Goal: Contribute content: Add original content to the website for others to see

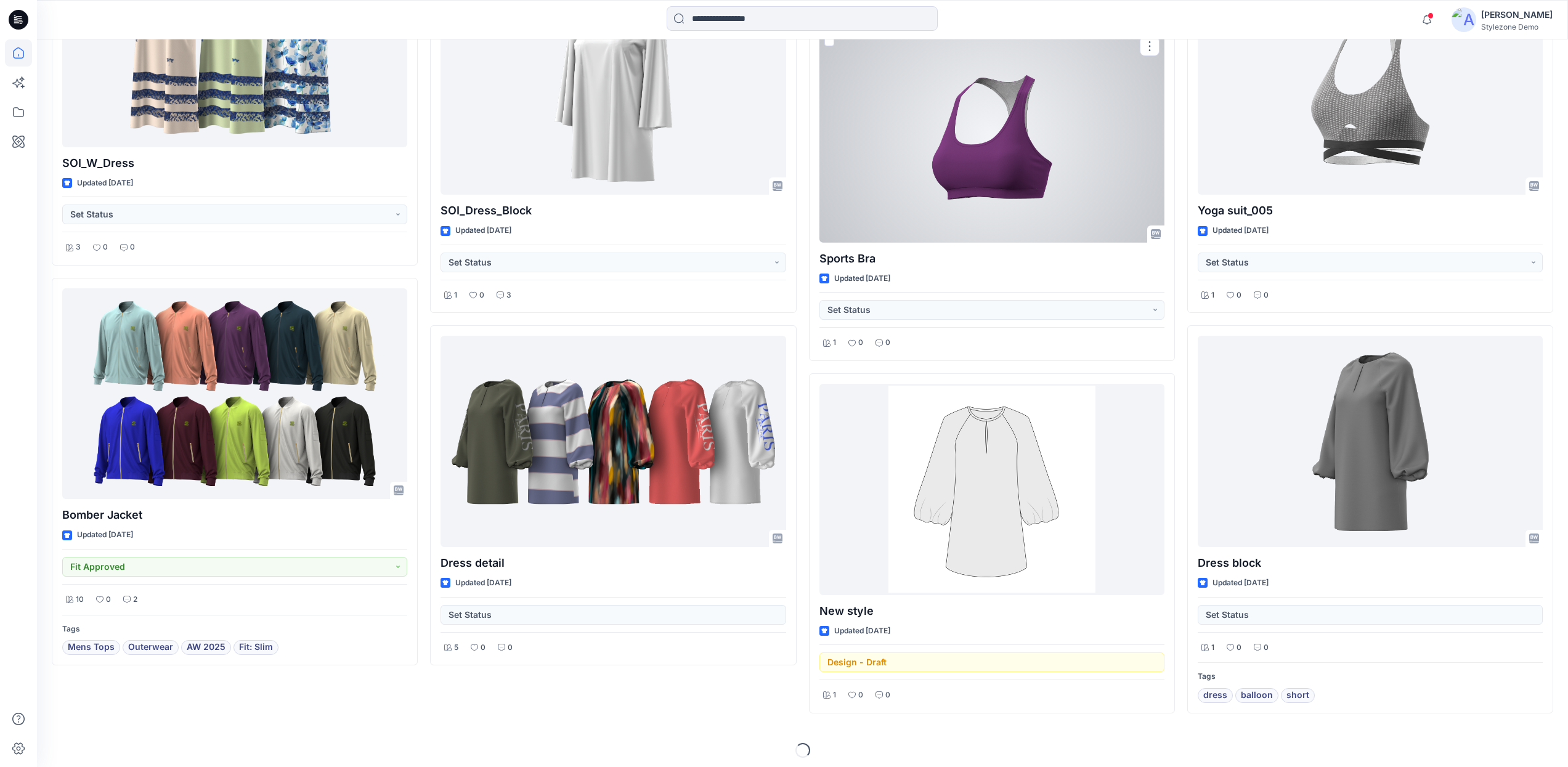
scroll to position [3022, 0]
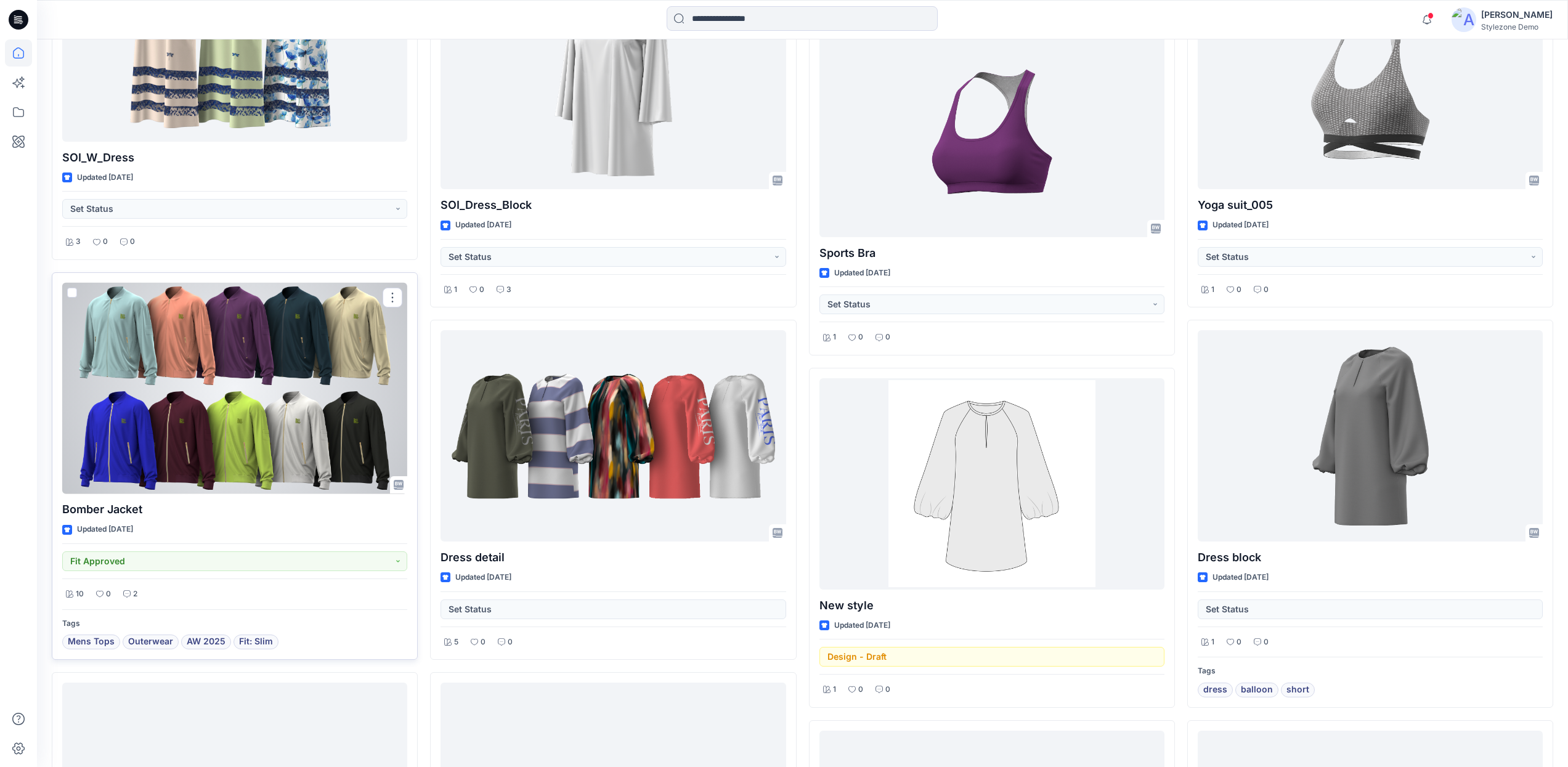
click at [293, 451] on div at bounding box center [234, 388] width 345 height 211
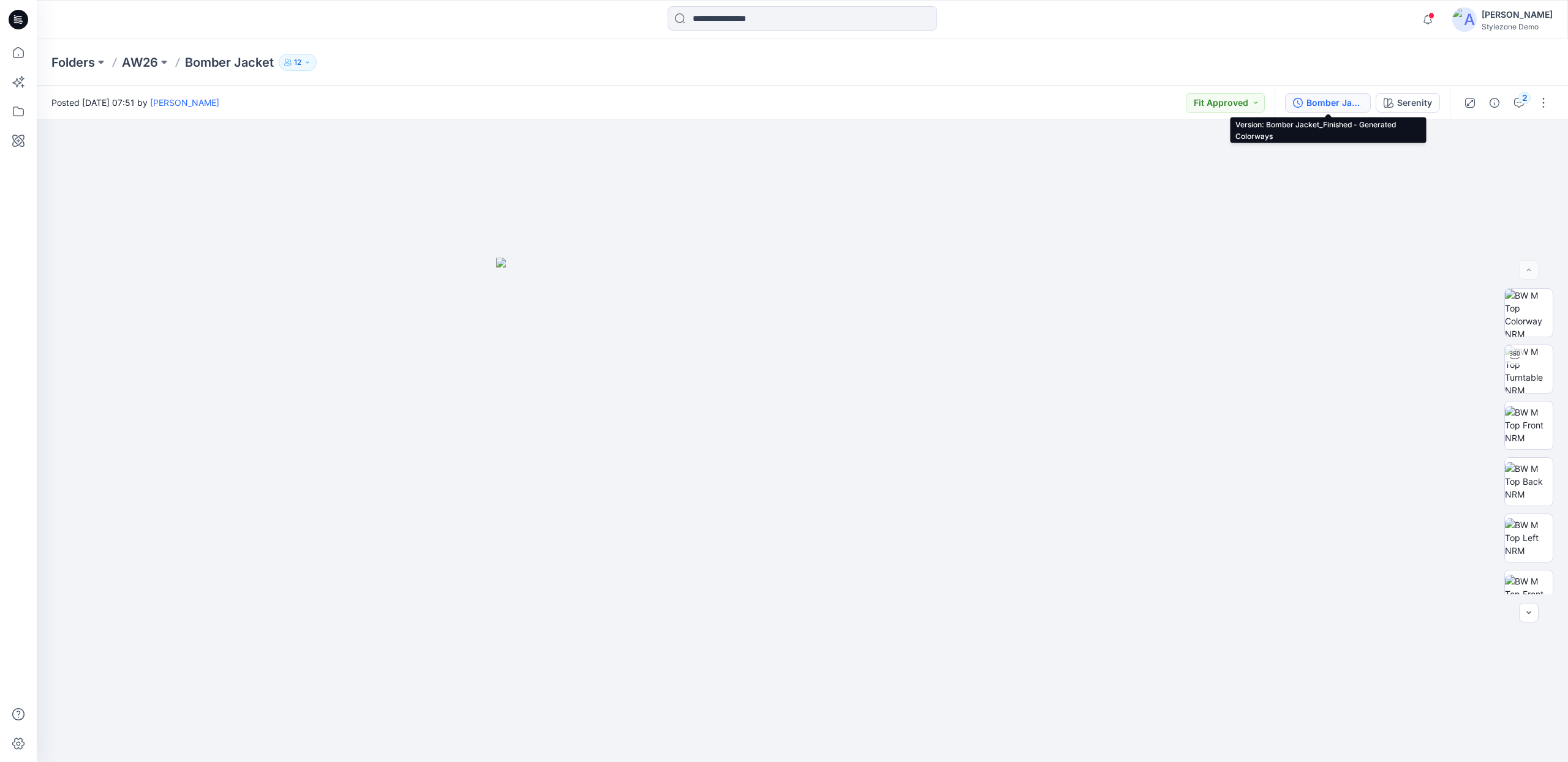
click at [1356, 102] on div "Bomber Jacket_Finished - Generated Colorways" at bounding box center [1334, 103] width 56 height 14
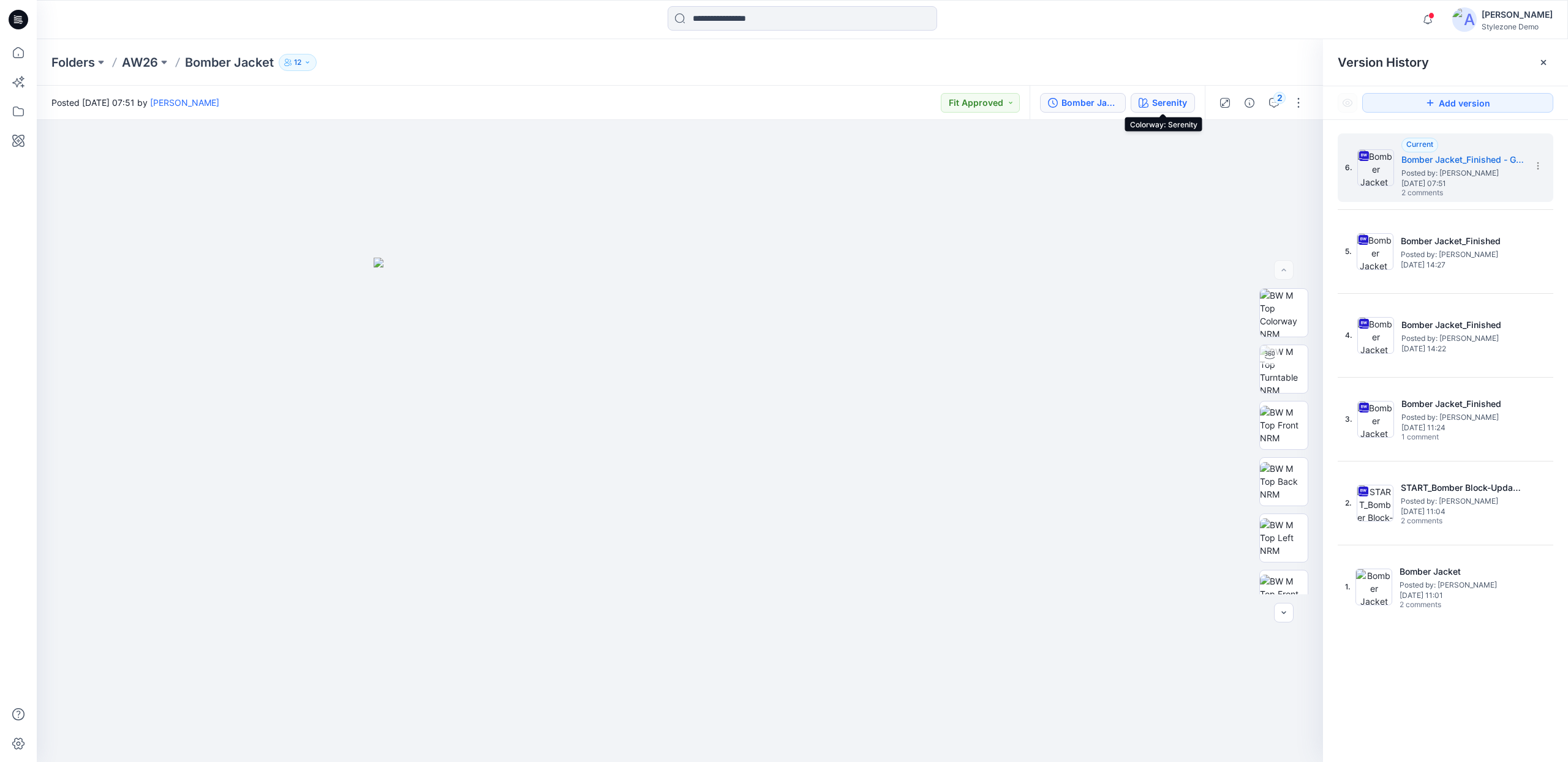
click at [1160, 99] on div "Serenity" at bounding box center [1169, 103] width 35 height 14
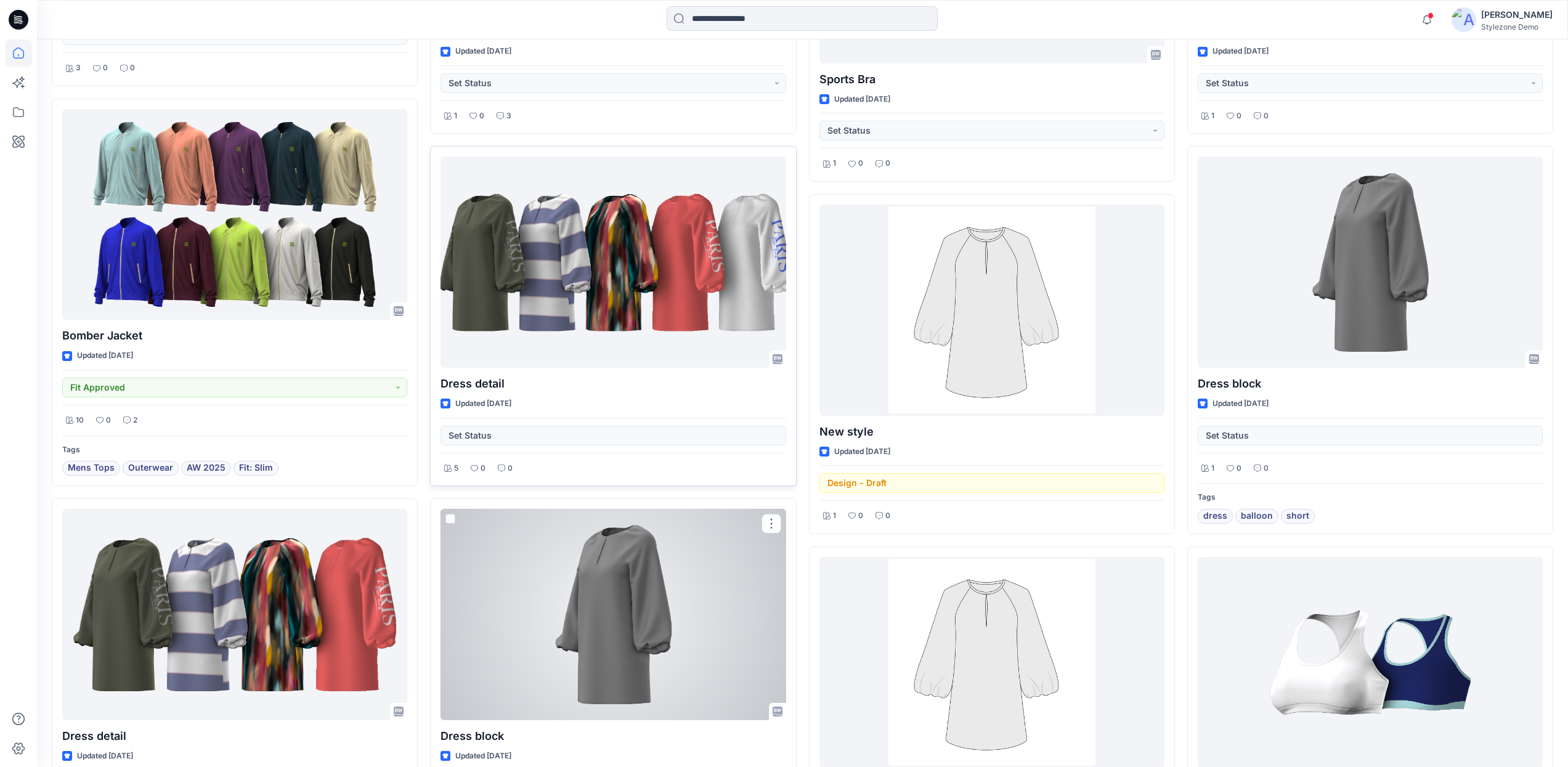
scroll to position [3204, 0]
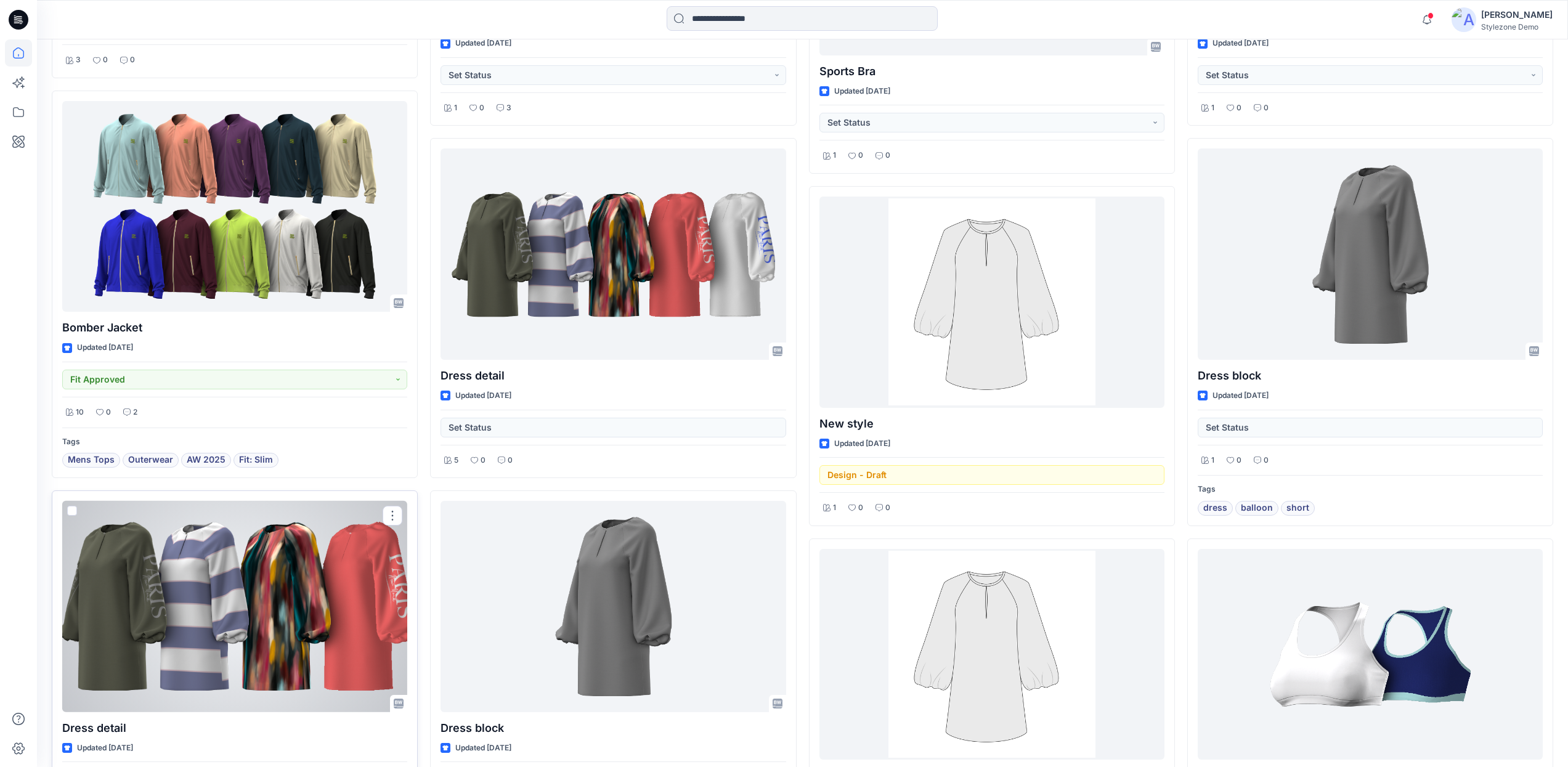
click at [331, 597] on div at bounding box center [234, 606] width 345 height 211
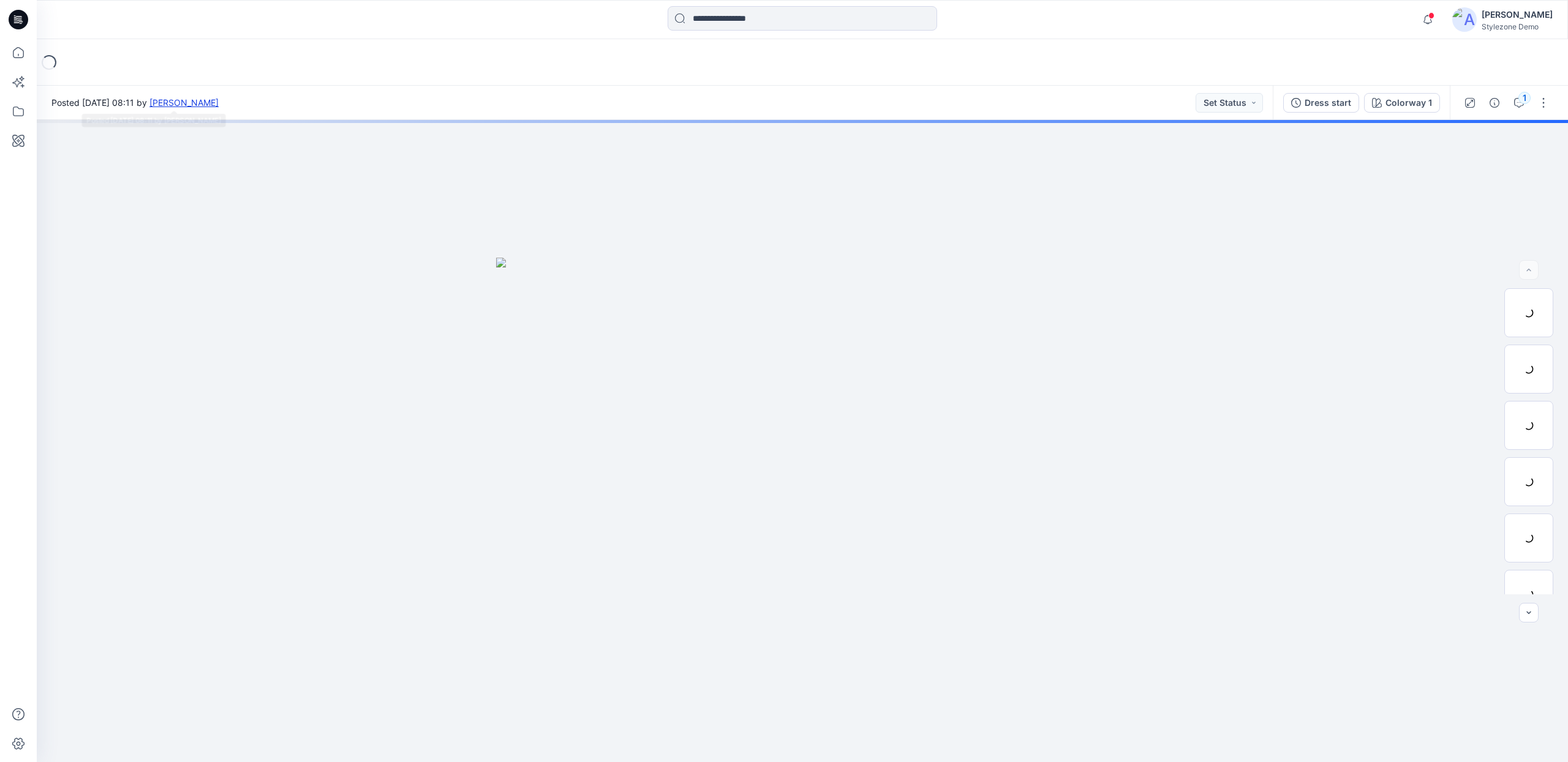
click at [218, 104] on link "Gregory Dodd" at bounding box center [184, 103] width 69 height 11
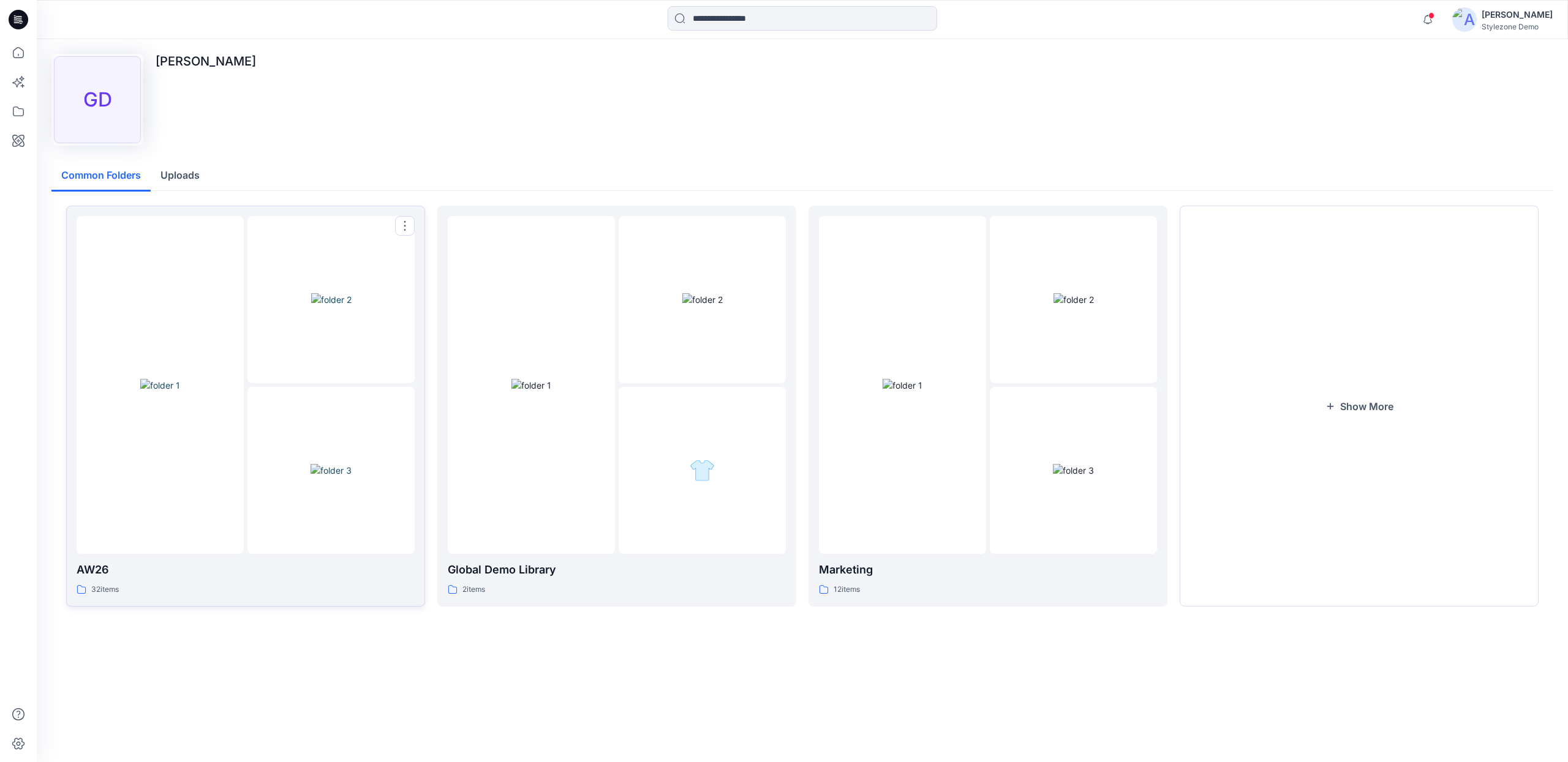
click at [311, 306] on img at bounding box center [331, 300] width 41 height 13
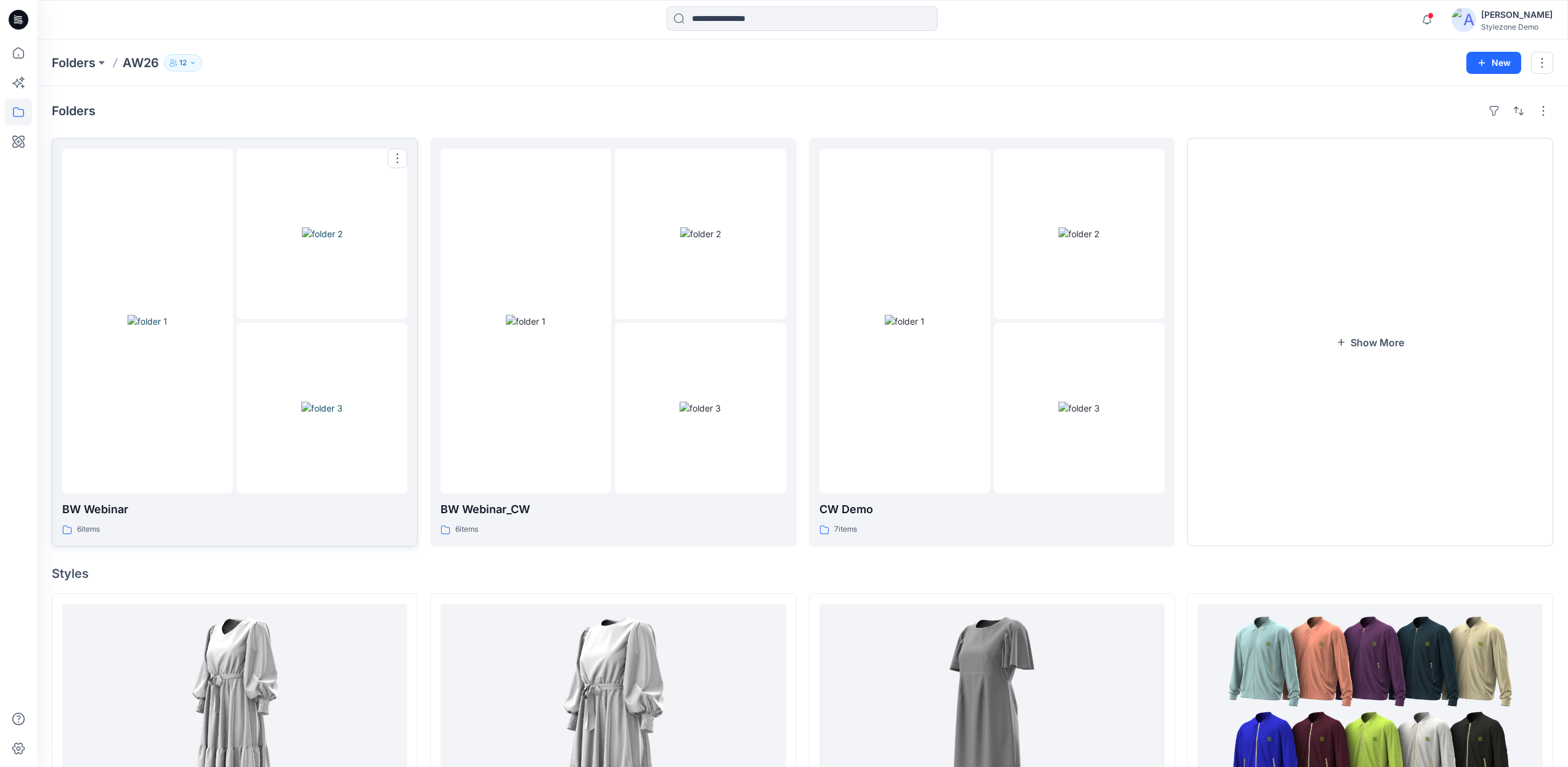
click at [336, 402] on img at bounding box center [322, 408] width 41 height 13
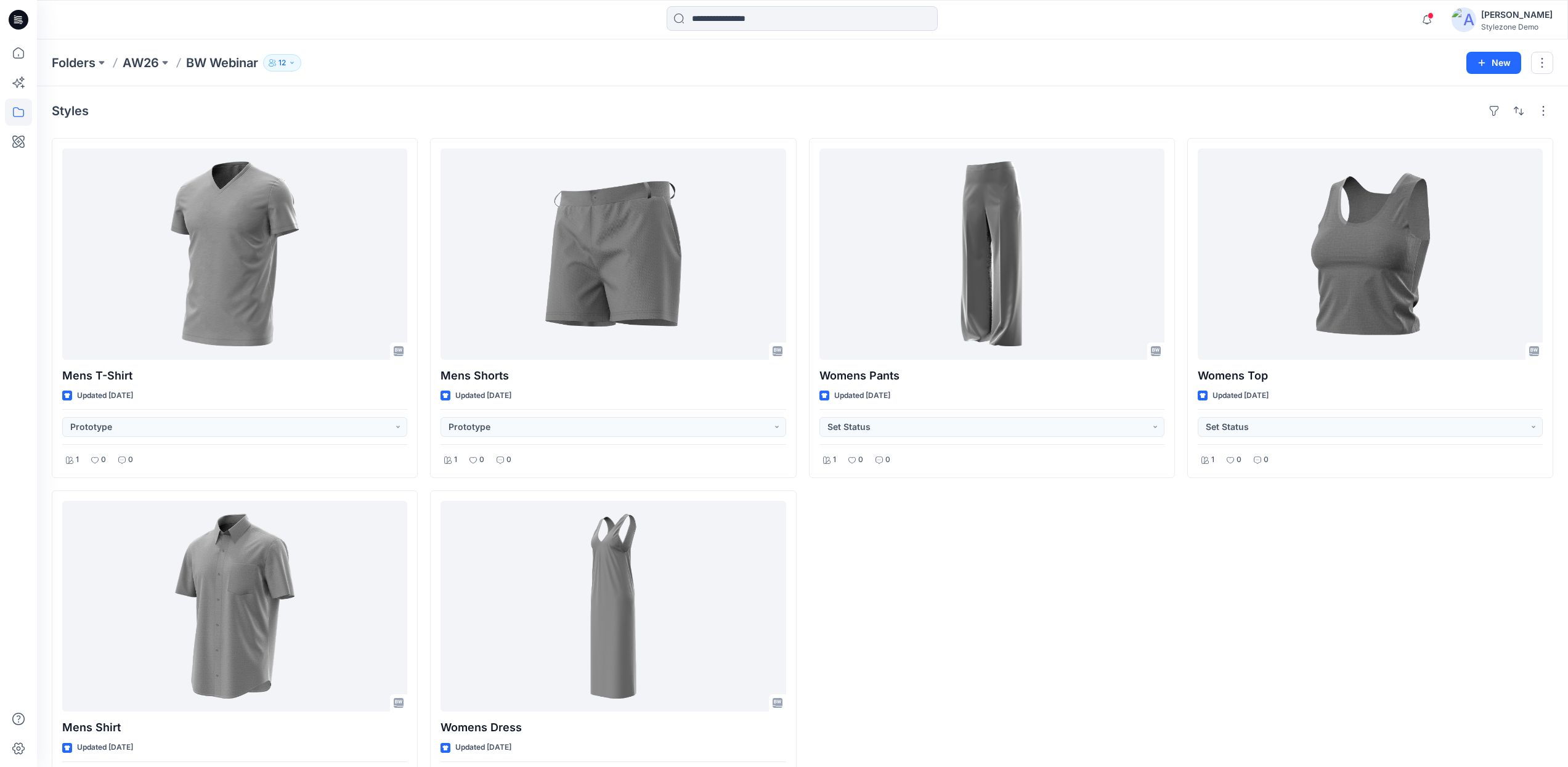
scroll to position [77, 0]
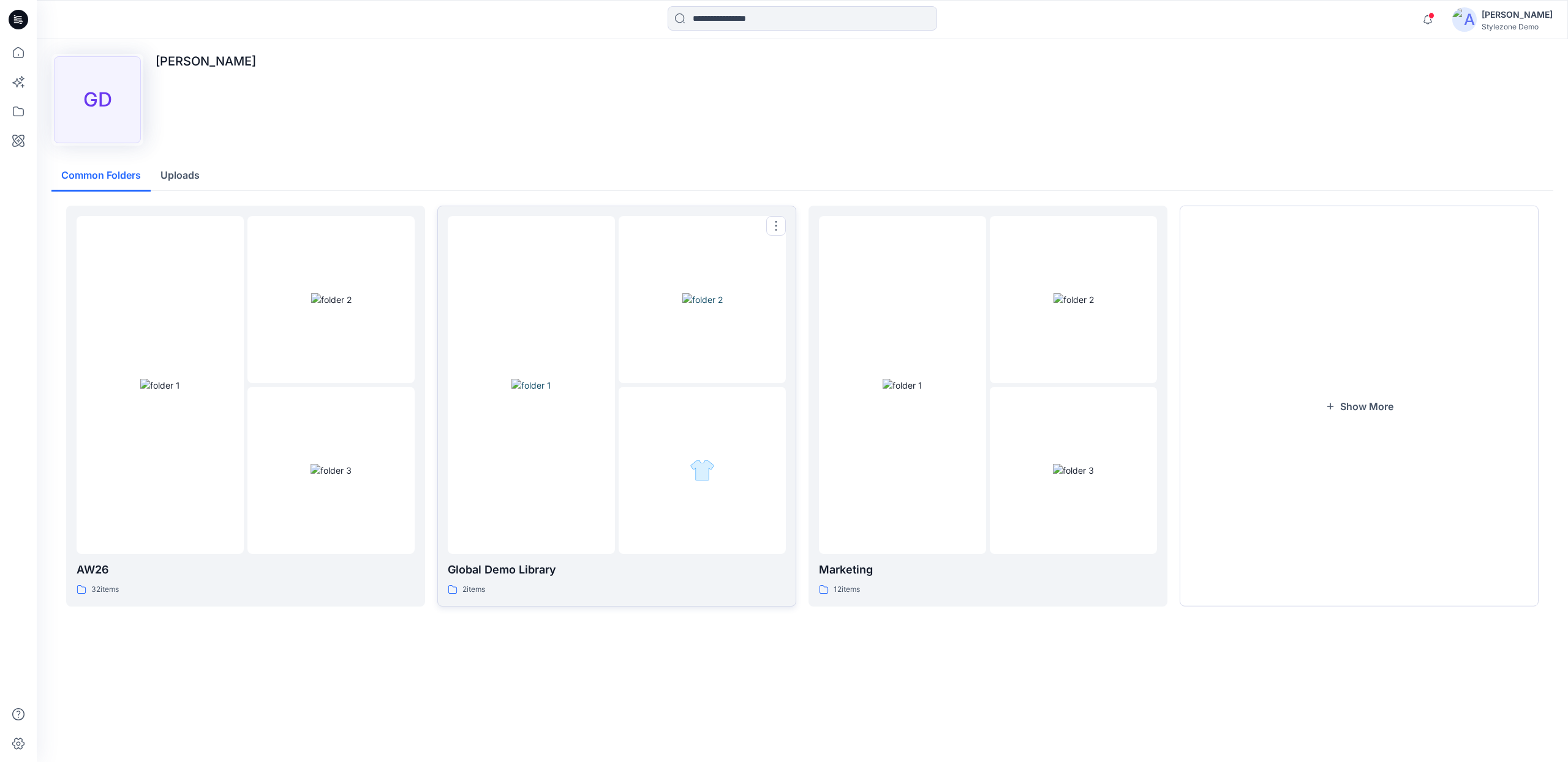
click at [551, 392] on img at bounding box center [531, 385] width 40 height 13
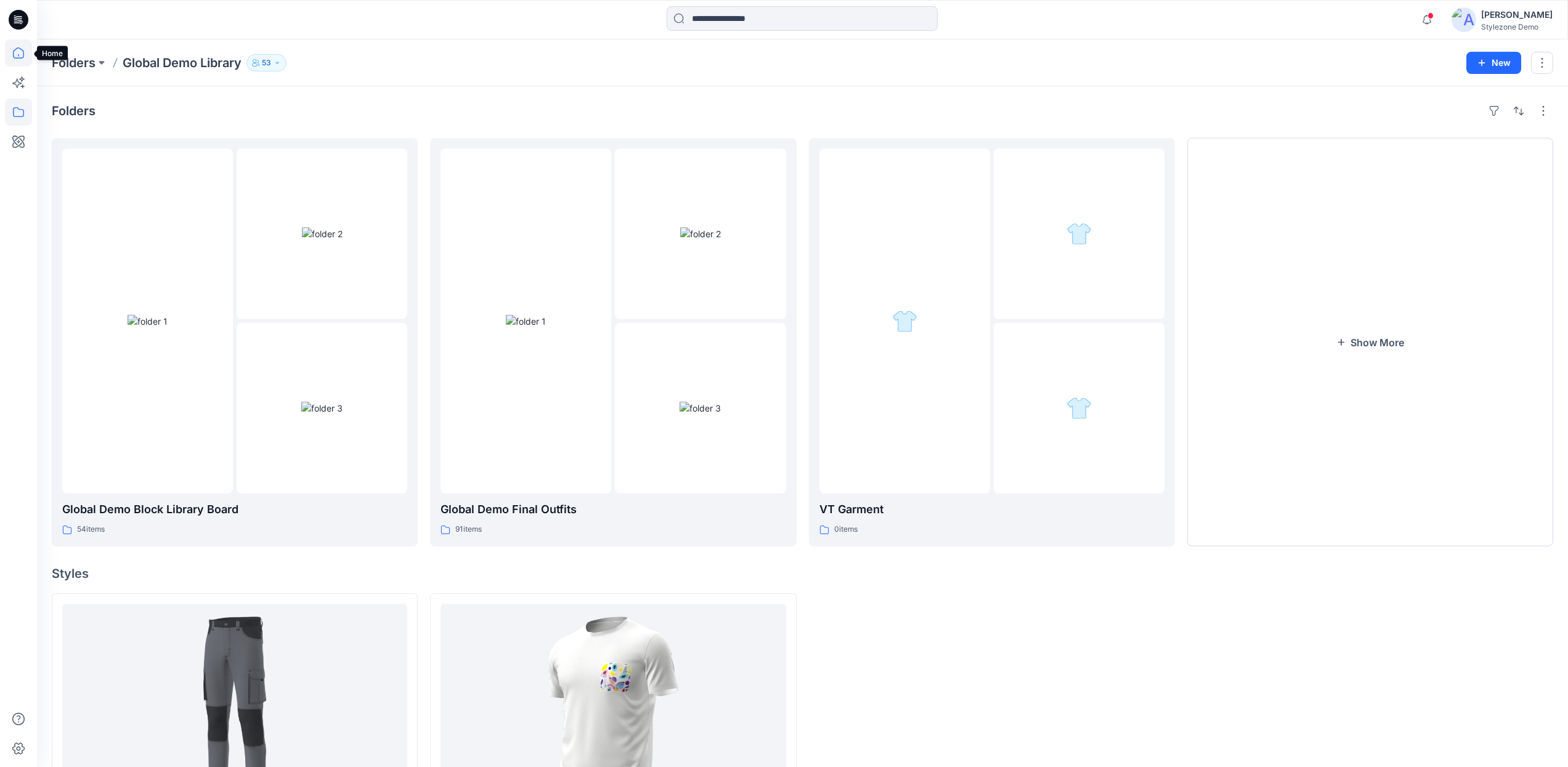
click at [17, 58] on icon at bounding box center [19, 53] width 11 height 11
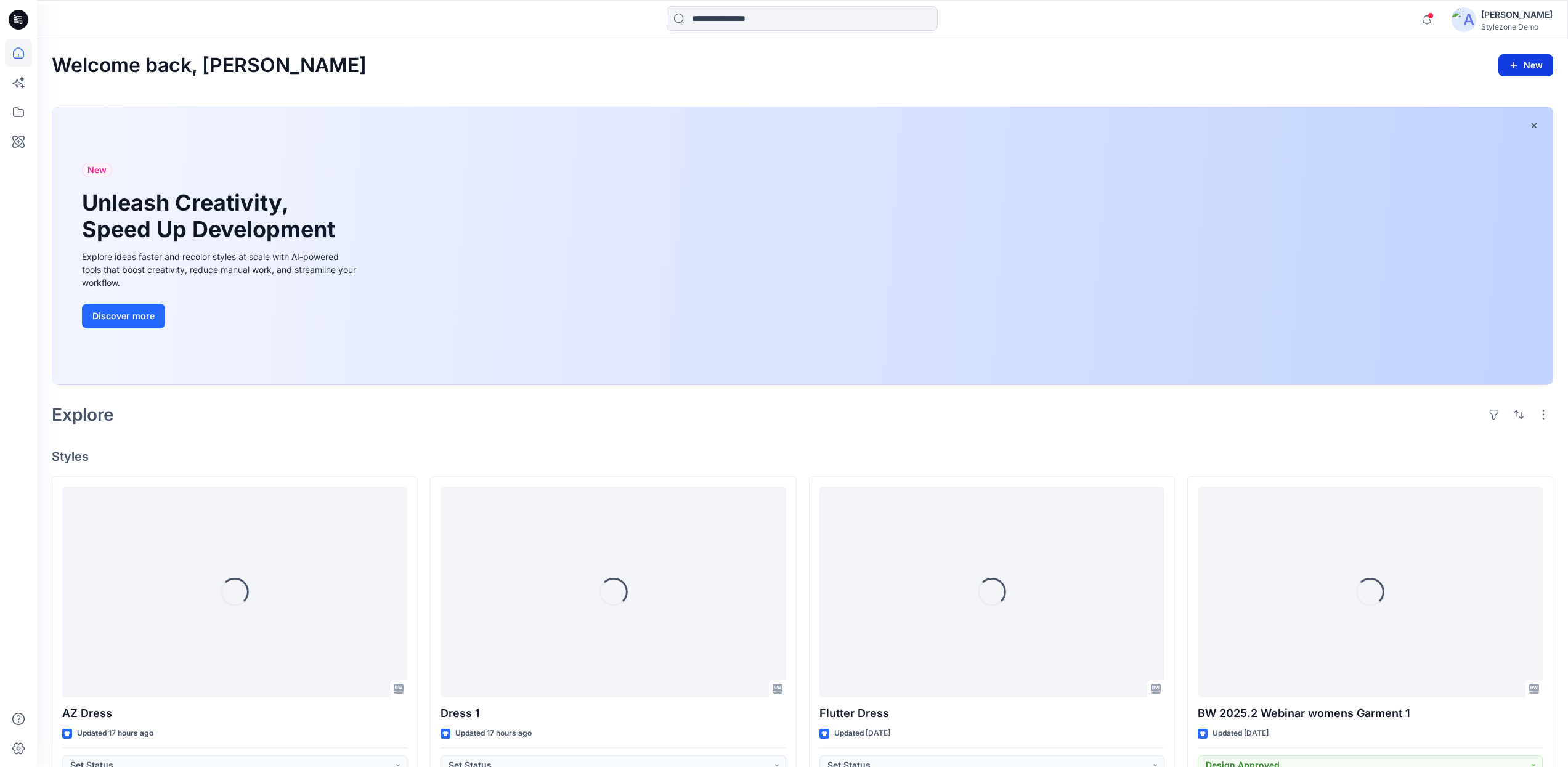
click at [1536, 67] on button "New" at bounding box center [1525, 65] width 55 height 22
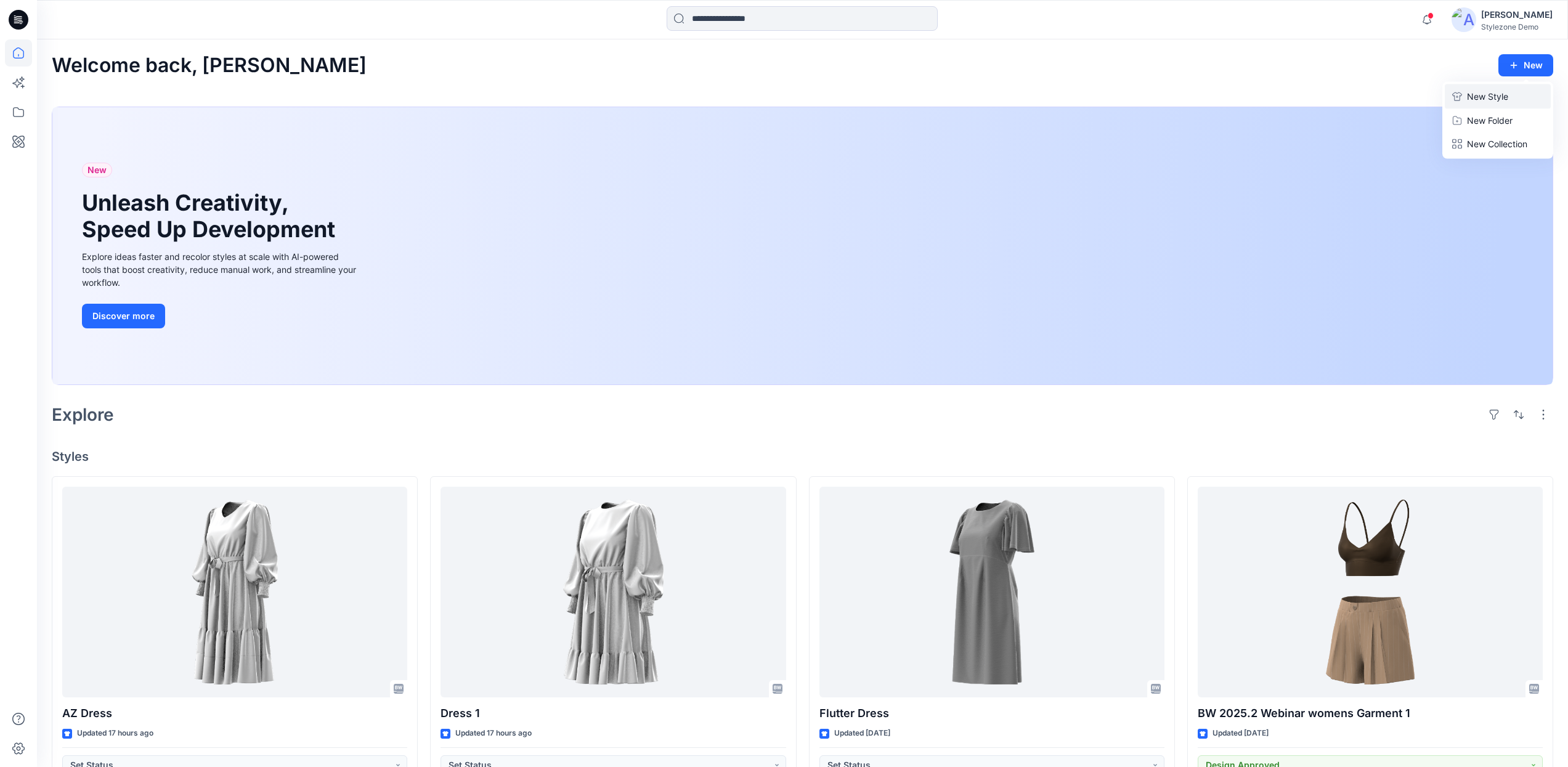
click at [1493, 96] on p "New Style" at bounding box center [1487, 97] width 41 height 15
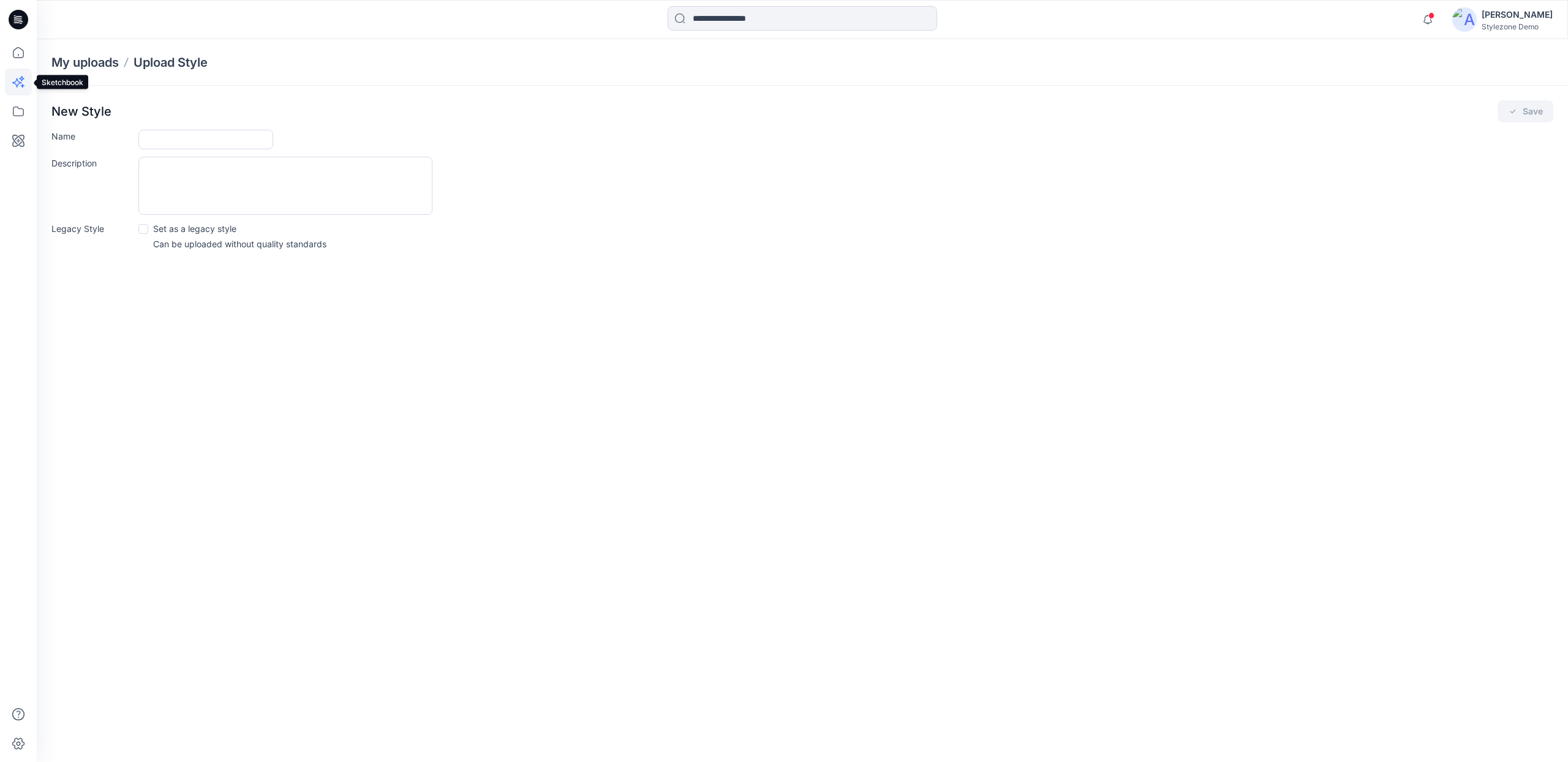
click at [13, 88] on icon at bounding box center [18, 81] width 27 height 27
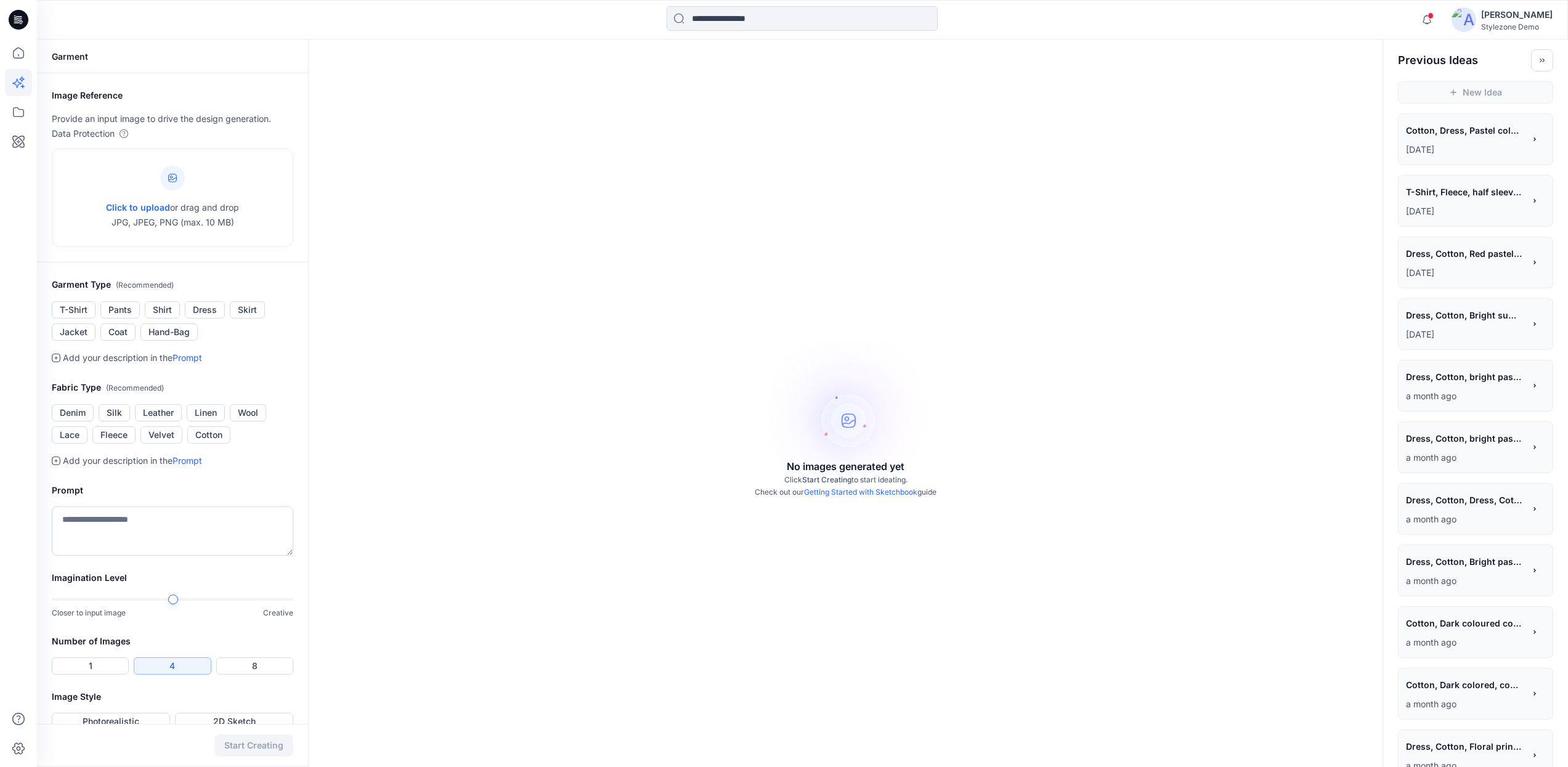
click at [1417, 149] on p "7 days ago" at bounding box center [1465, 149] width 118 height 15
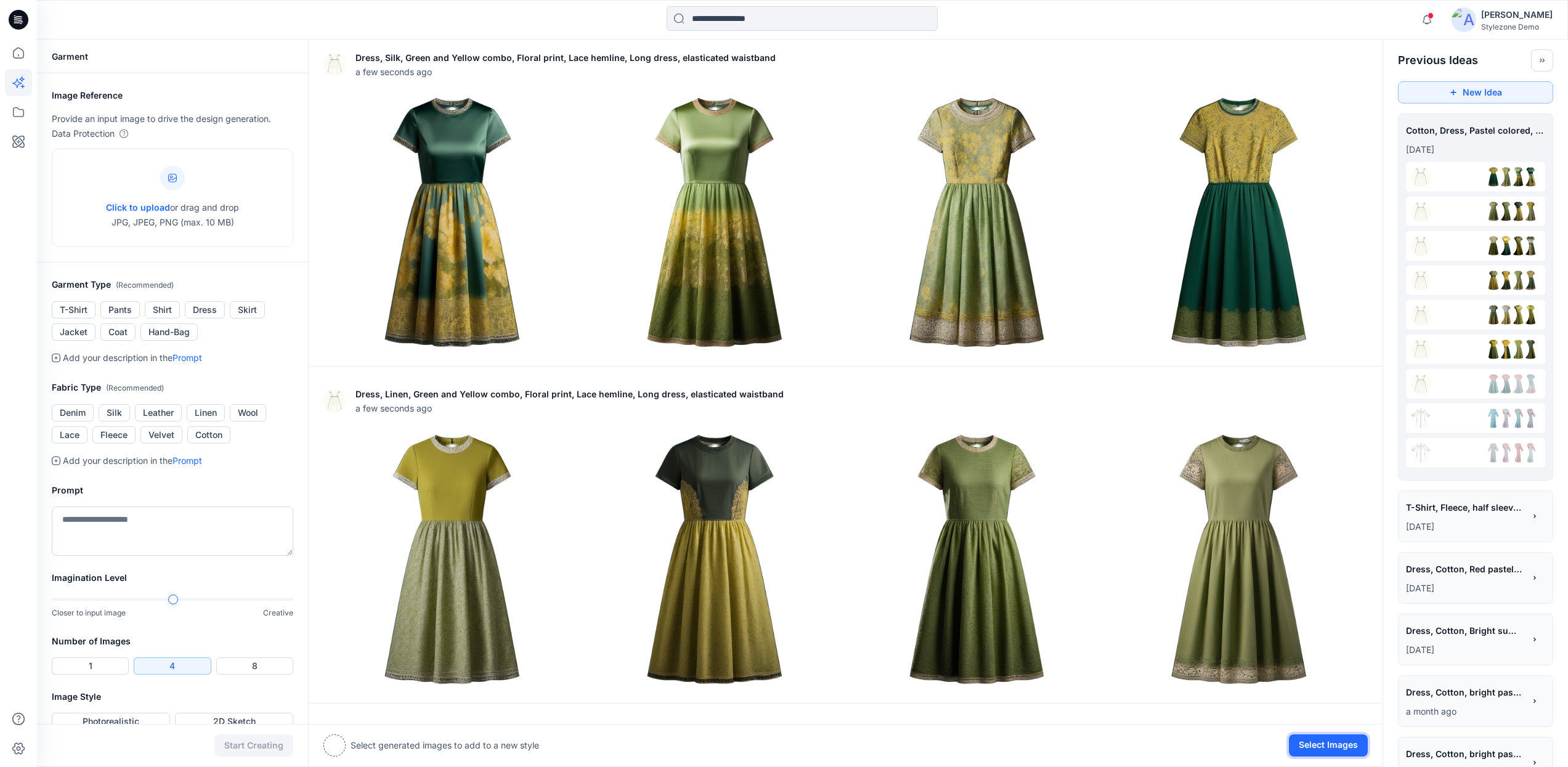
click at [1314, 741] on button "Select Images" at bounding box center [1328, 745] width 79 height 22
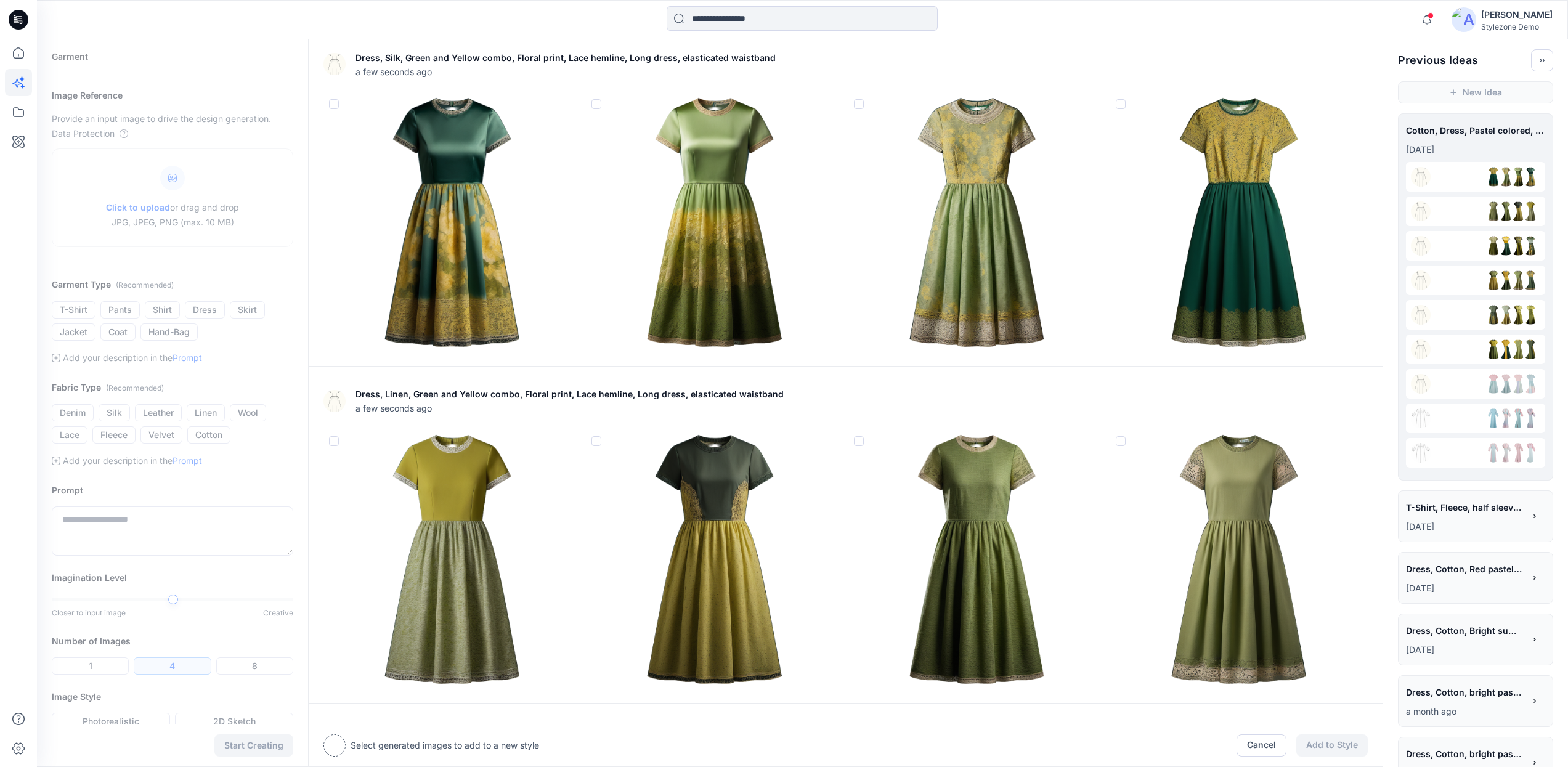
click at [344, 112] on img at bounding box center [452, 223] width 257 height 257
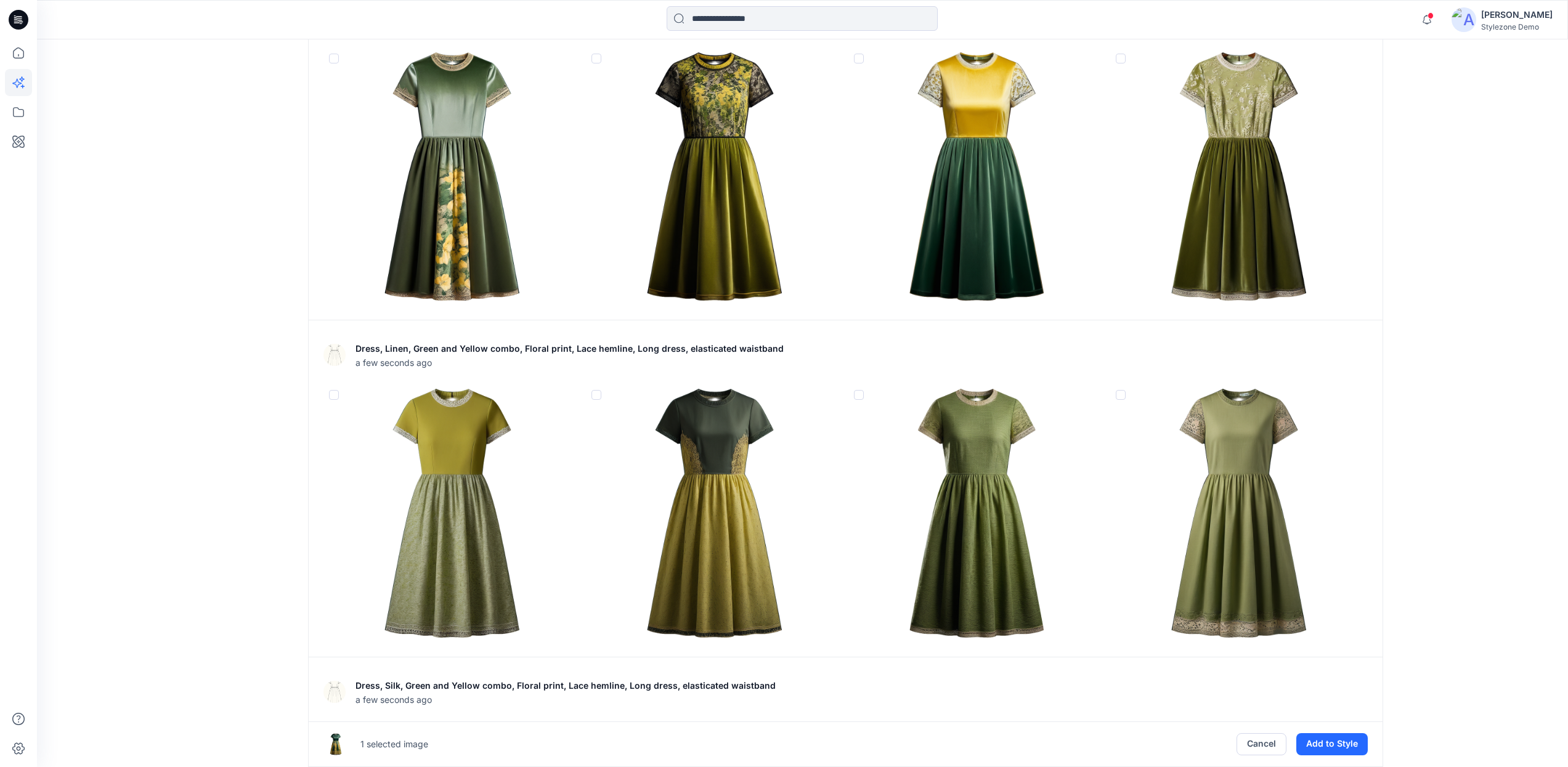
scroll to position [2340, 0]
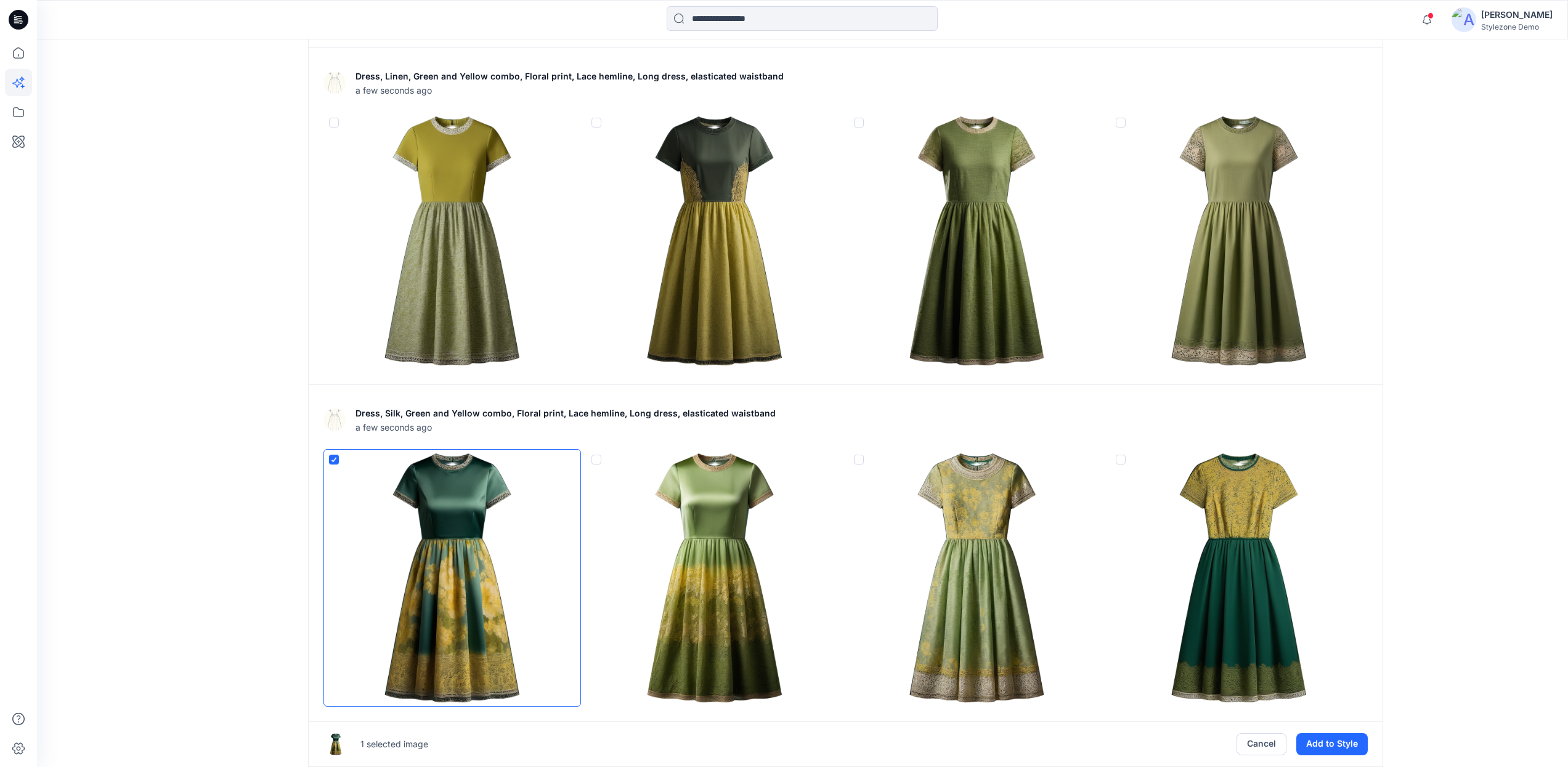
click at [1232, 513] on img at bounding box center [1239, 578] width 257 height 257
click at [1230, 523] on img at bounding box center [1239, 578] width 257 height 257
click at [719, 288] on img at bounding box center [715, 241] width 257 height 257
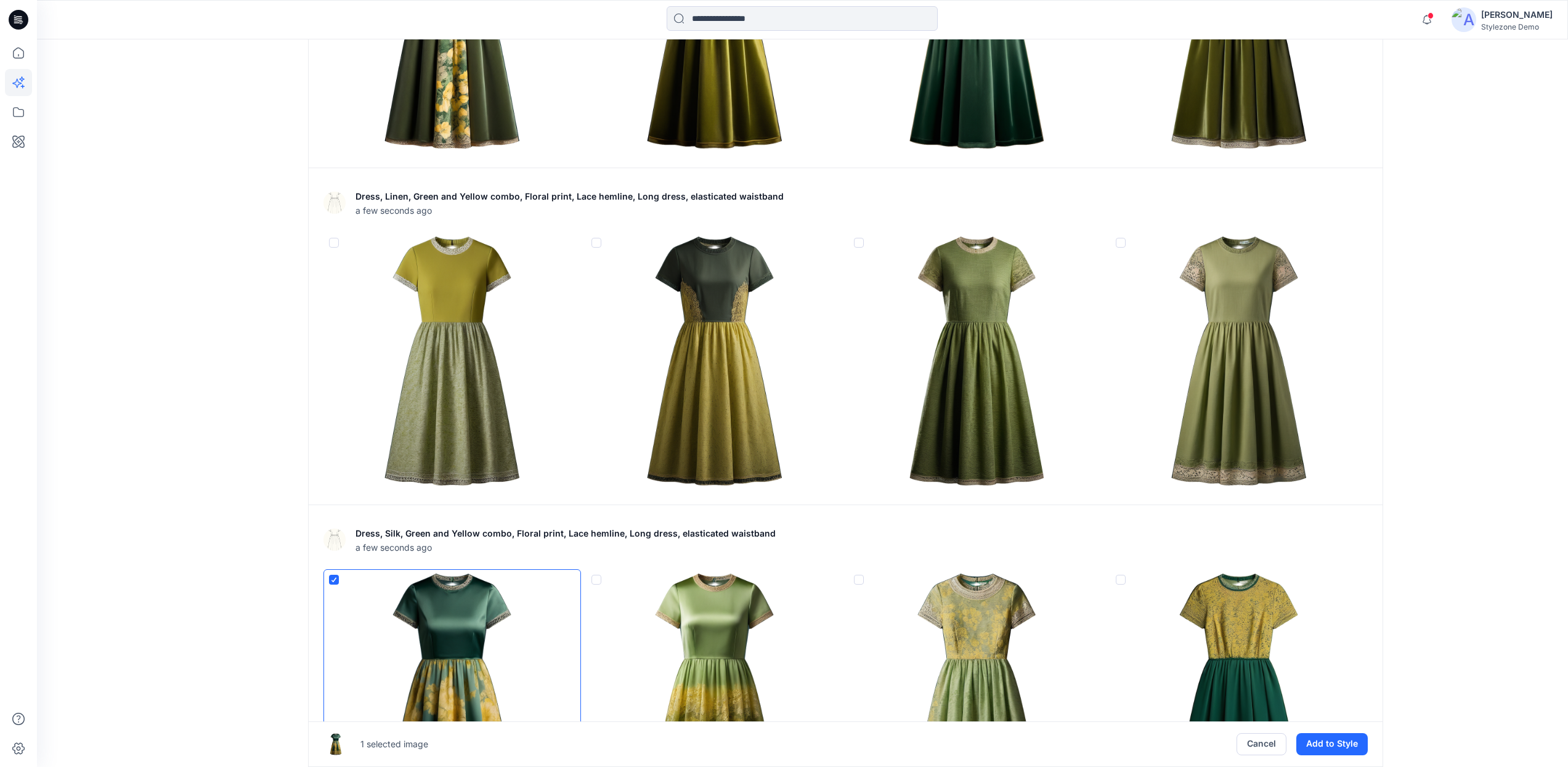
scroll to position [2047, 0]
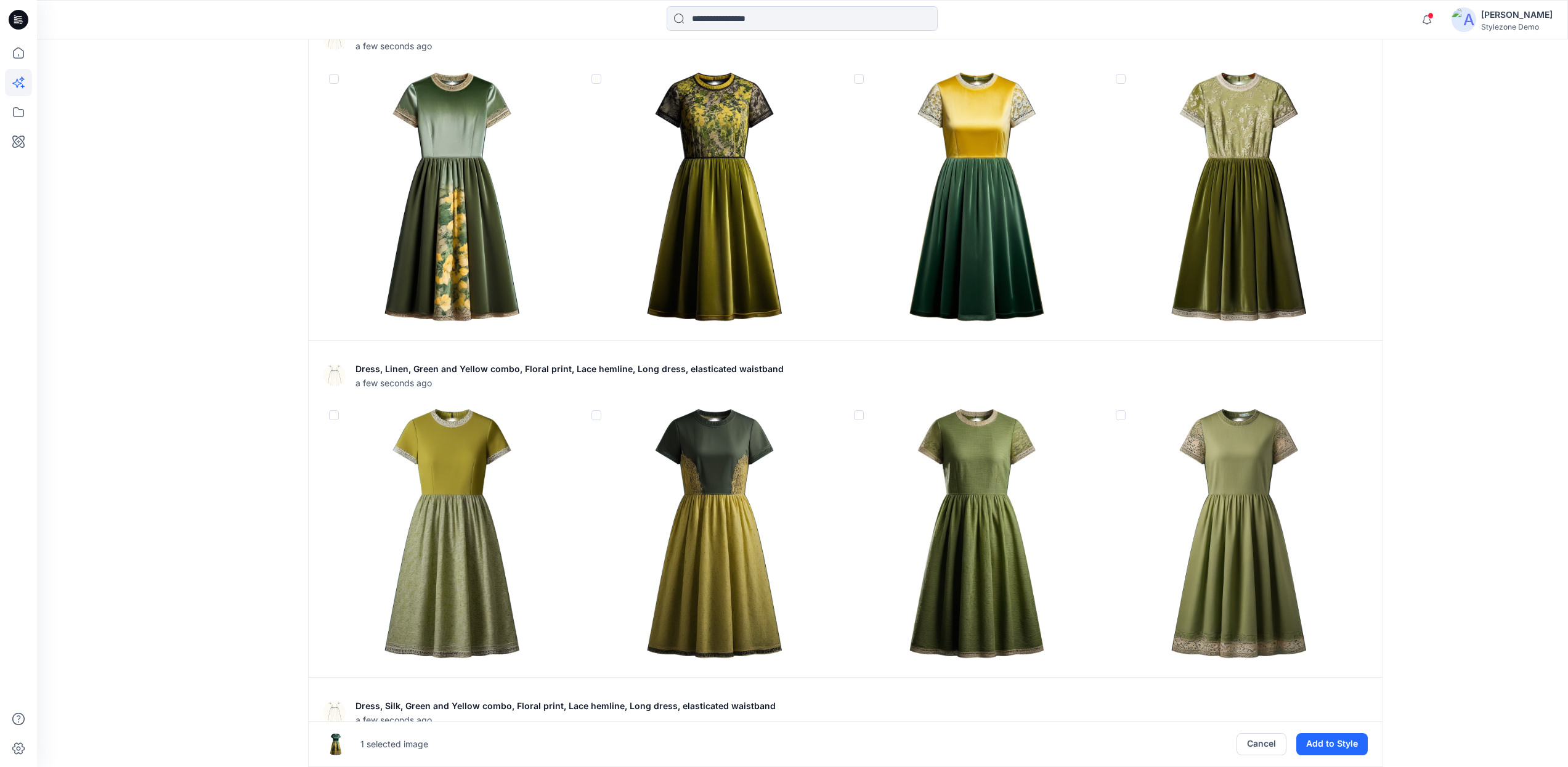
click at [721, 216] on img at bounding box center [715, 197] width 257 height 257
click at [455, 261] on img at bounding box center [452, 197] width 257 height 257
click at [496, 281] on img at bounding box center [452, 197] width 257 height 257
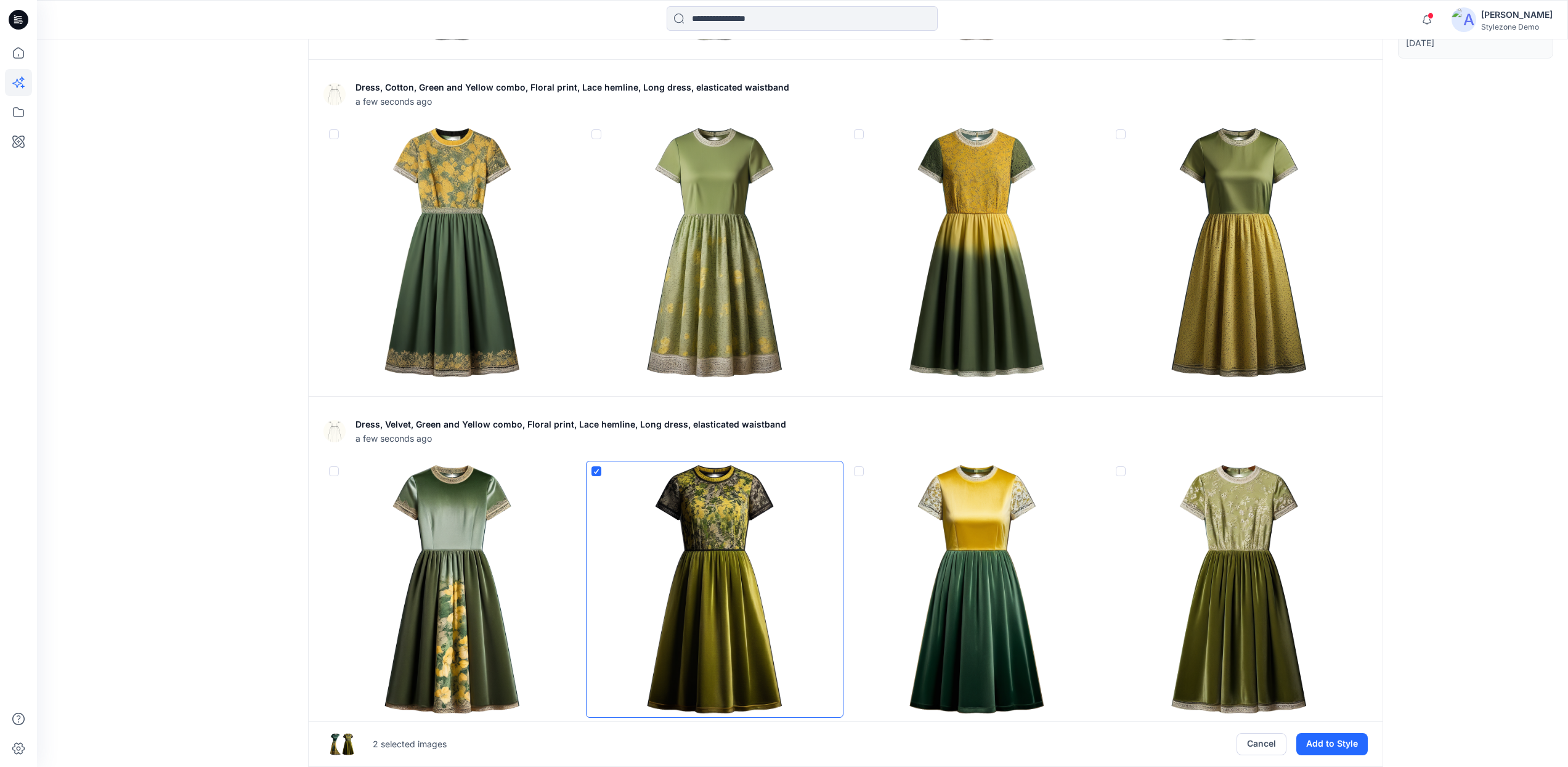
scroll to position [1646, 0]
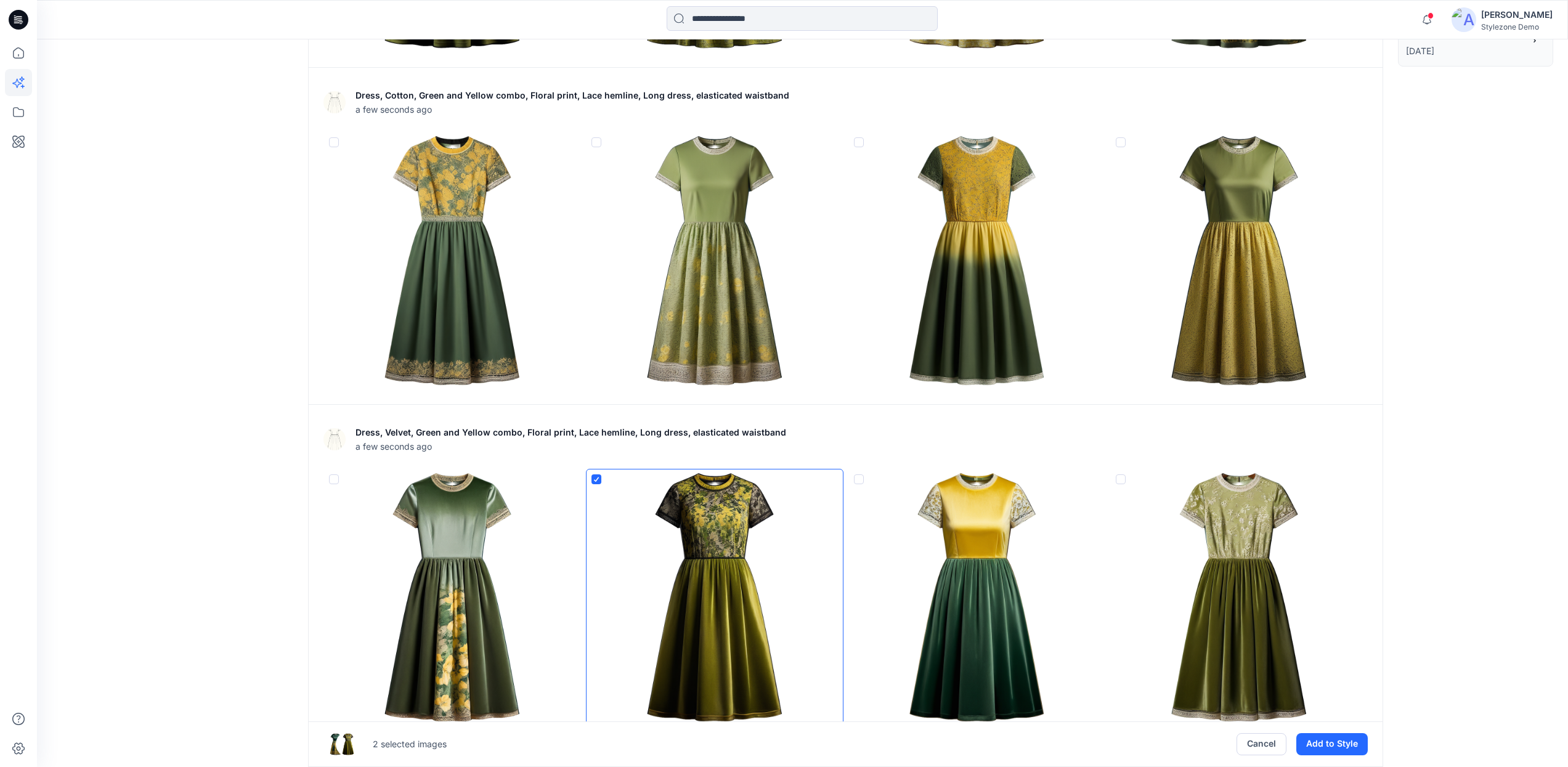
click at [983, 285] on img at bounding box center [977, 261] width 257 height 257
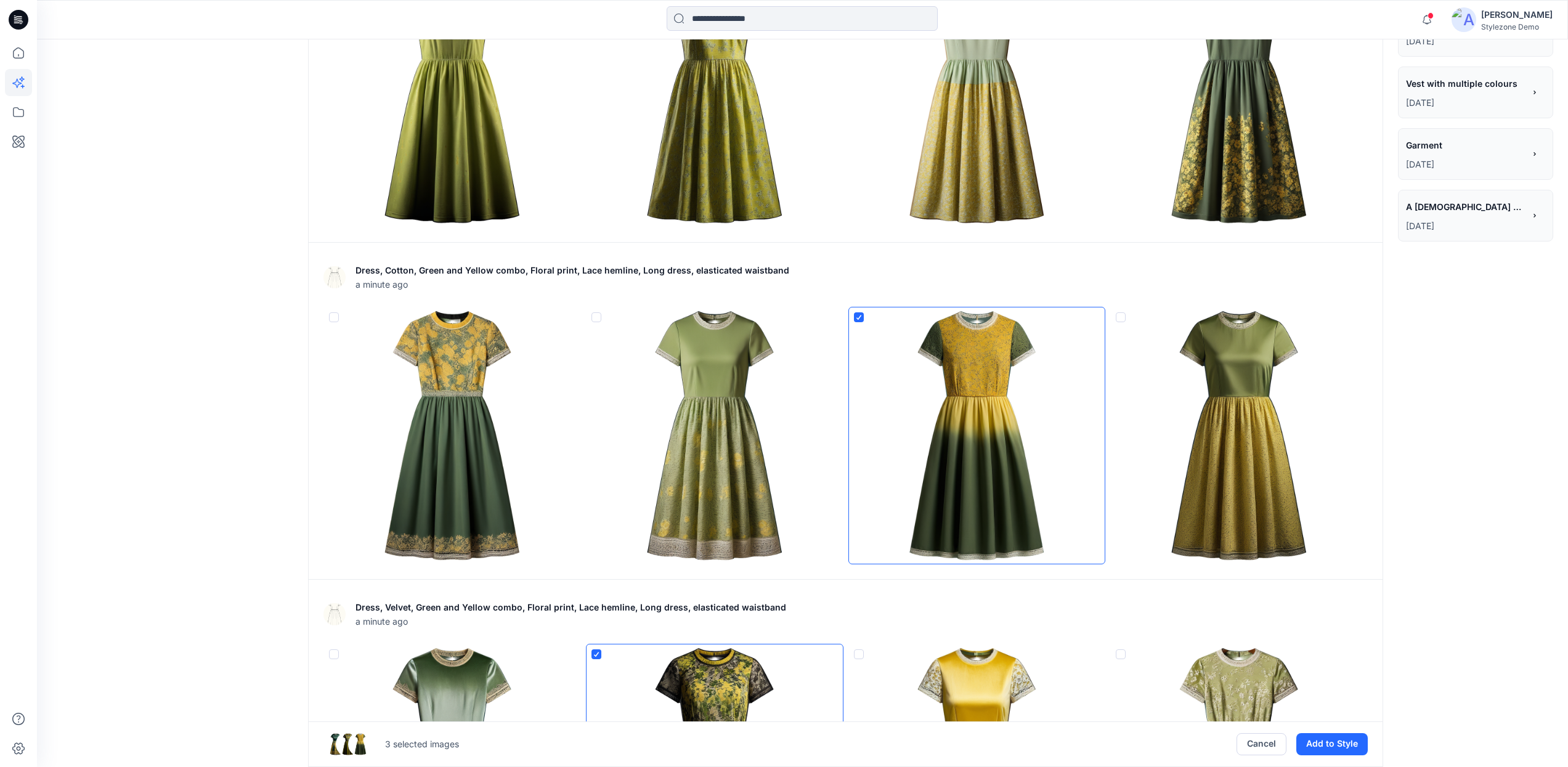
scroll to position [1321, 0]
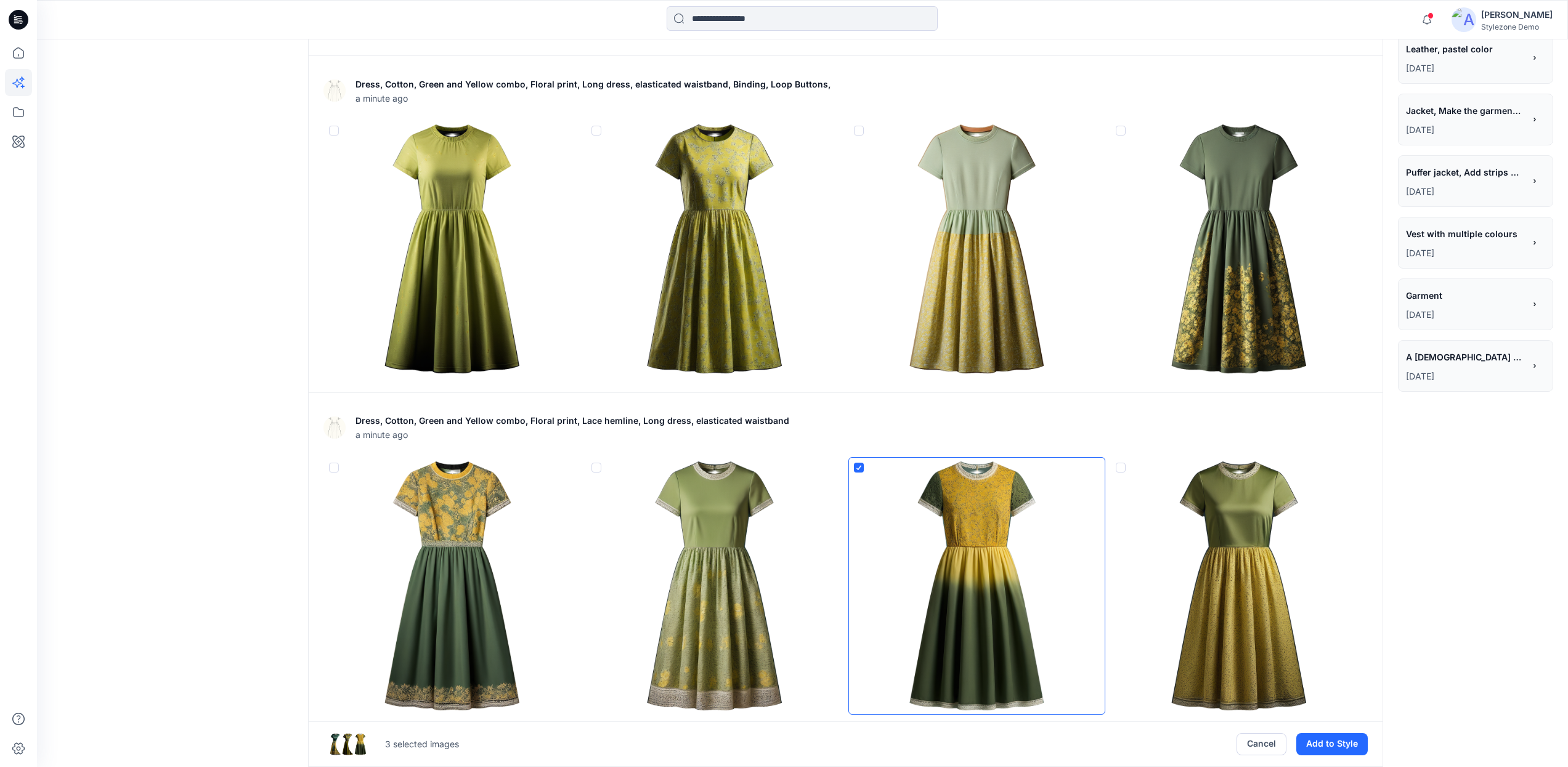
click at [1196, 216] on img at bounding box center [1239, 249] width 257 height 257
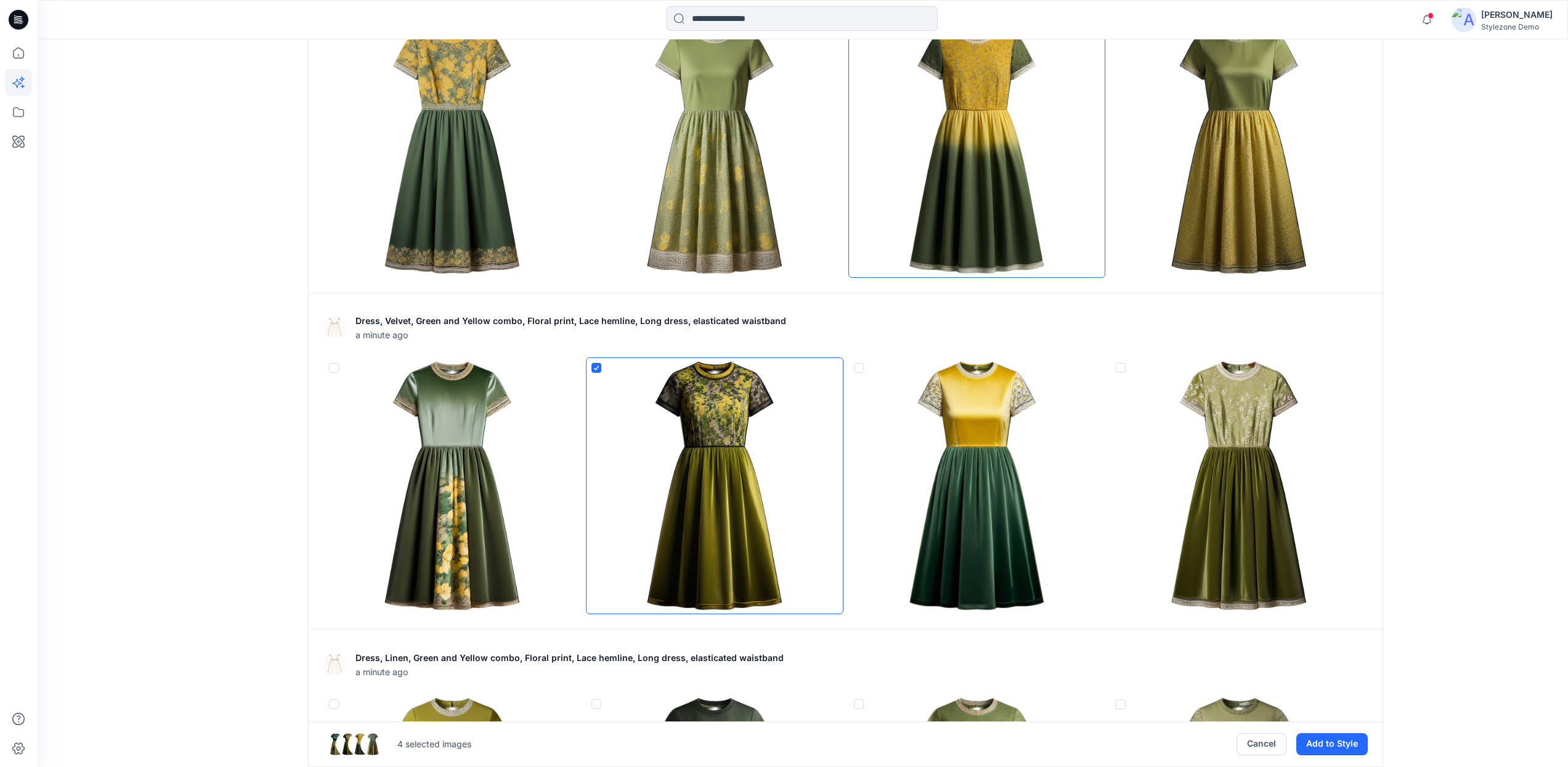
scroll to position [1766, 0]
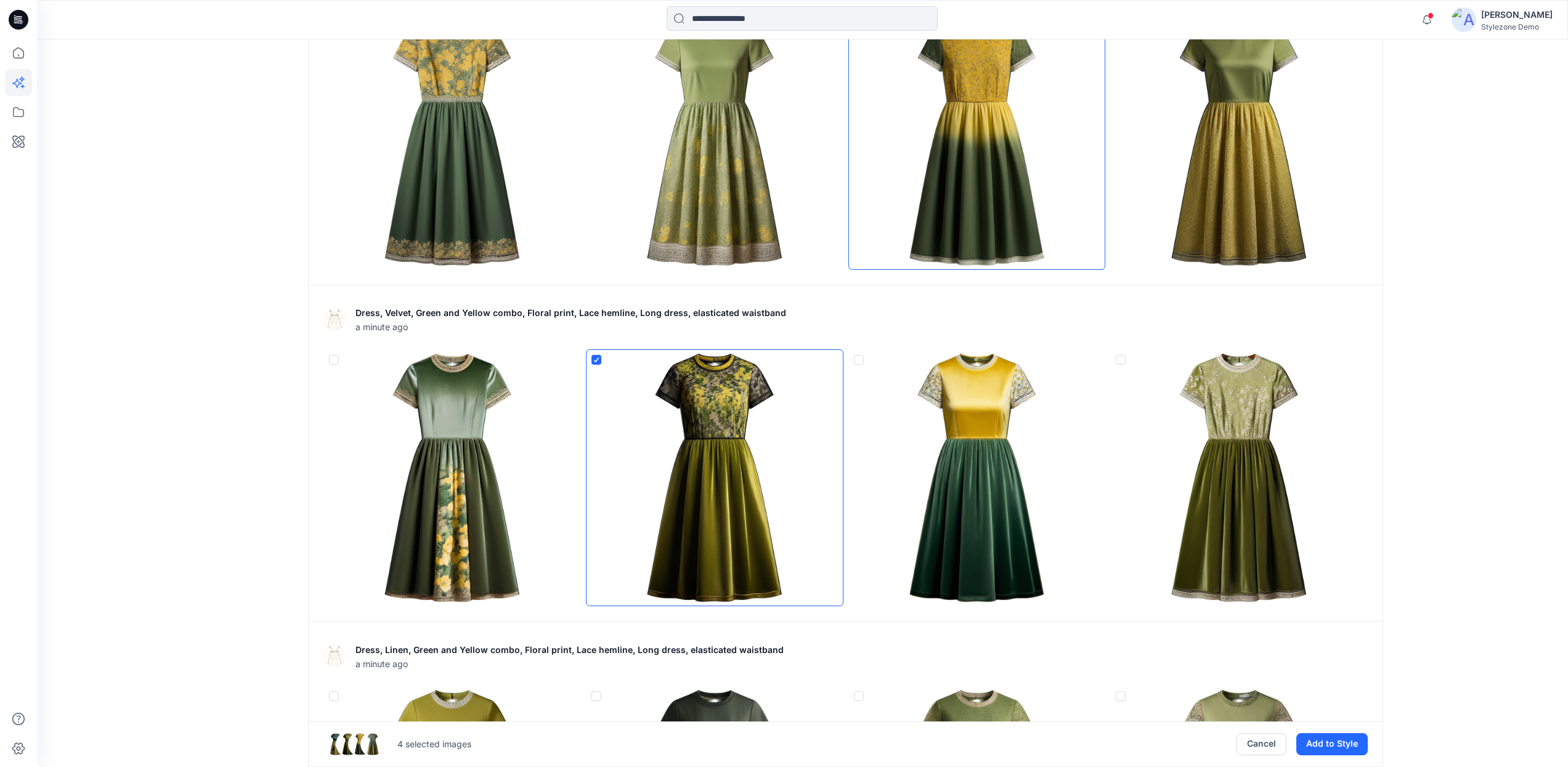
click at [493, 530] on img at bounding box center [452, 479] width 257 height 257
click at [1324, 748] on button "Add to Style" at bounding box center [1332, 744] width 71 height 22
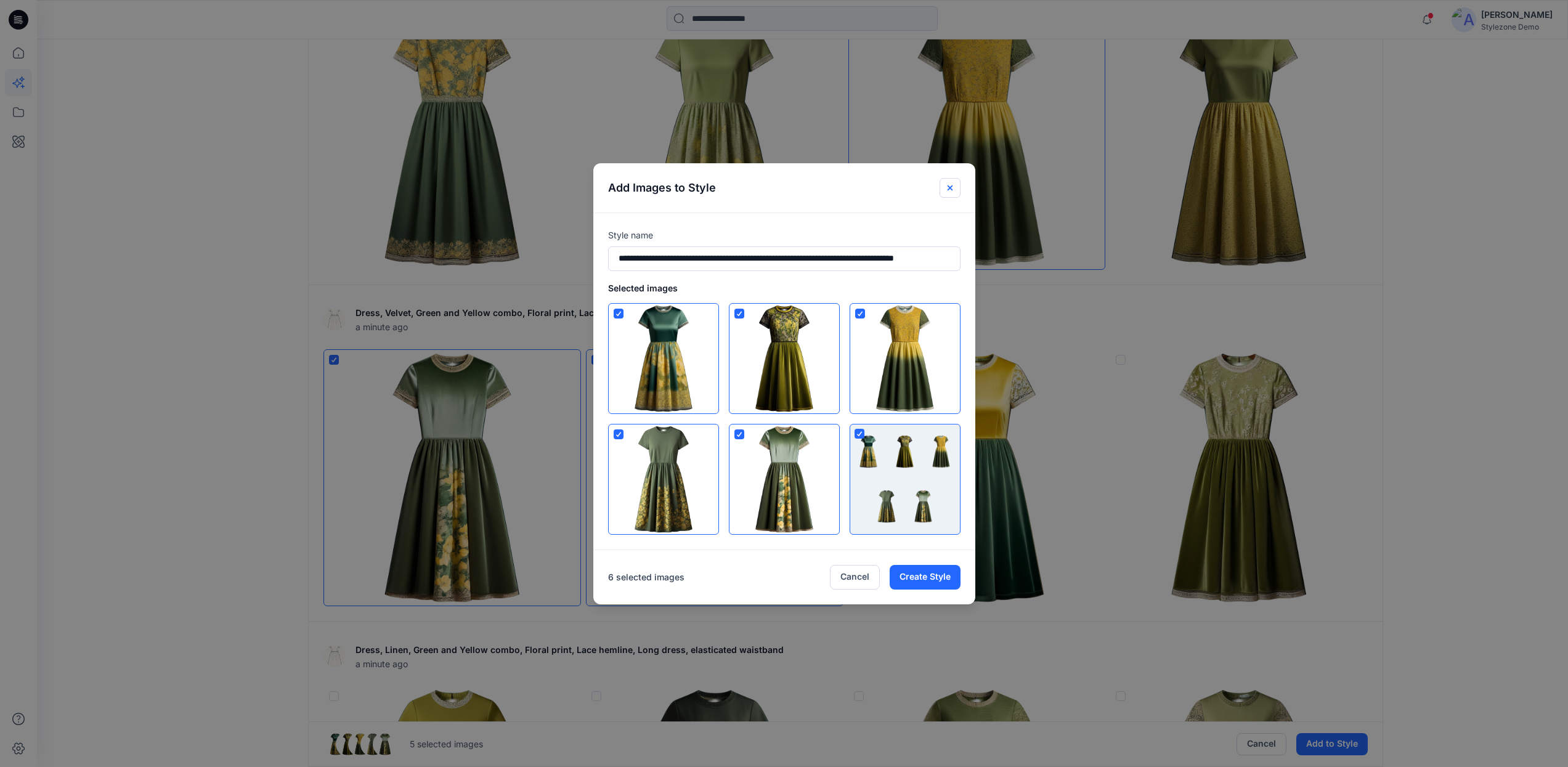
click at [953, 180] on button "Close" at bounding box center [949, 188] width 21 height 20
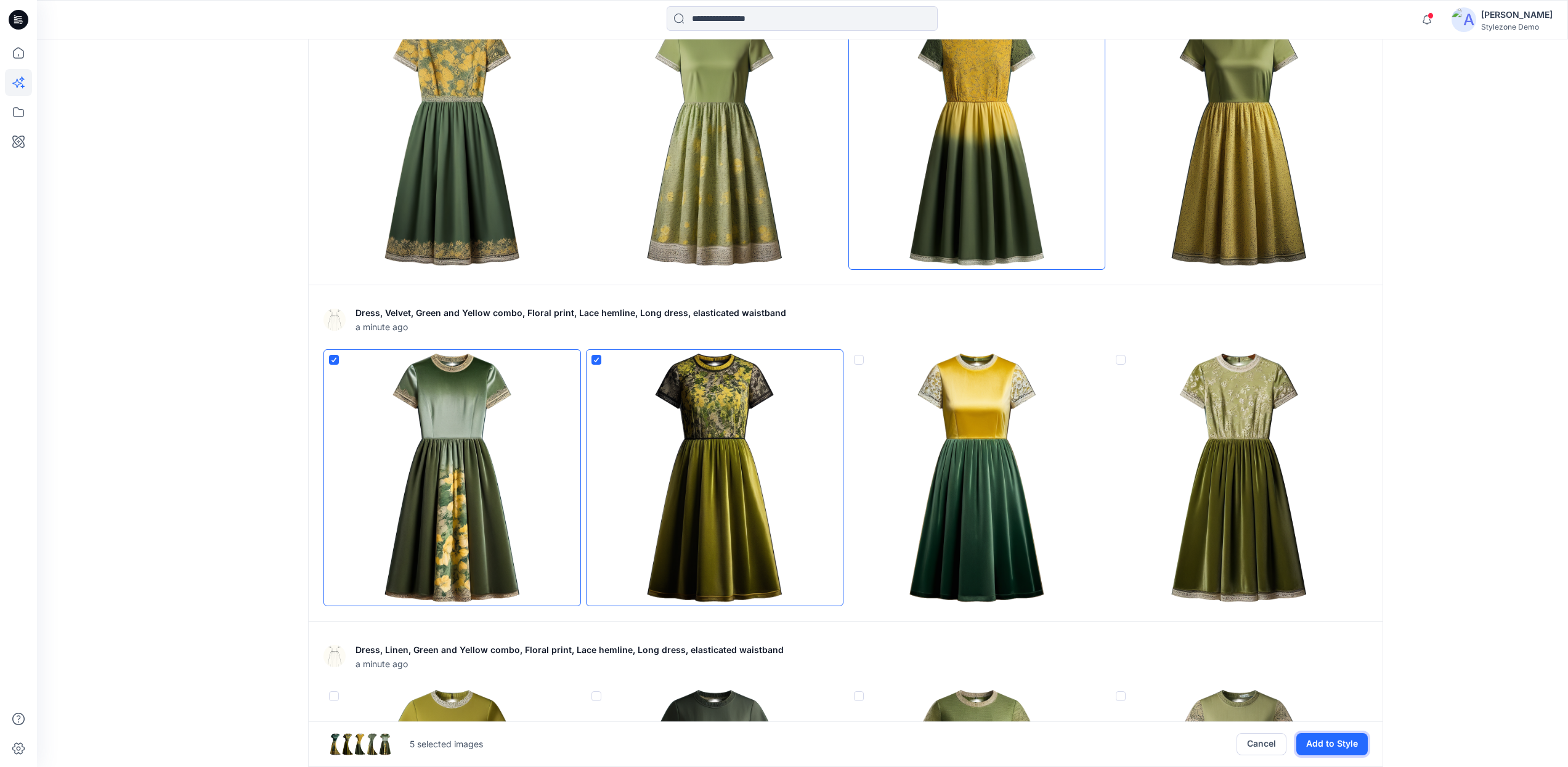
click at [1317, 745] on button "Add to Style" at bounding box center [1332, 744] width 71 height 22
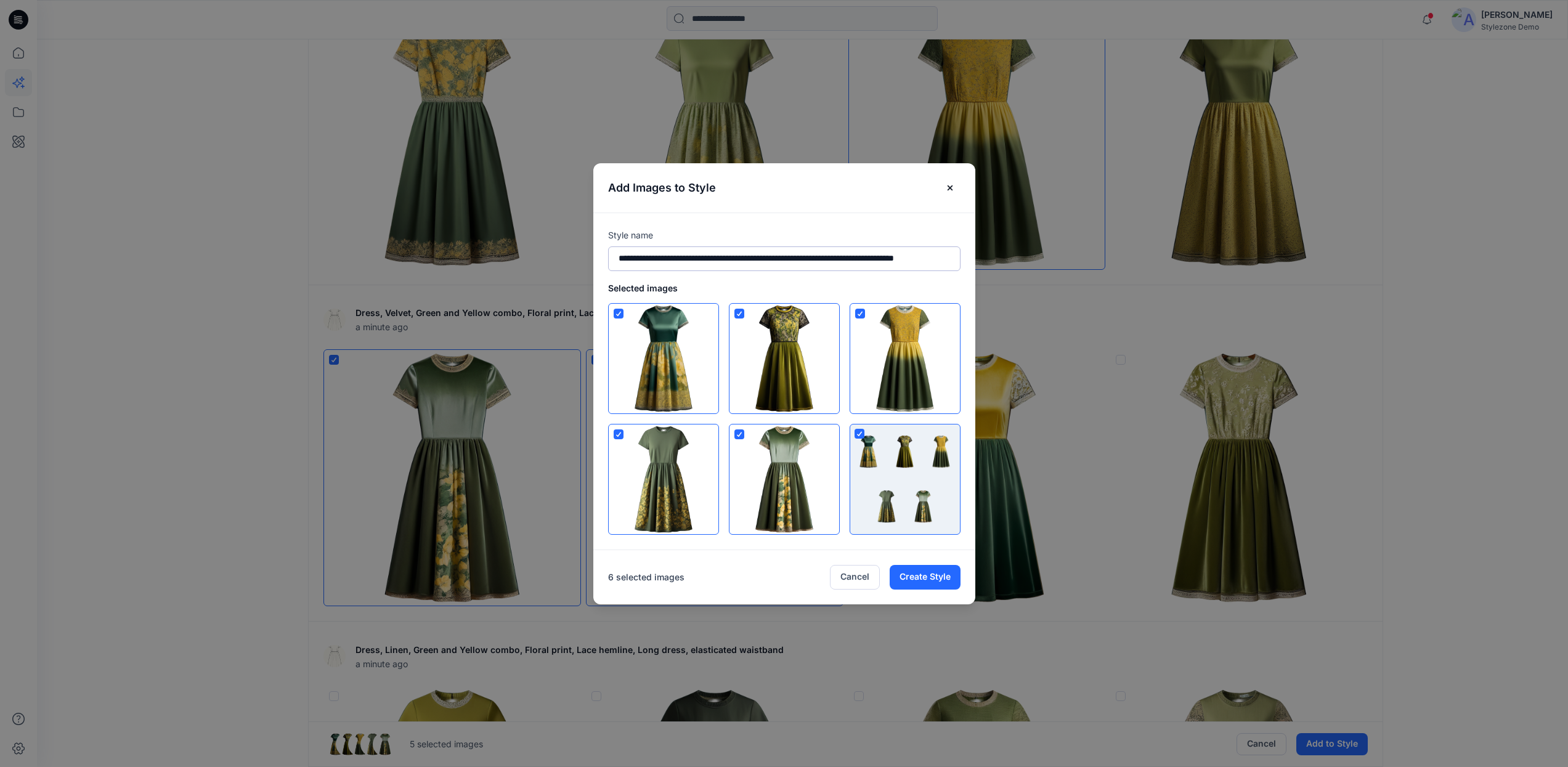
click at [711, 254] on input "**********" at bounding box center [785, 259] width 353 height 25
click at [724, 254] on input "**********" at bounding box center [785, 259] width 353 height 25
click at [955, 188] on icon "Close" at bounding box center [949, 188] width 10 height 10
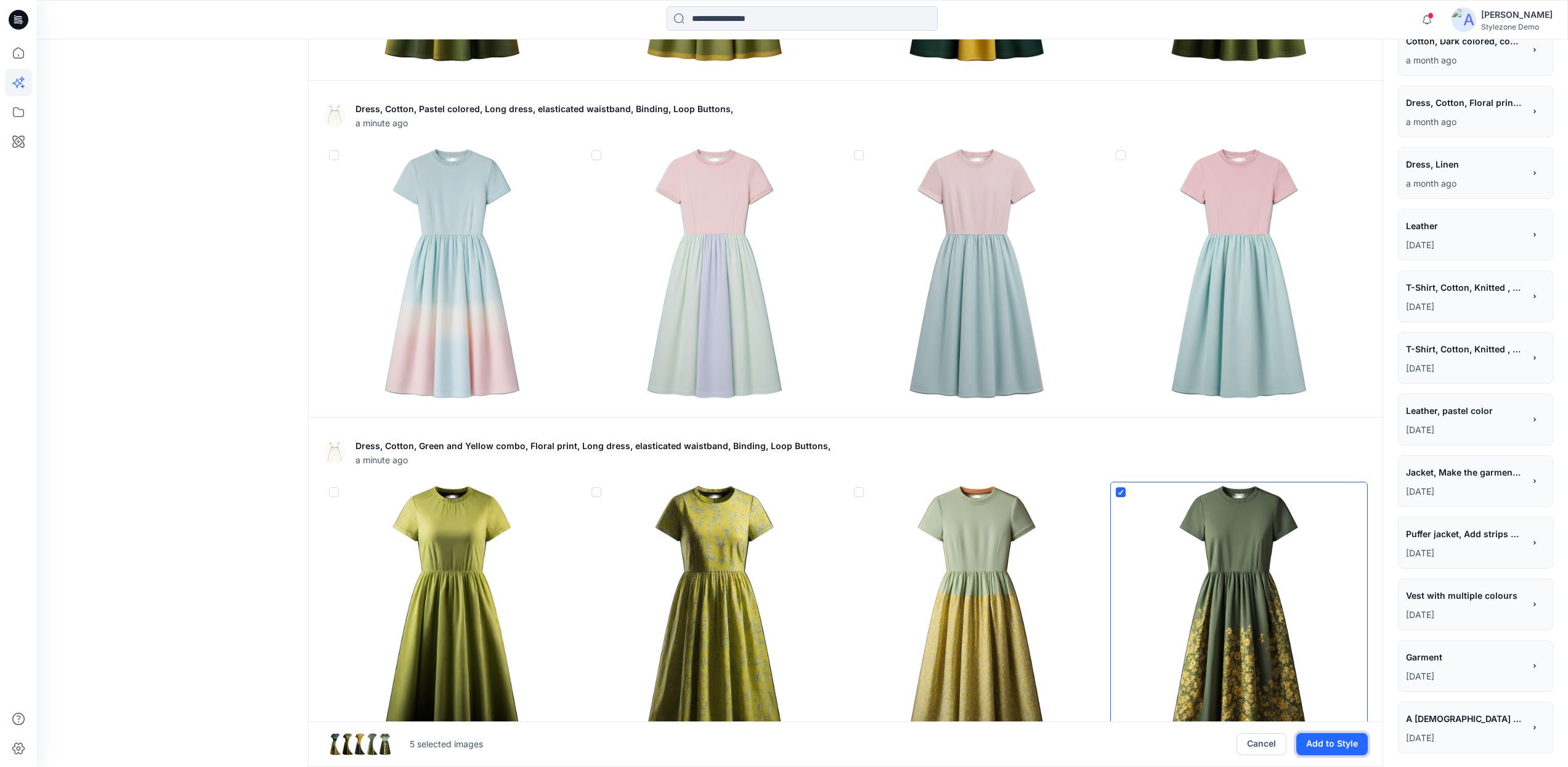
scroll to position [0, 0]
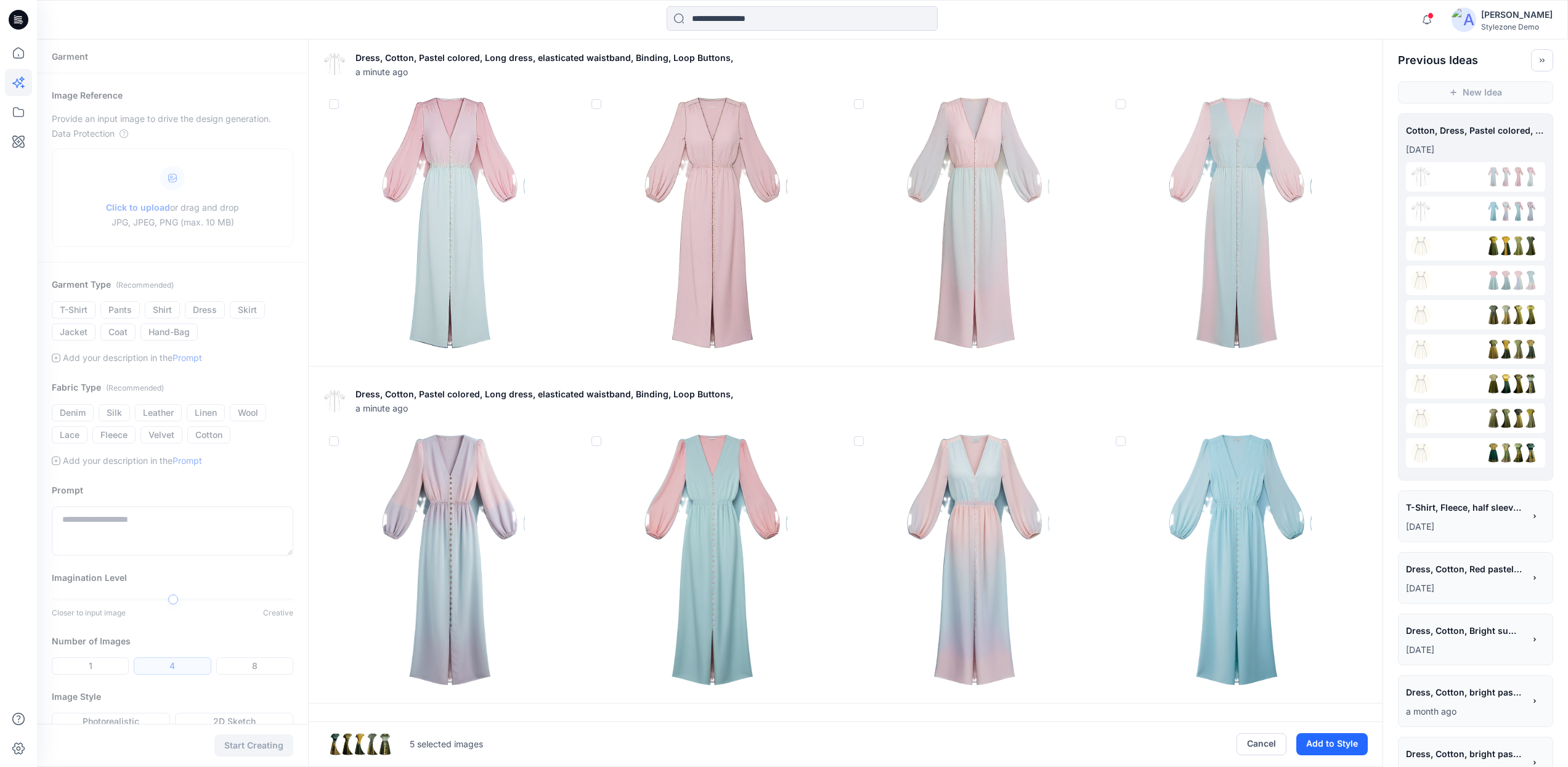
click at [1457, 506] on span "T-Shirt, Fleece, half sleeve, Solid color, pastels, blocking" at bounding box center [1464, 507] width 117 height 18
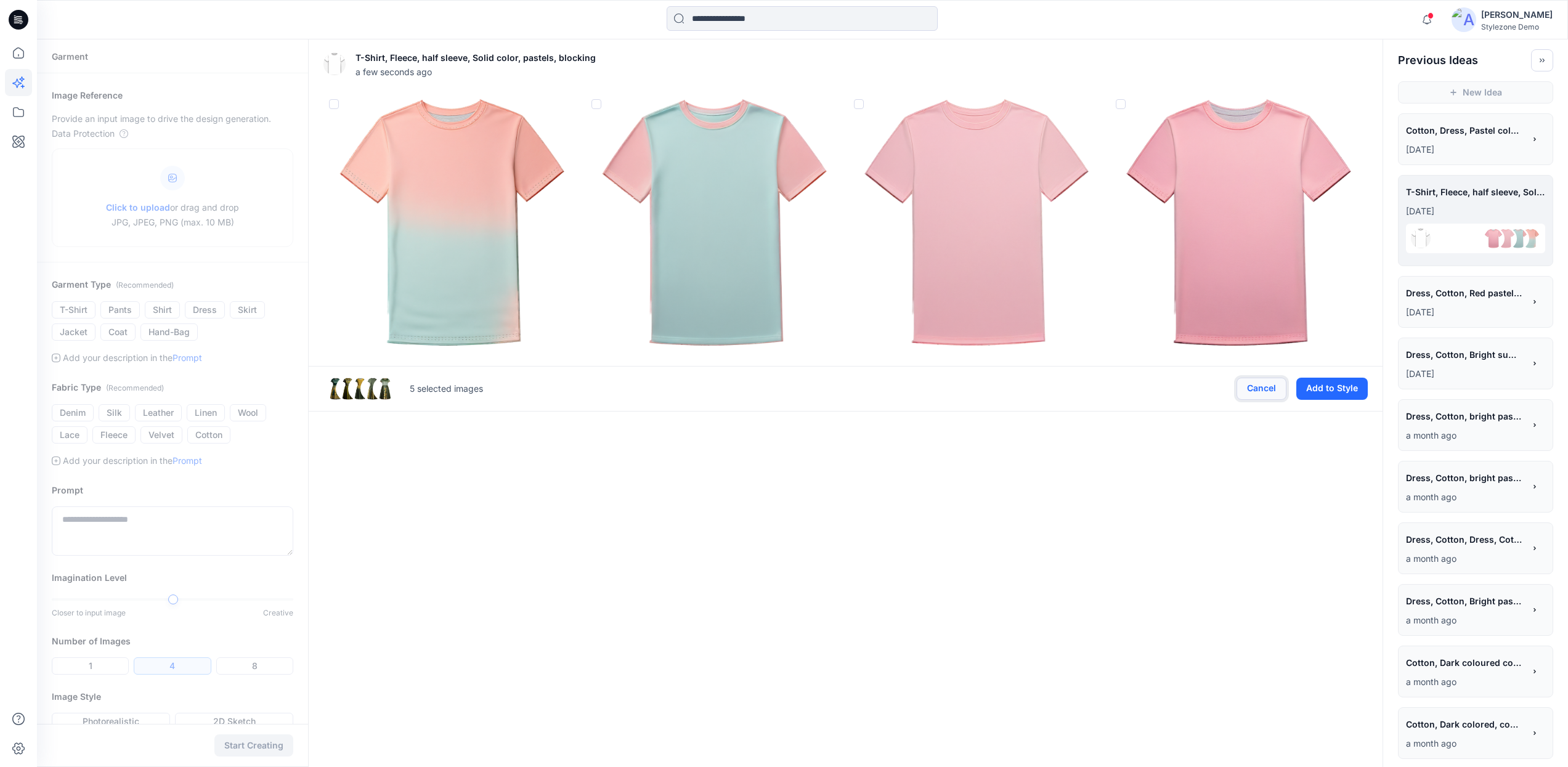
click at [1255, 395] on button "Cancel" at bounding box center [1261, 389] width 50 height 22
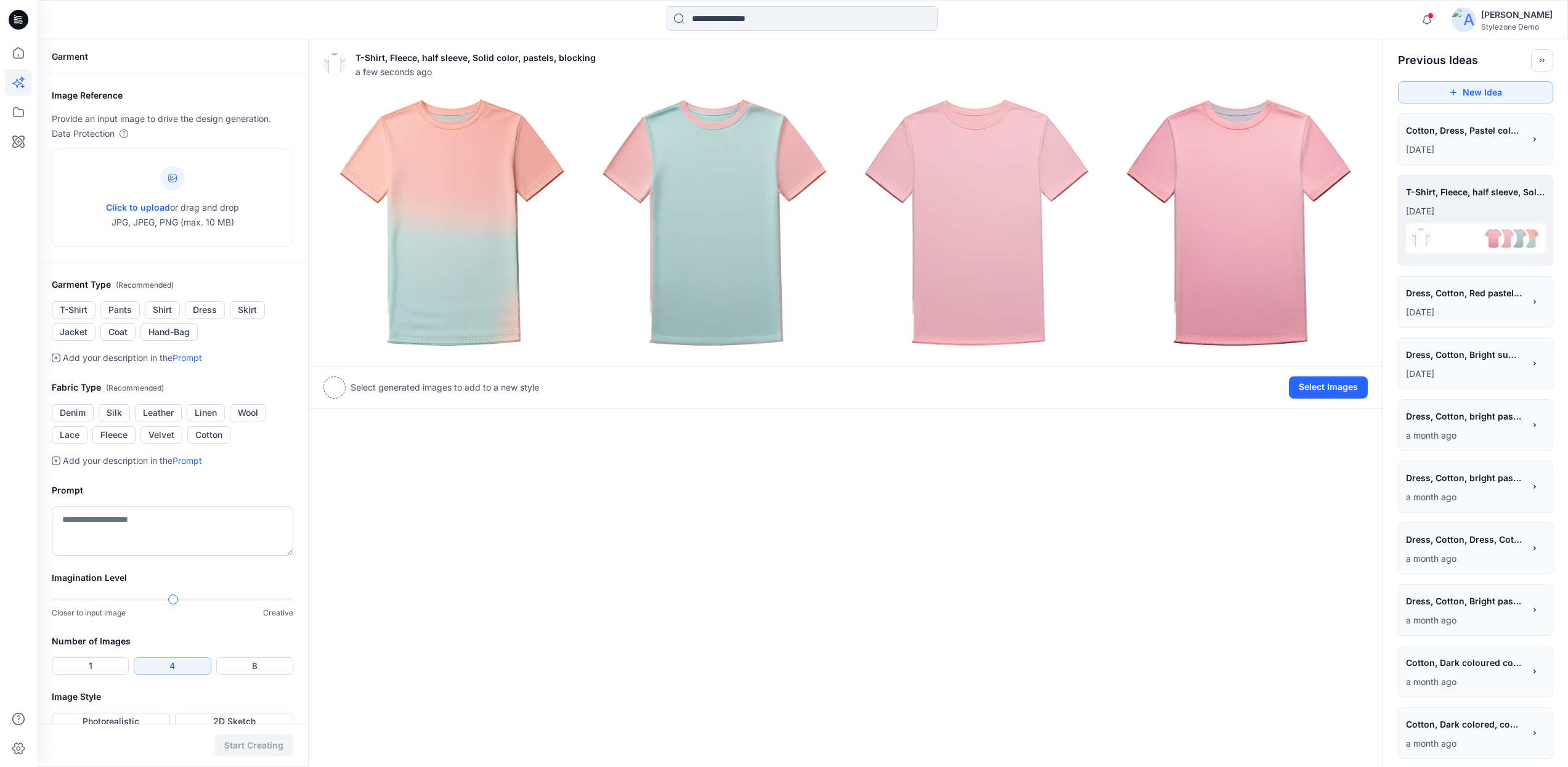
click at [1481, 319] on p "25 days ago" at bounding box center [1465, 312] width 118 height 15
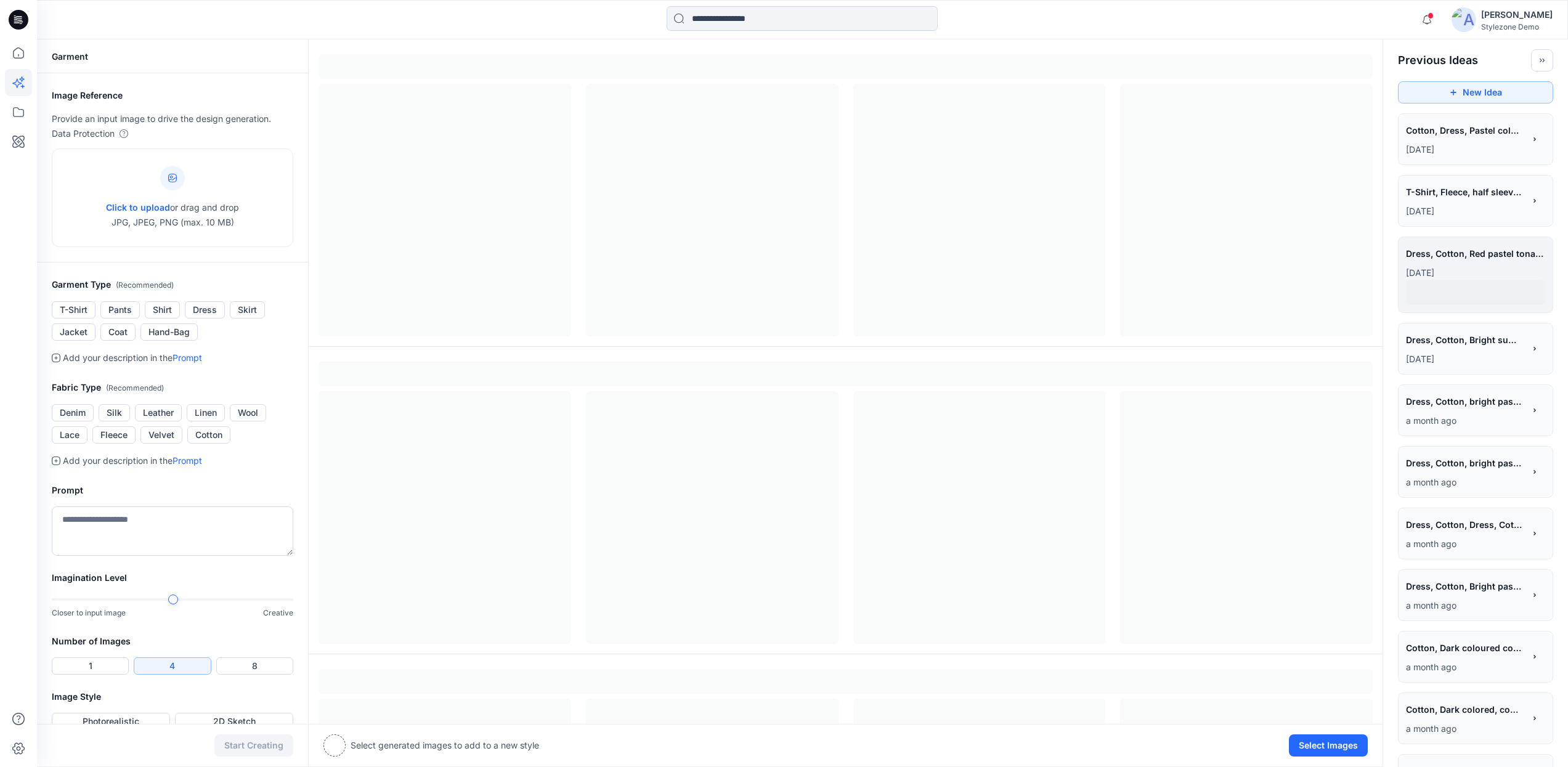
click at [1481, 426] on p "a month ago" at bounding box center [1465, 421] width 118 height 15
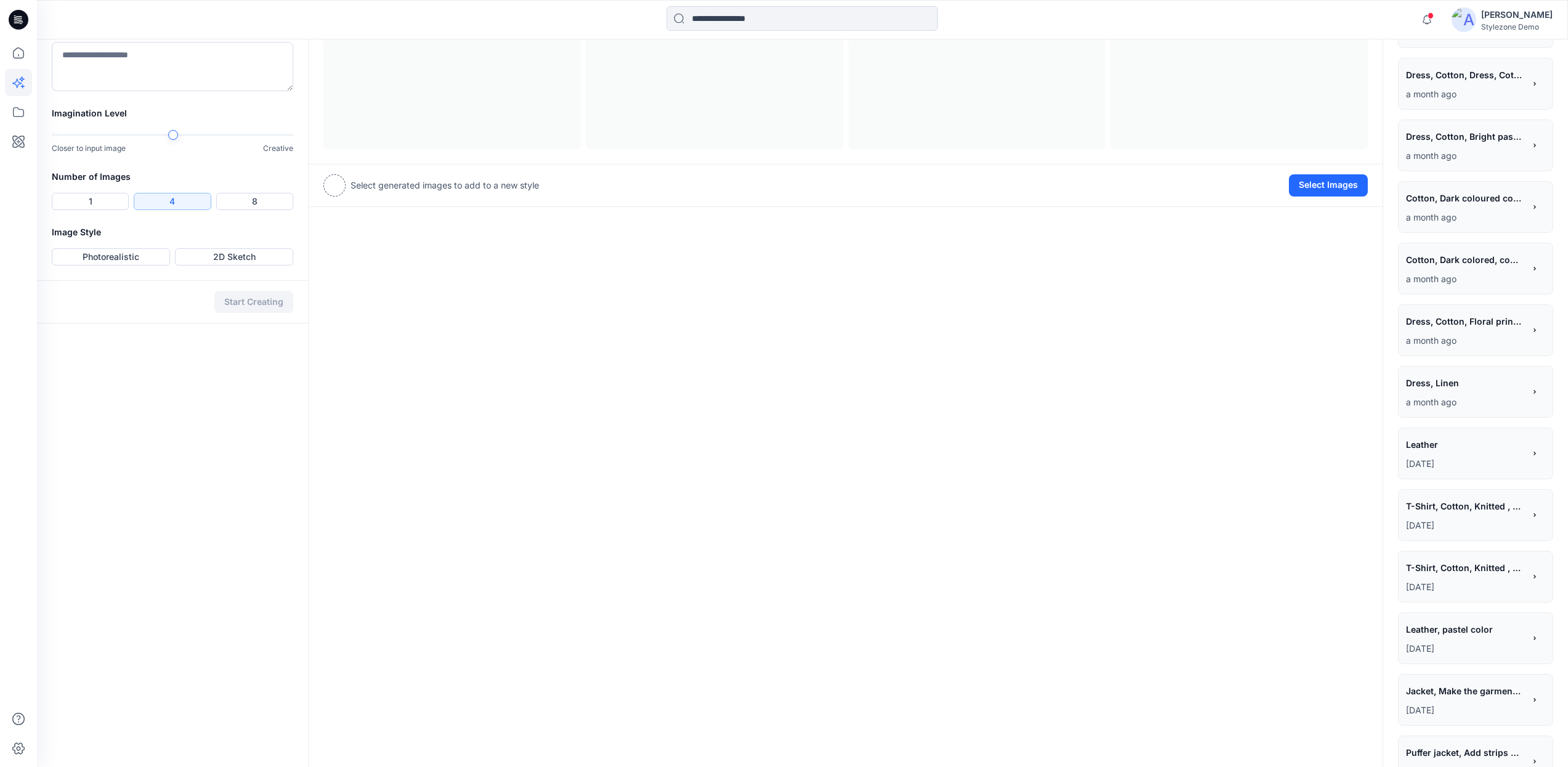
scroll to position [472, 0]
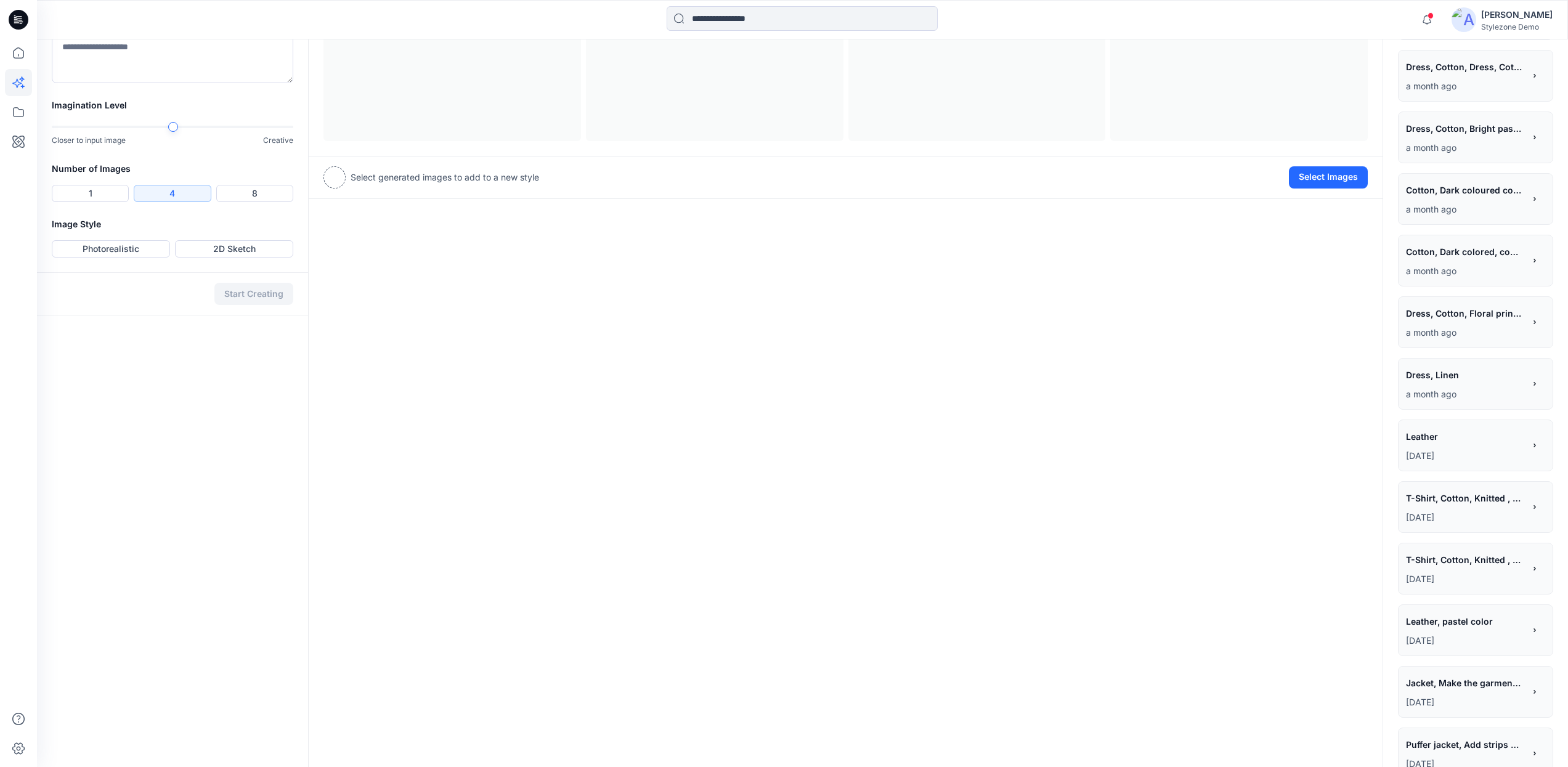
click at [1476, 523] on p "3 months ago" at bounding box center [1465, 517] width 118 height 15
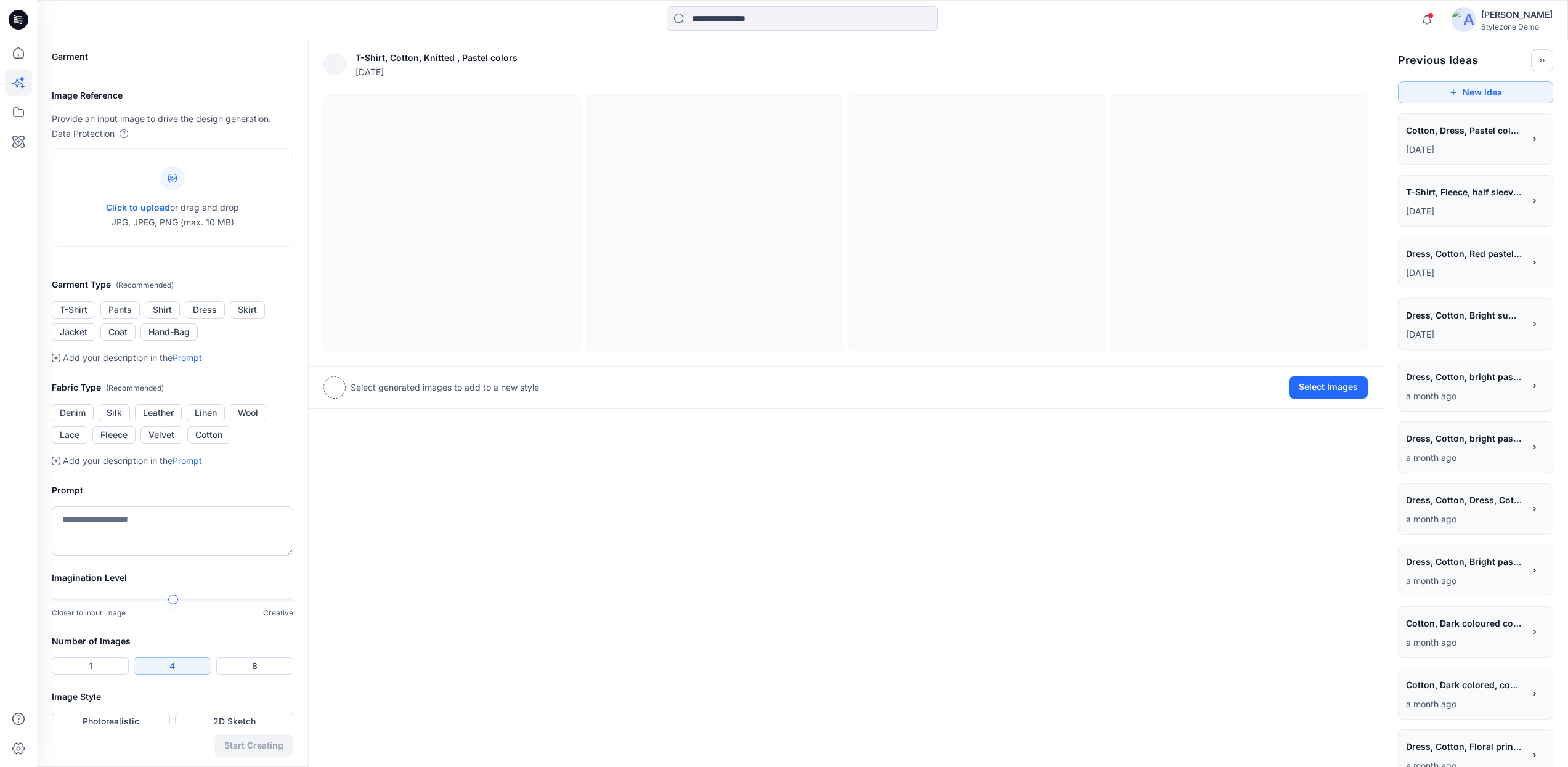
click at [1466, 445] on span "Dress, Cotton, bright pastel colors, all over print" at bounding box center [1464, 438] width 117 height 18
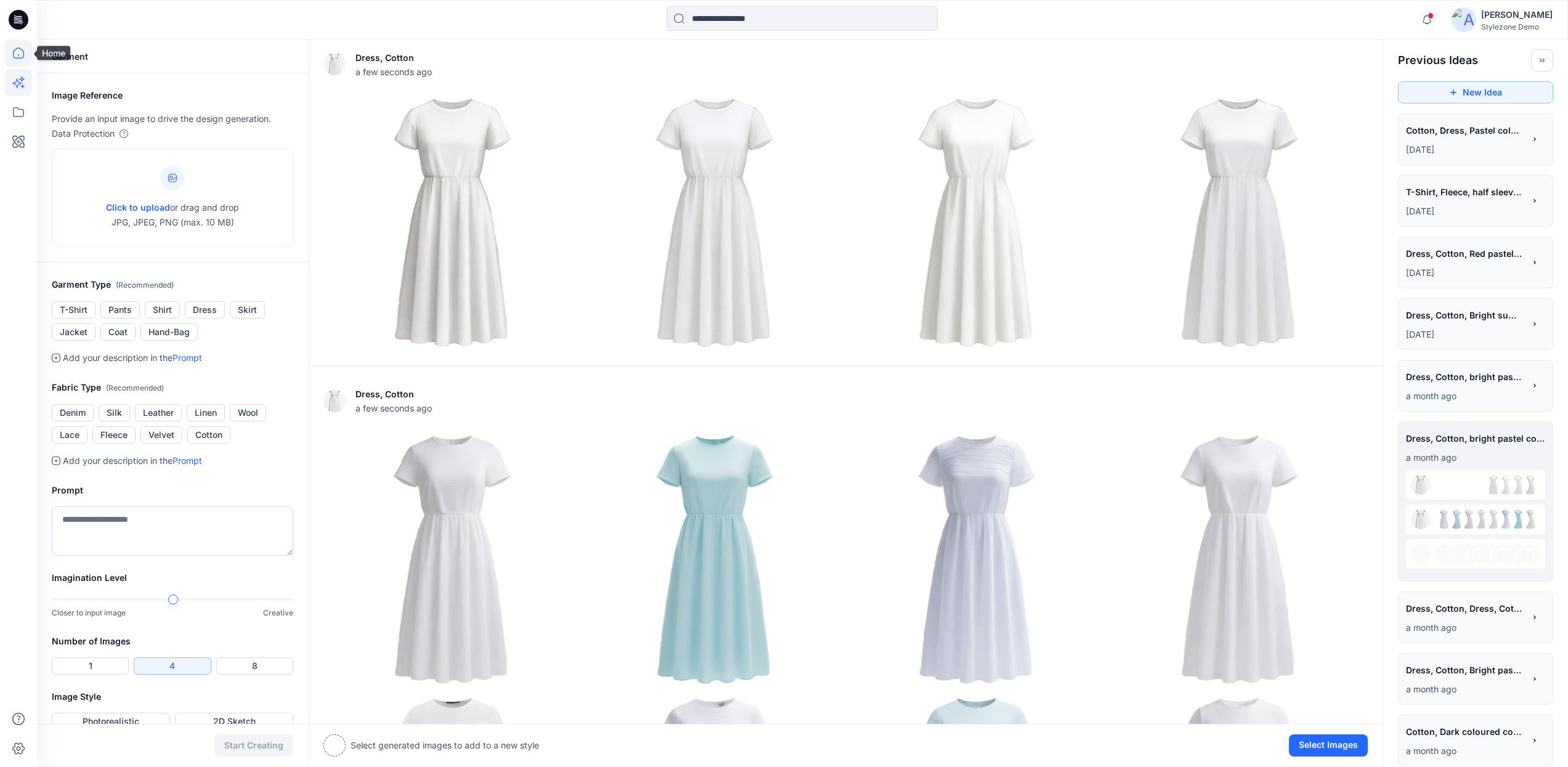
click at [19, 65] on icon at bounding box center [18, 53] width 27 height 27
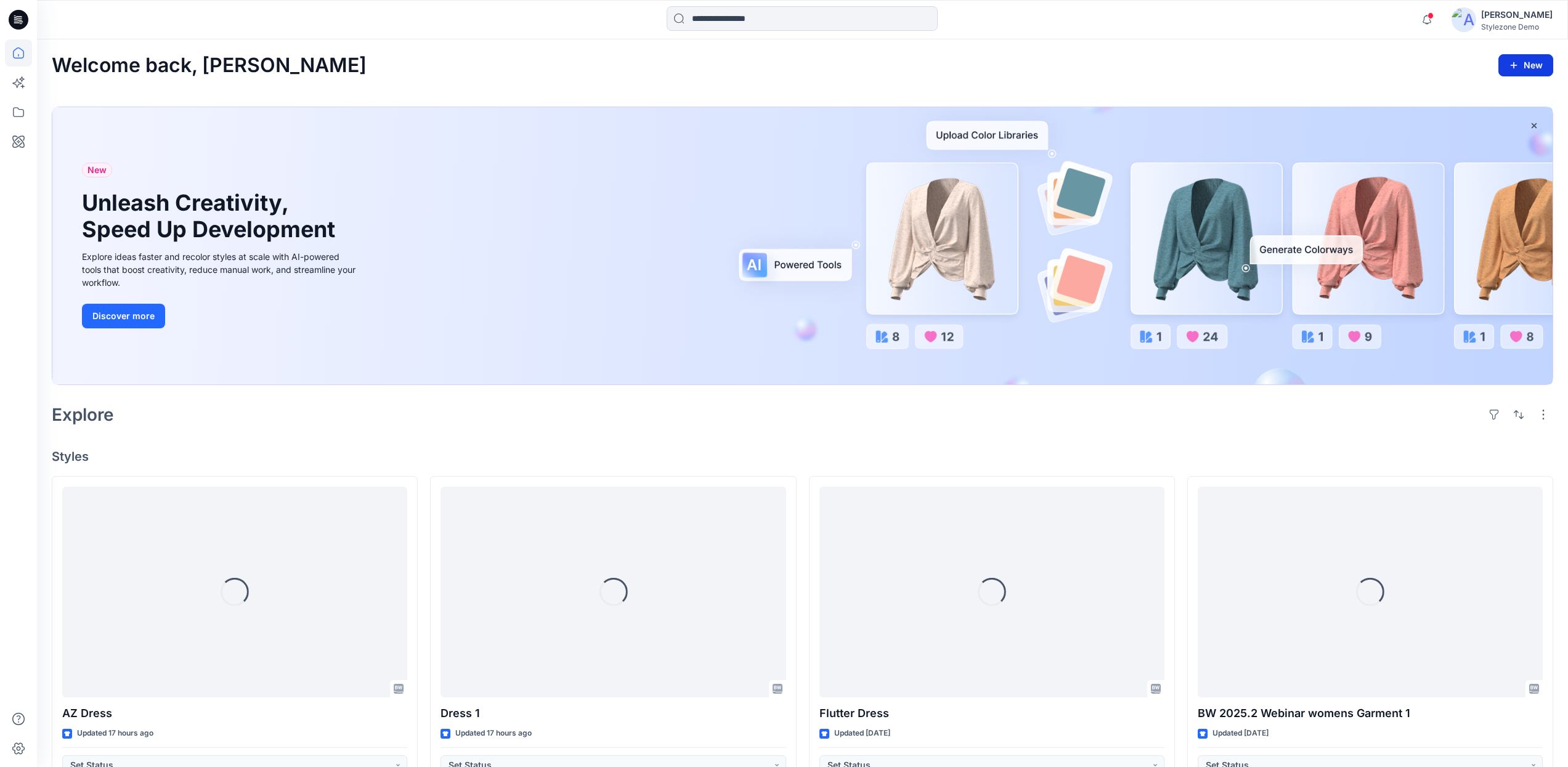
click at [1544, 65] on button "New" at bounding box center [1525, 65] width 55 height 22
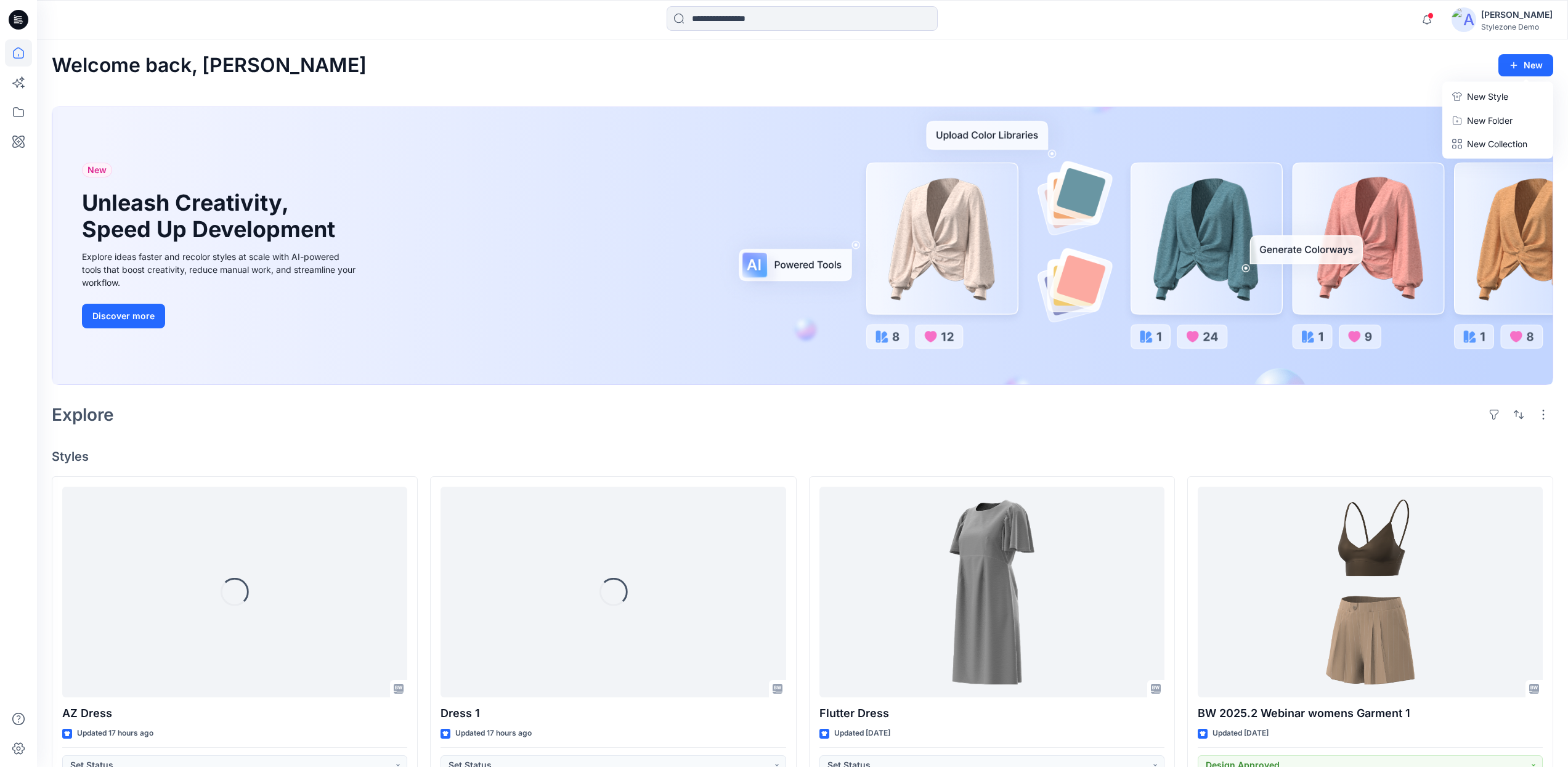
click at [1491, 97] on p "New Style" at bounding box center [1487, 97] width 41 height 15
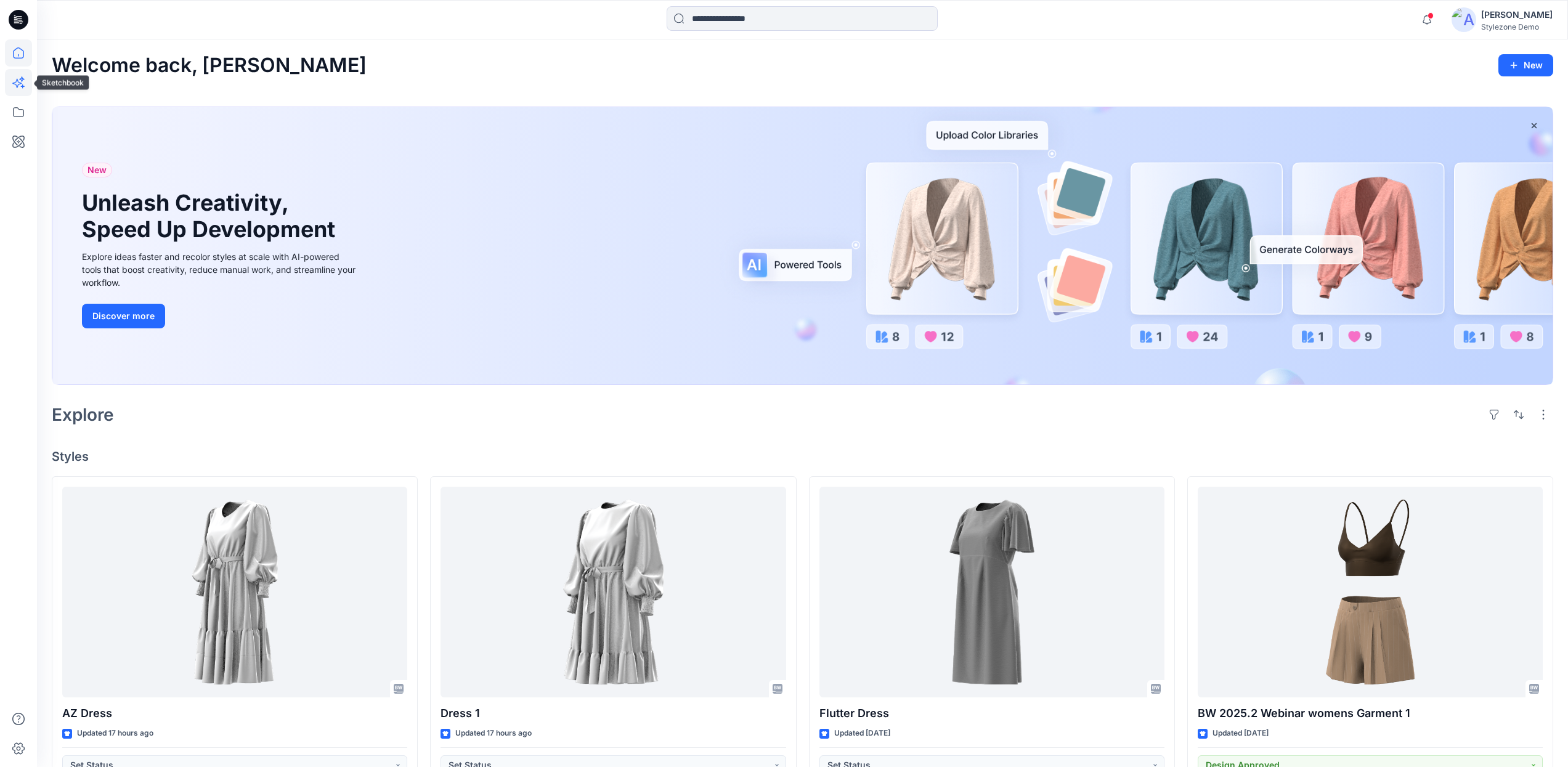
click at [19, 94] on icon at bounding box center [18, 82] width 27 height 27
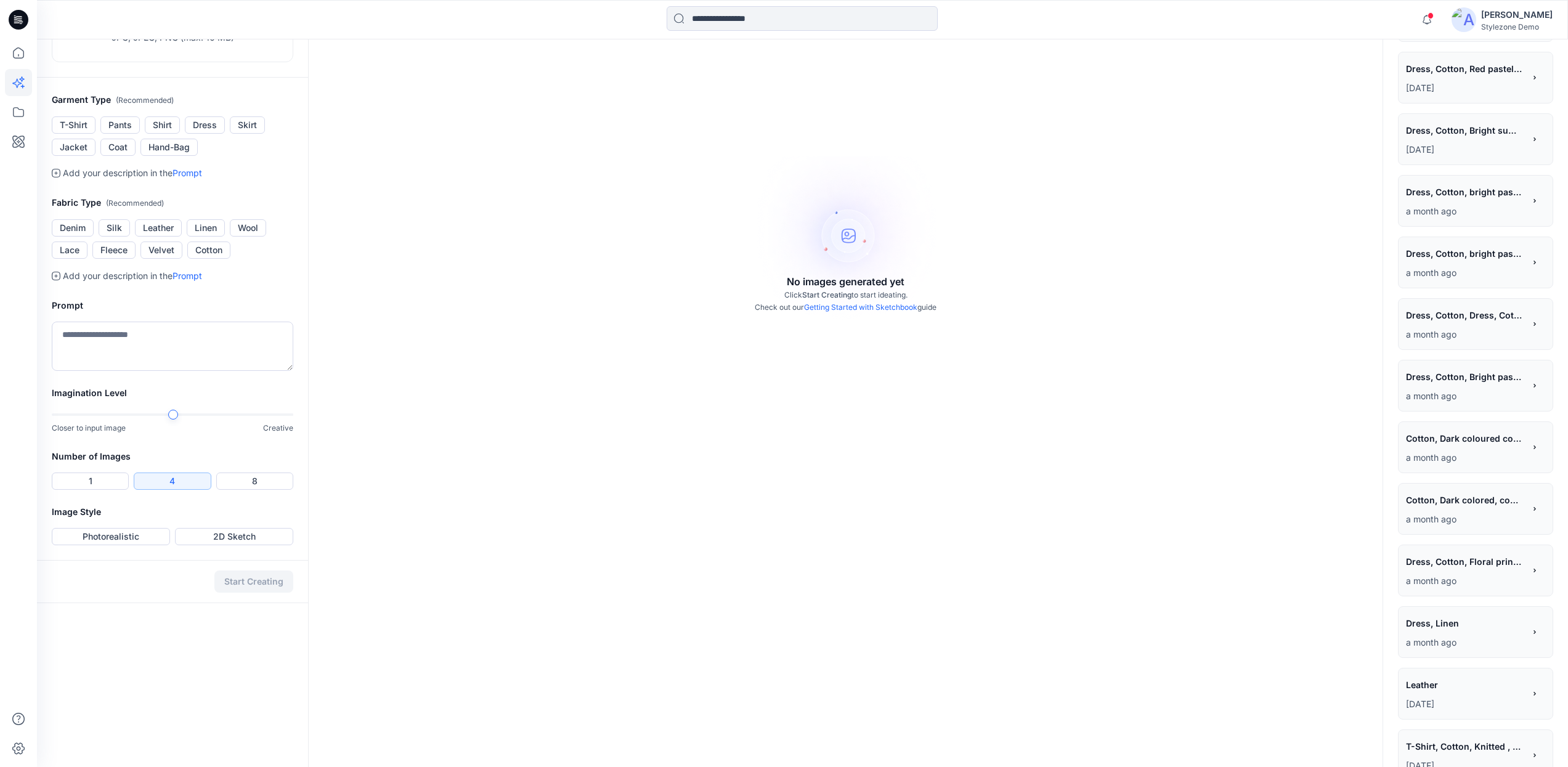
scroll to position [162, 0]
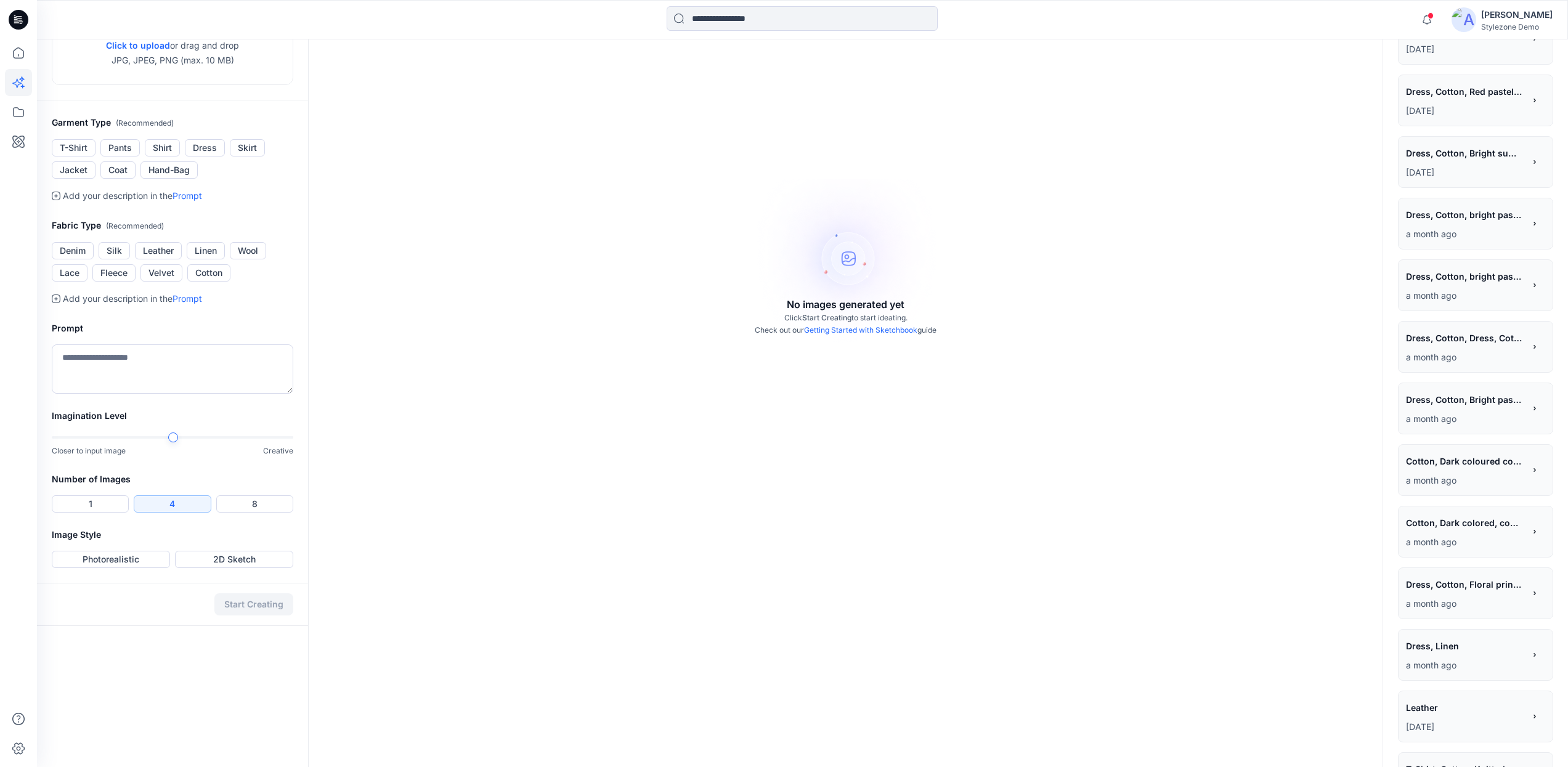
click at [1433, 100] on span "Dress, Cotton, Red pastel tonal colors, solid fabric, contrast tapes, Belt" at bounding box center [1464, 91] width 117 height 18
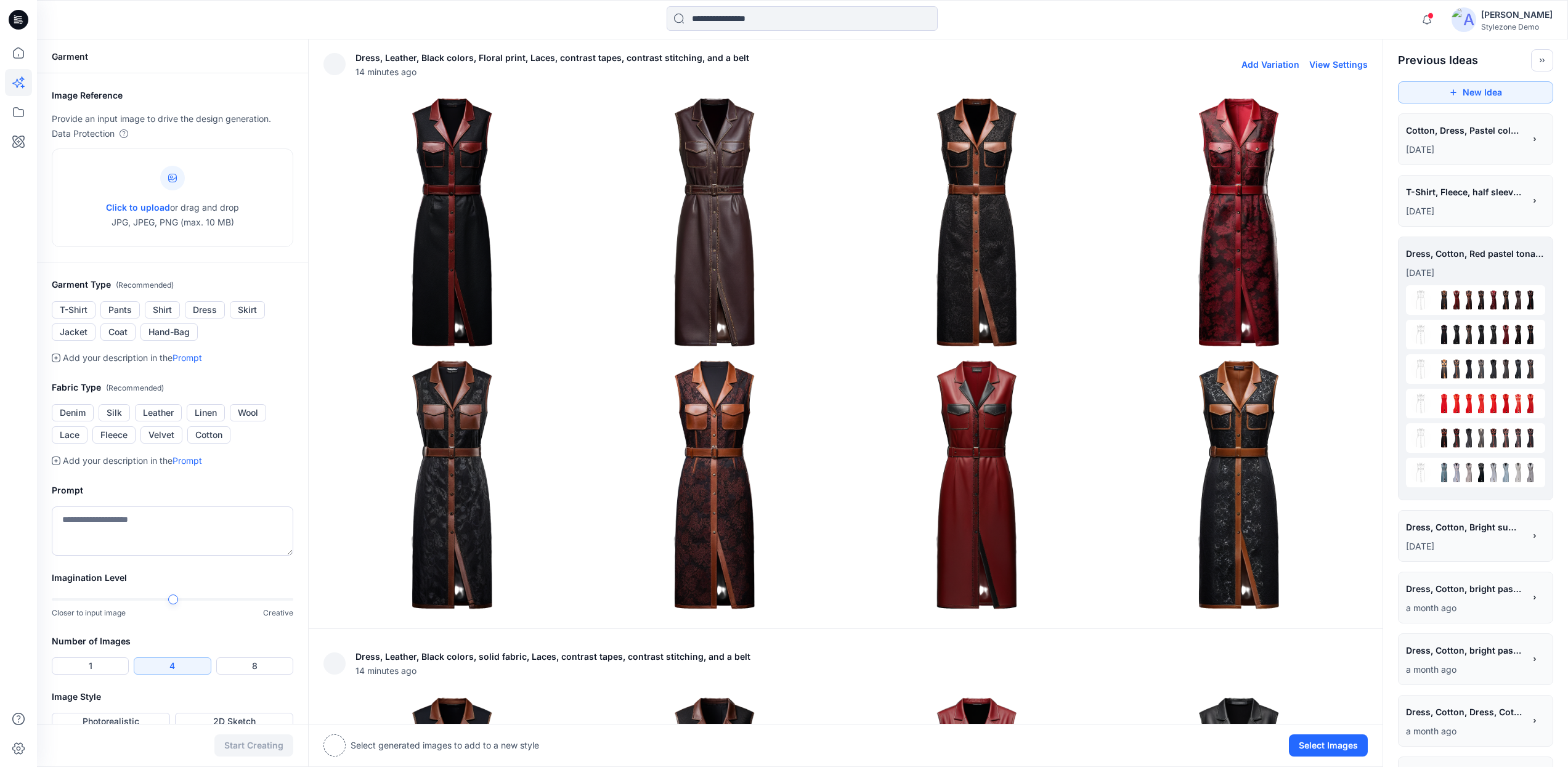
click at [1330, 64] on button "View Settings" at bounding box center [1338, 65] width 59 height 11
type textarea "**********"
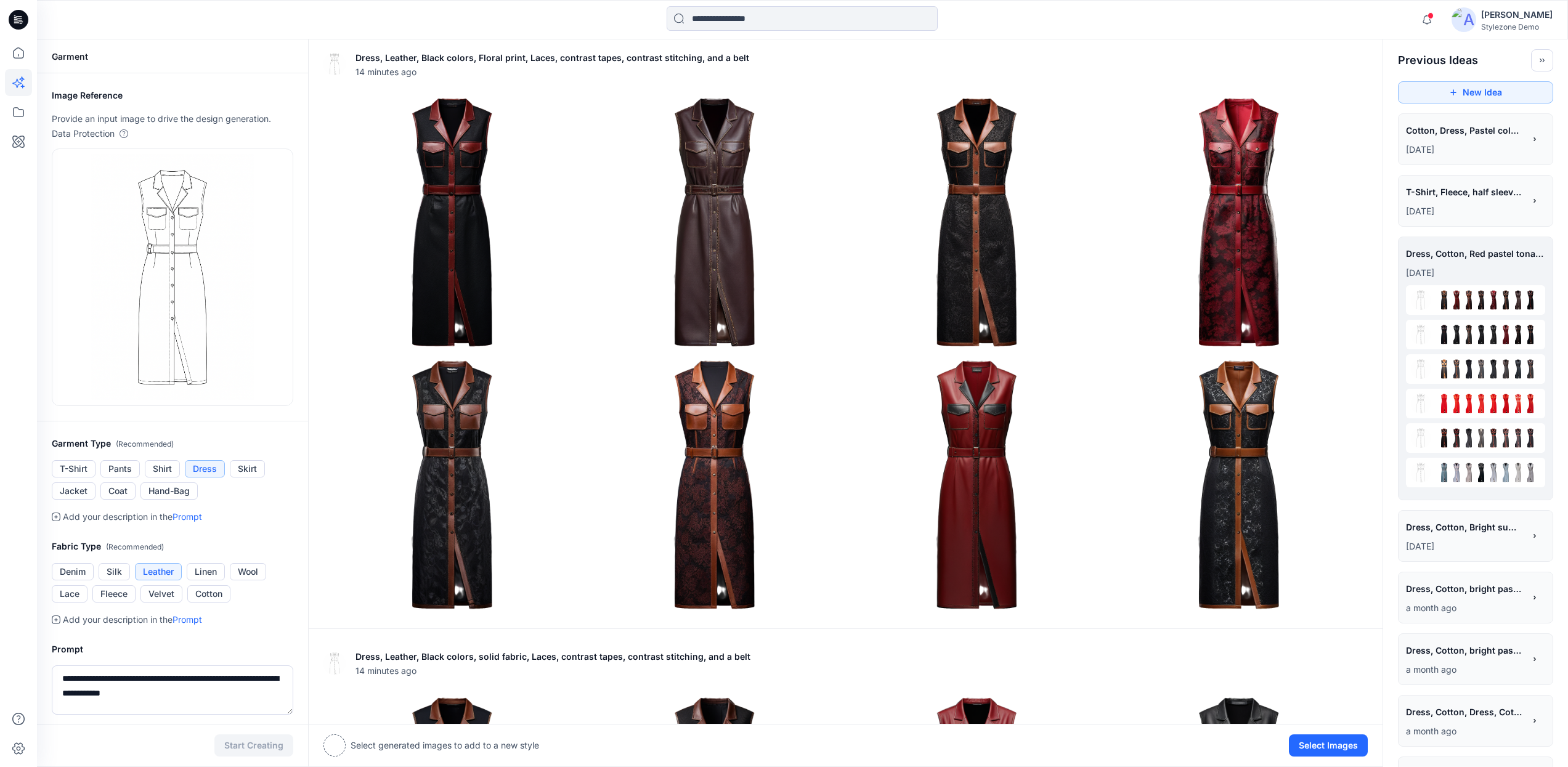
click at [254, 502] on div "Garment Type ( Recommended ) T-Shirt Pants Shirt Dress Skirt Jacket Coat Hand-B…" at bounding box center [172, 480] width 271 height 88
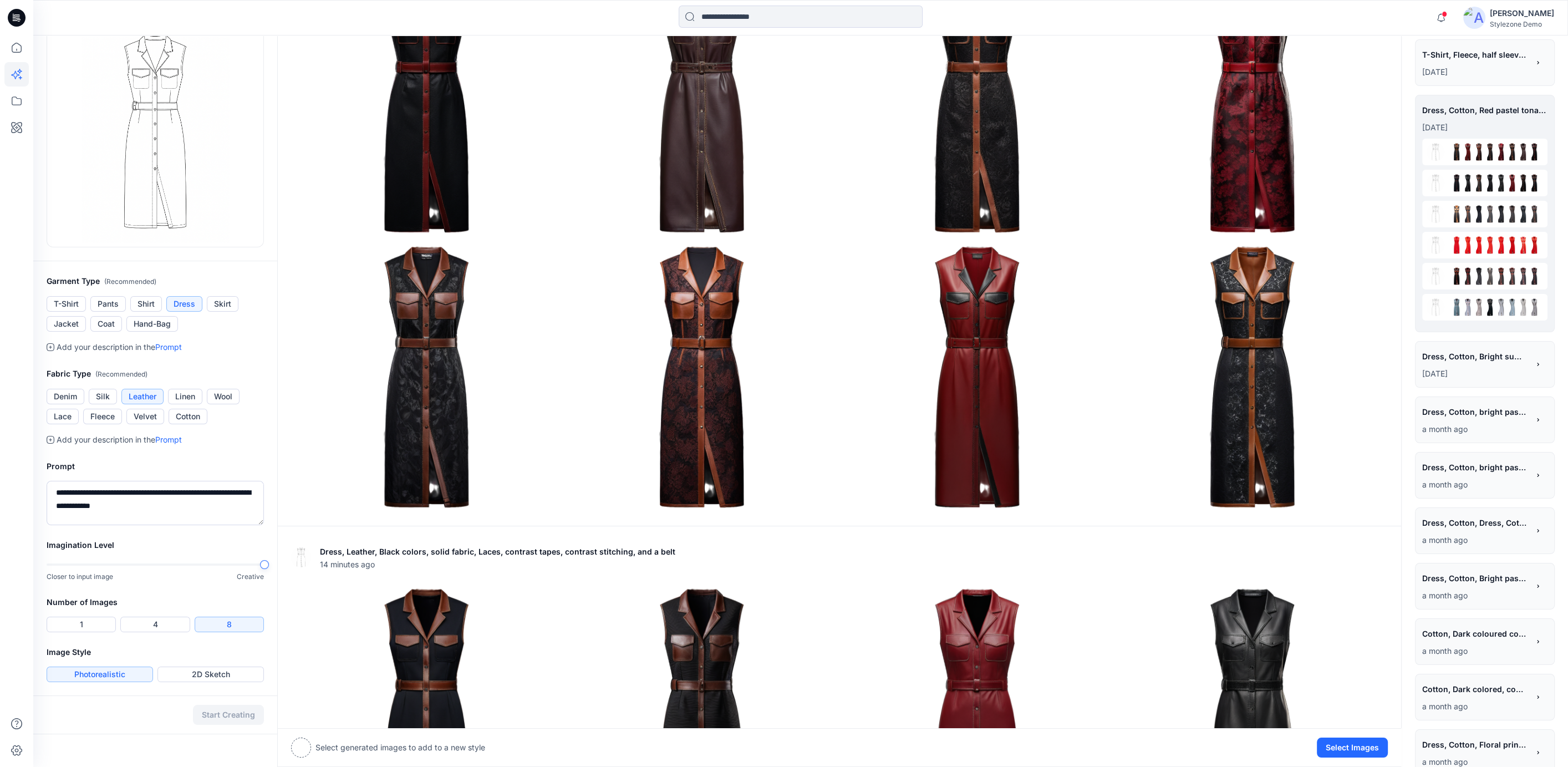
scroll to position [134, 0]
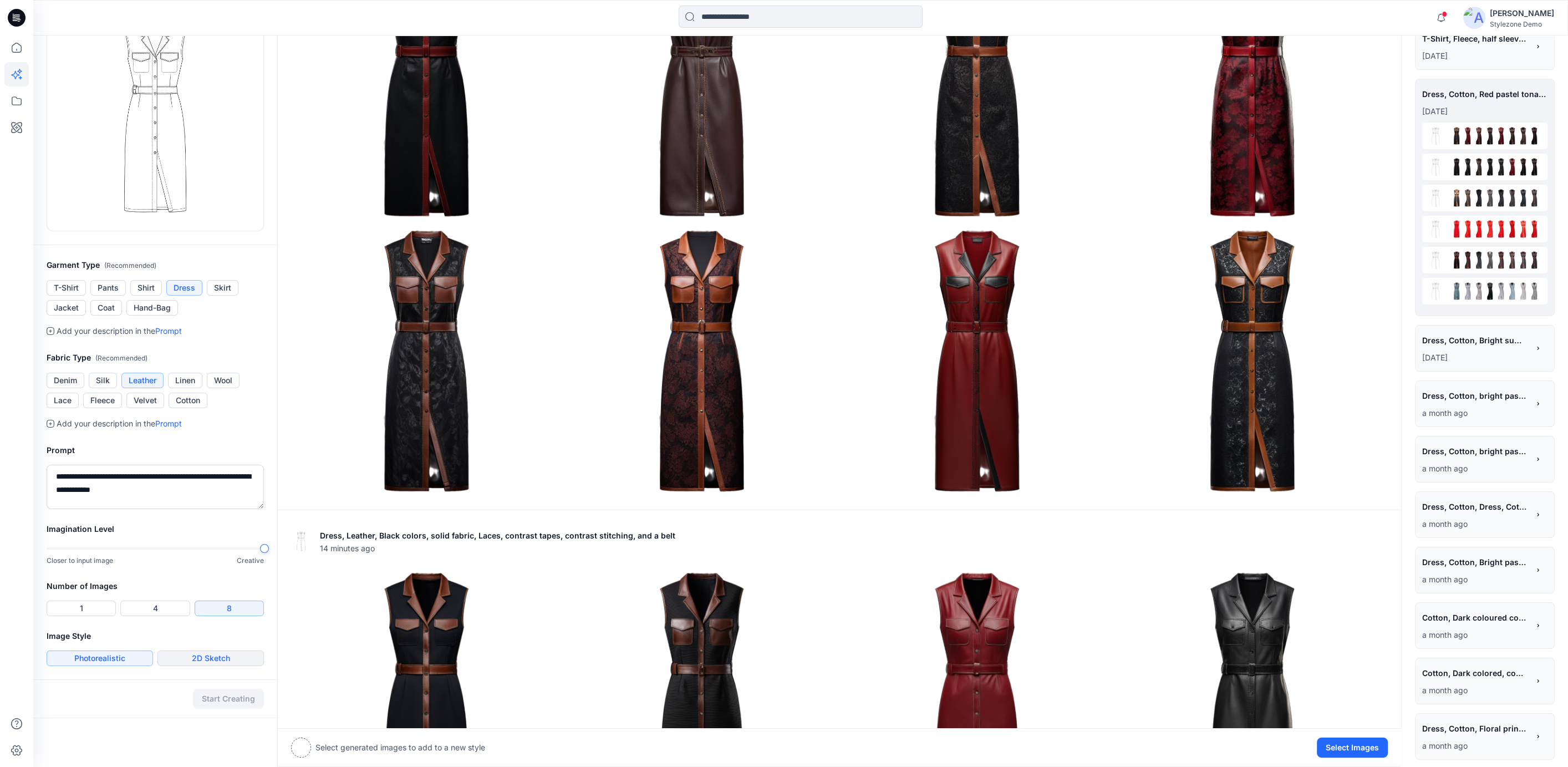
click at [206, 662] on button "2D Sketch" at bounding box center [210, 658] width 106 height 15
click at [112, 661] on button "Photorealistic" at bounding box center [99, 658] width 106 height 15
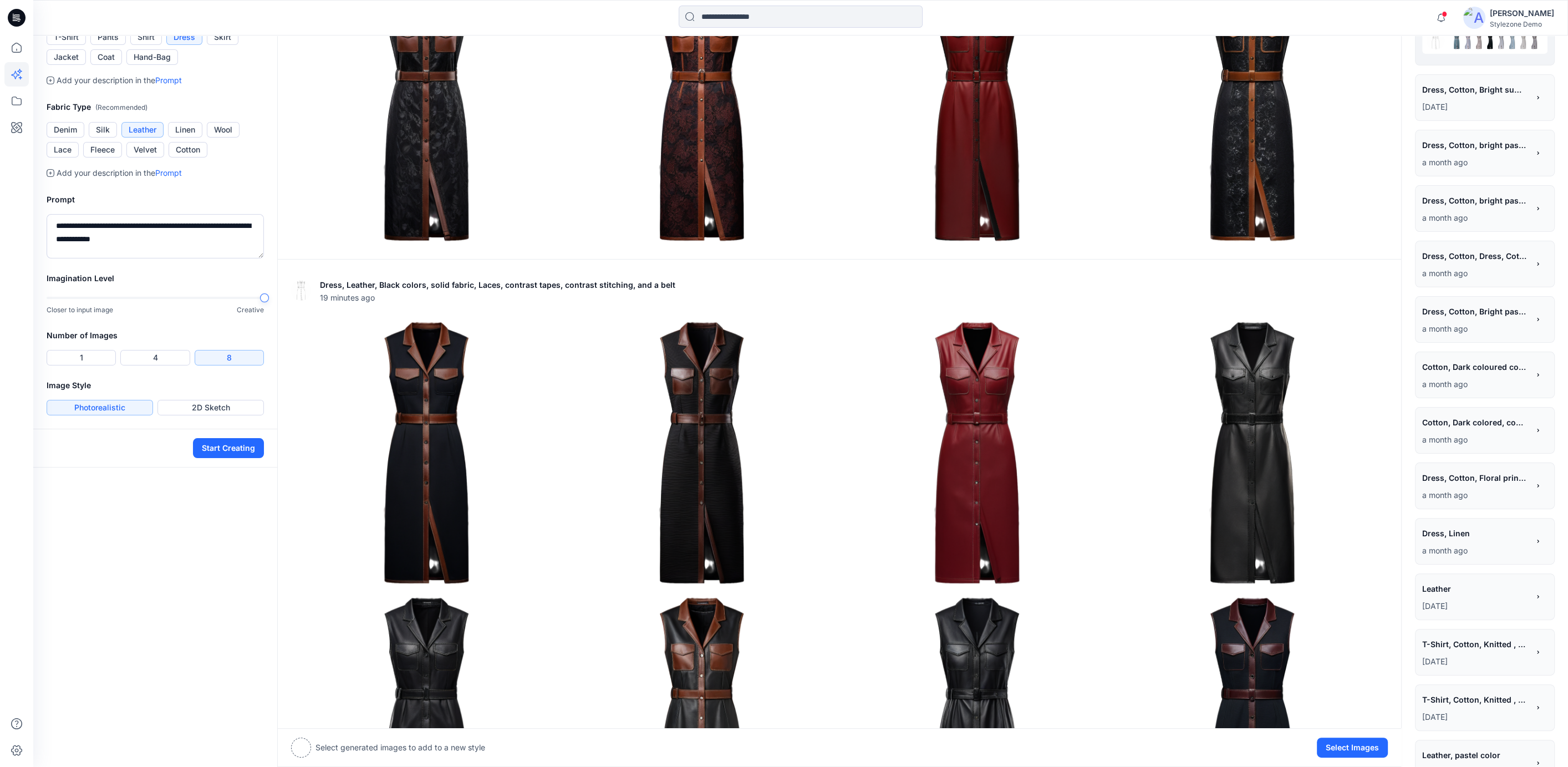
scroll to position [0, 0]
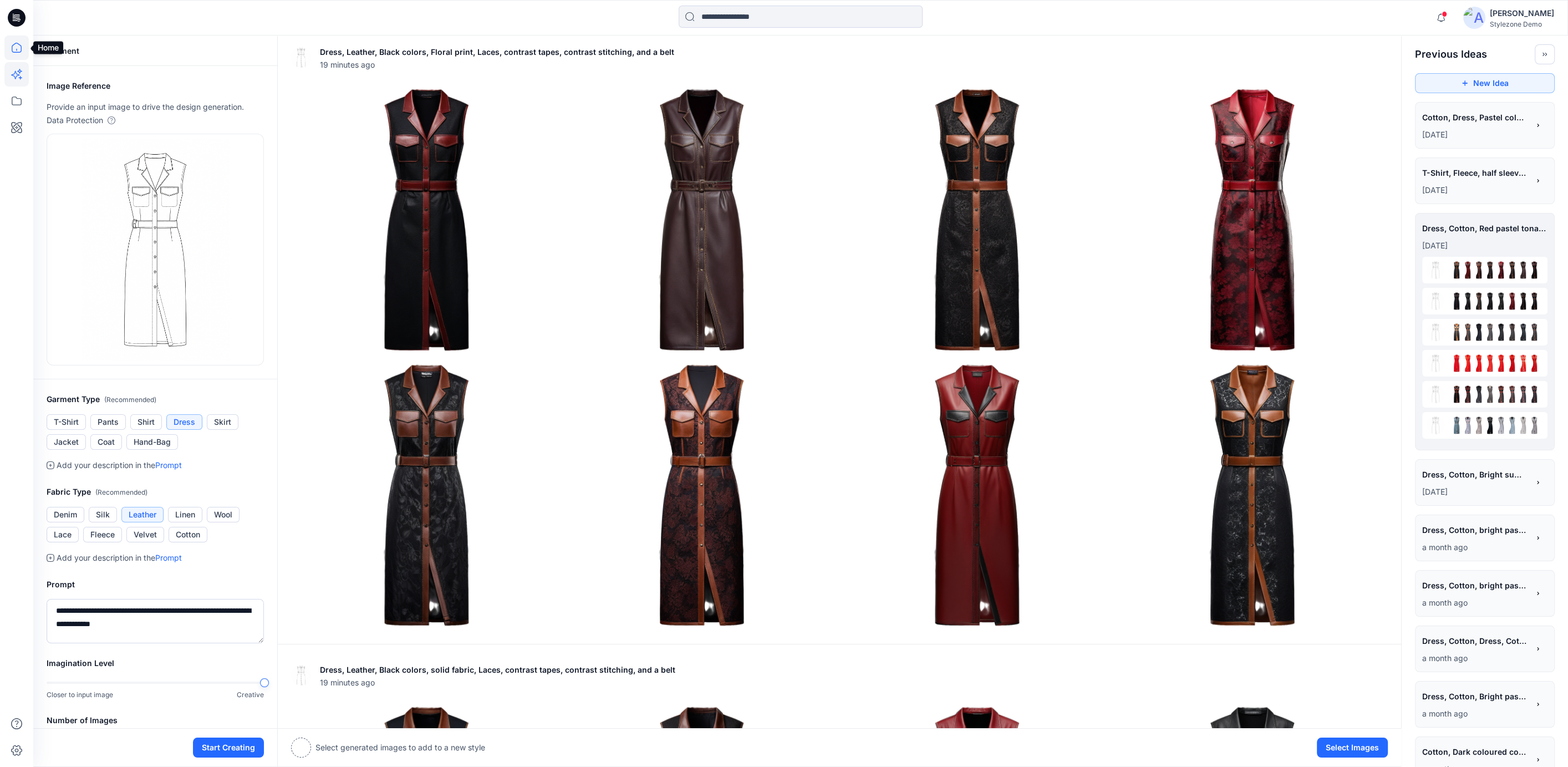
click at [6, 42] on icon at bounding box center [16, 47] width 24 height 24
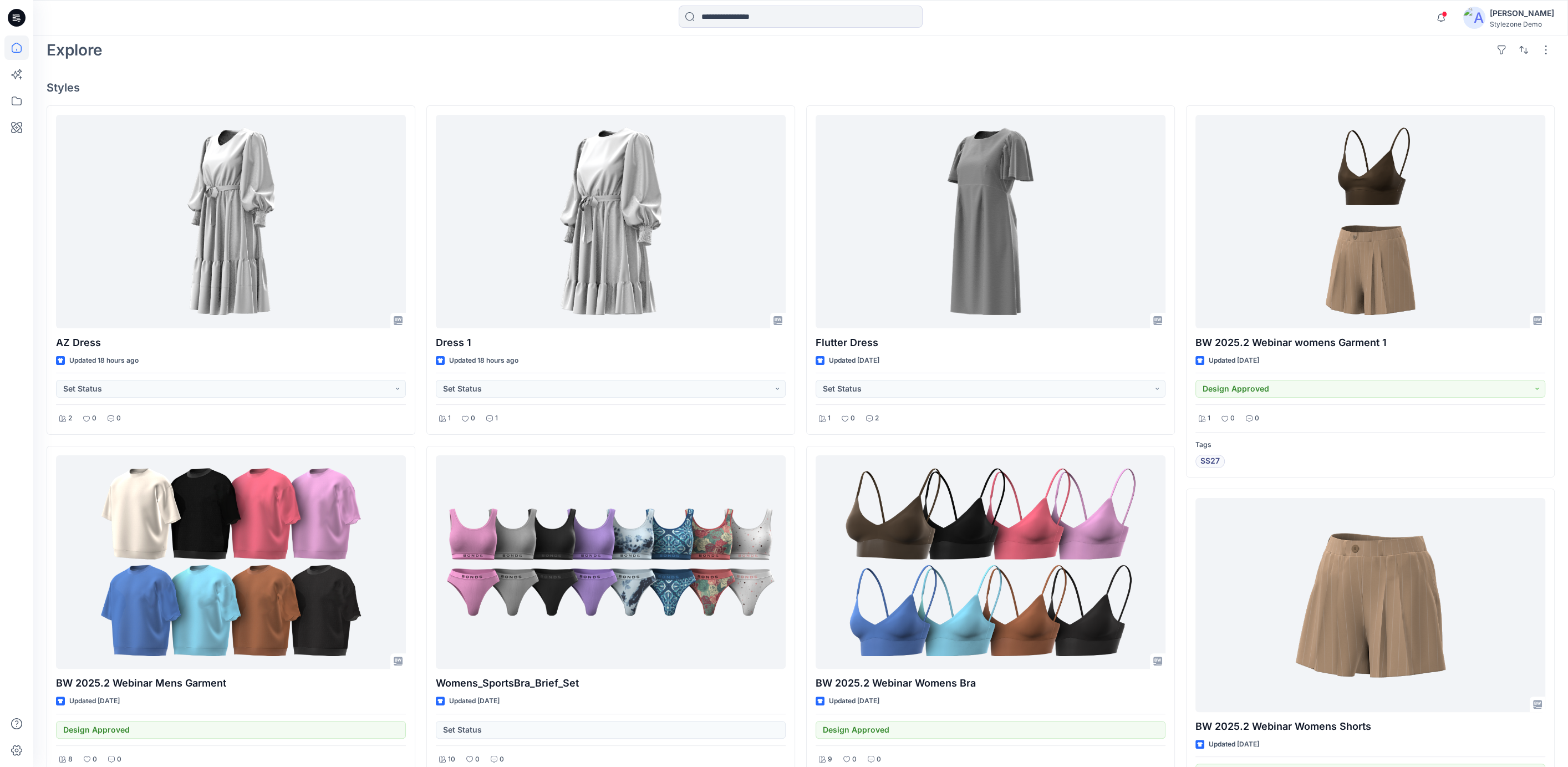
scroll to position [316, 0]
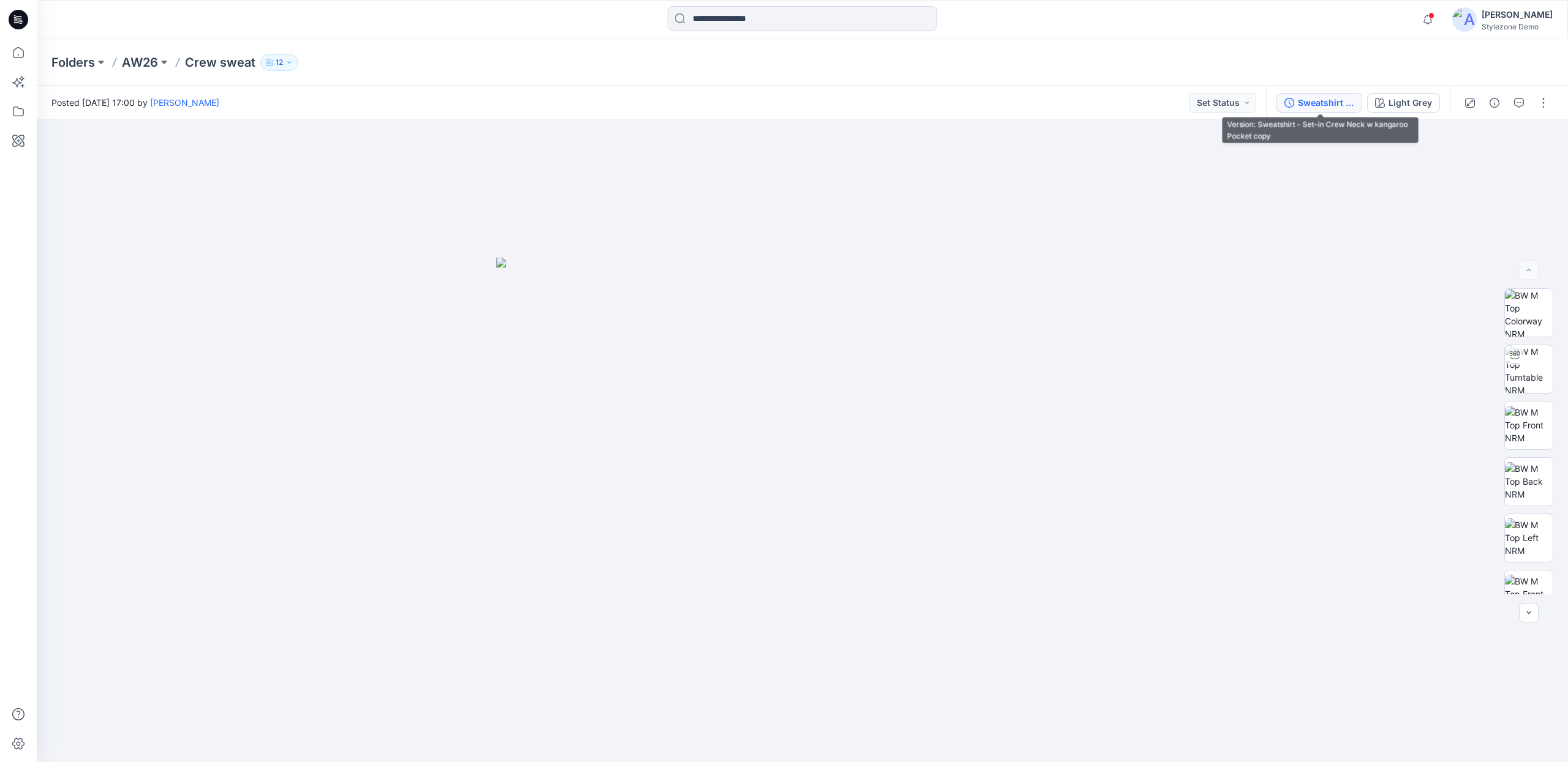
click at [1350, 94] on button "Sweatshirt - Set-in Crew Neck w kangaroo Pocket copy" at bounding box center [1320, 103] width 86 height 20
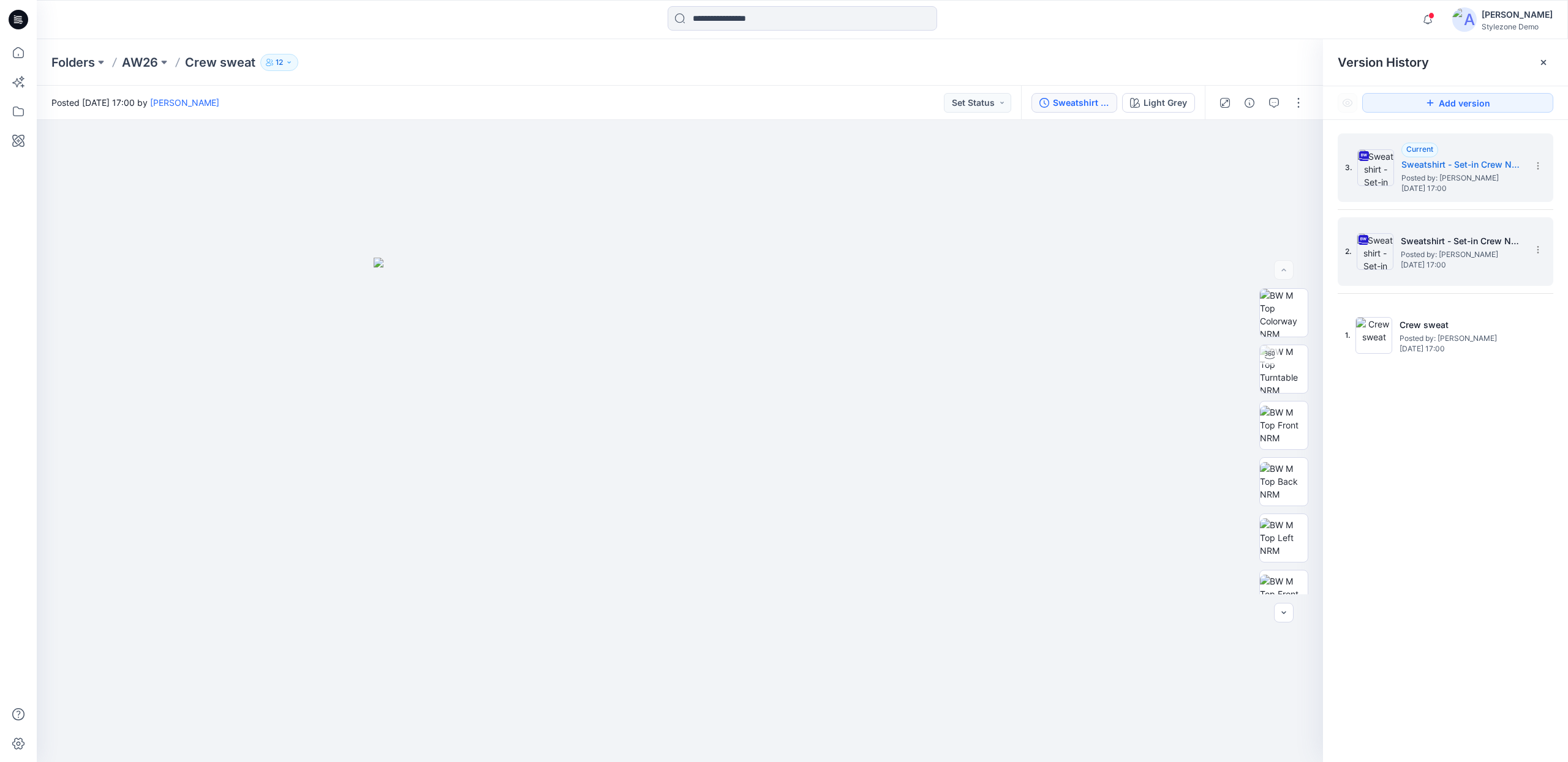
click at [1410, 243] on h5 "Sweatshirt - Set-in Crew Neck w kangaroo Pocket teck pack" at bounding box center [1462, 240] width 122 height 15
click at [1420, 184] on span "Monday, March 24, 2025 17:00" at bounding box center [1462, 188] width 122 height 8
click at [1184, 101] on div "Light Grey" at bounding box center [1165, 103] width 44 height 14
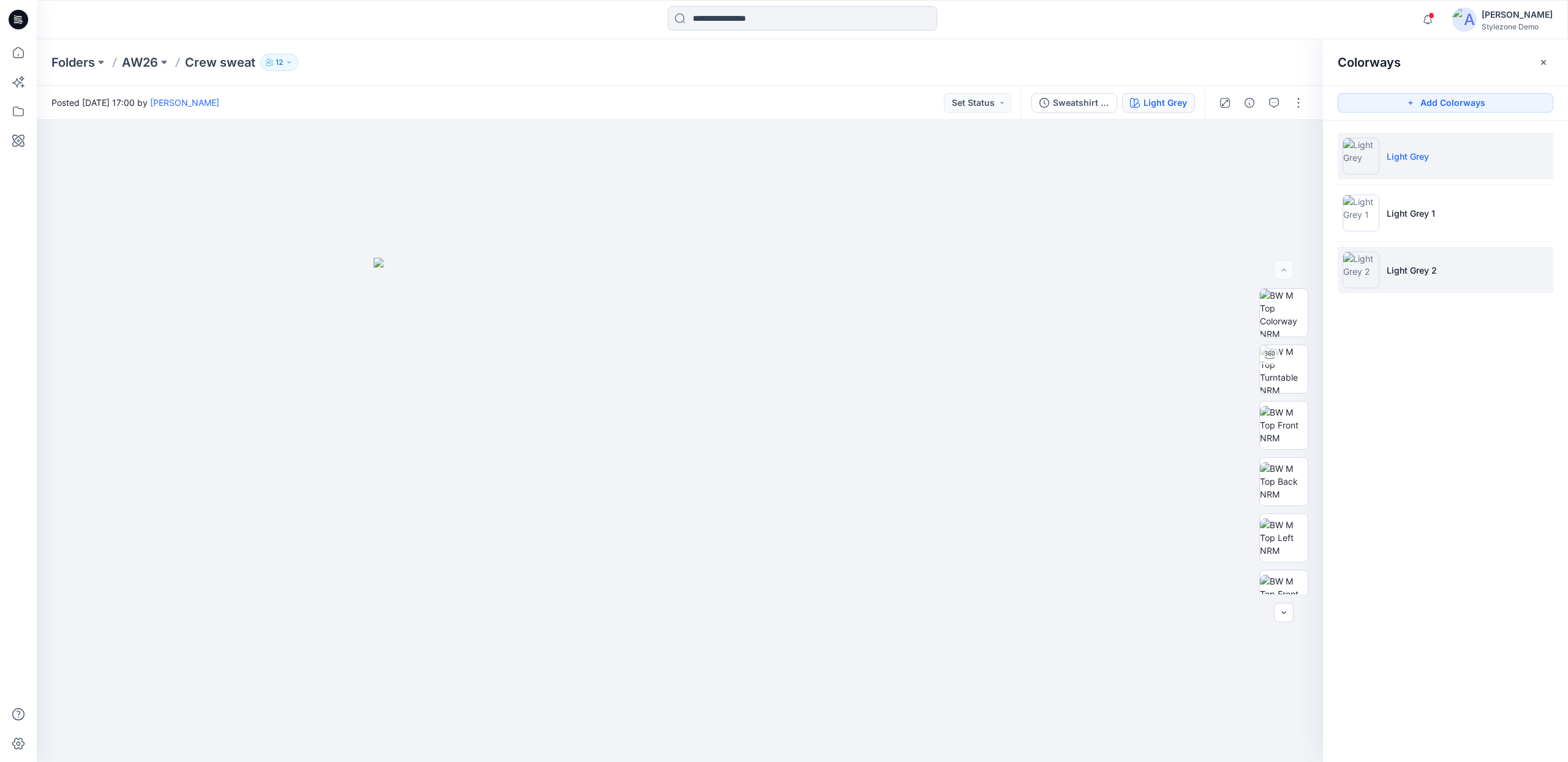
click at [1395, 260] on li "Light Grey 2" at bounding box center [1445, 270] width 216 height 47
click at [1108, 206] on div at bounding box center [679, 441] width 1286 height 642
click at [140, 64] on p "AW26" at bounding box center [140, 62] width 36 height 17
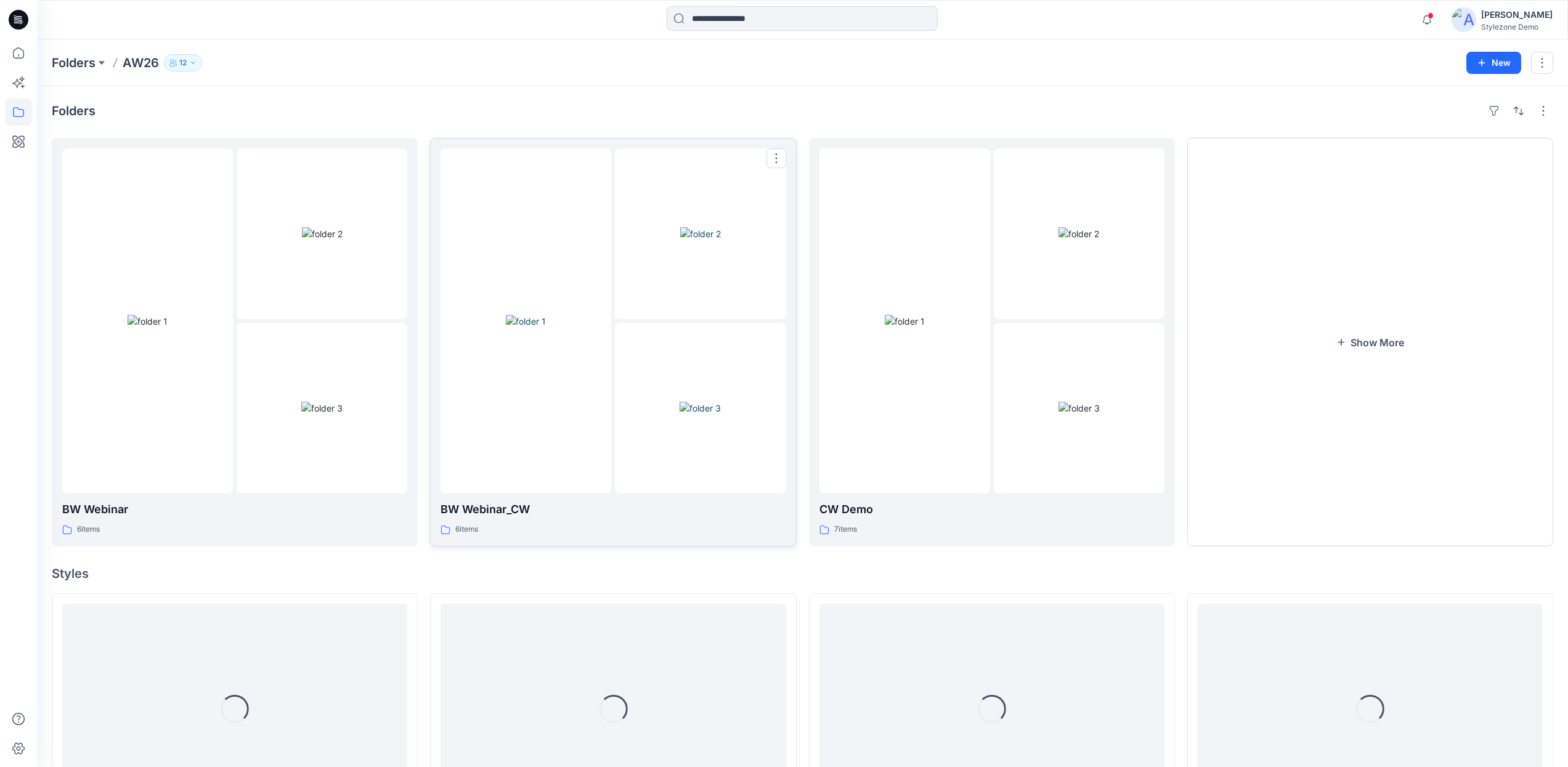
scroll to position [143, 0]
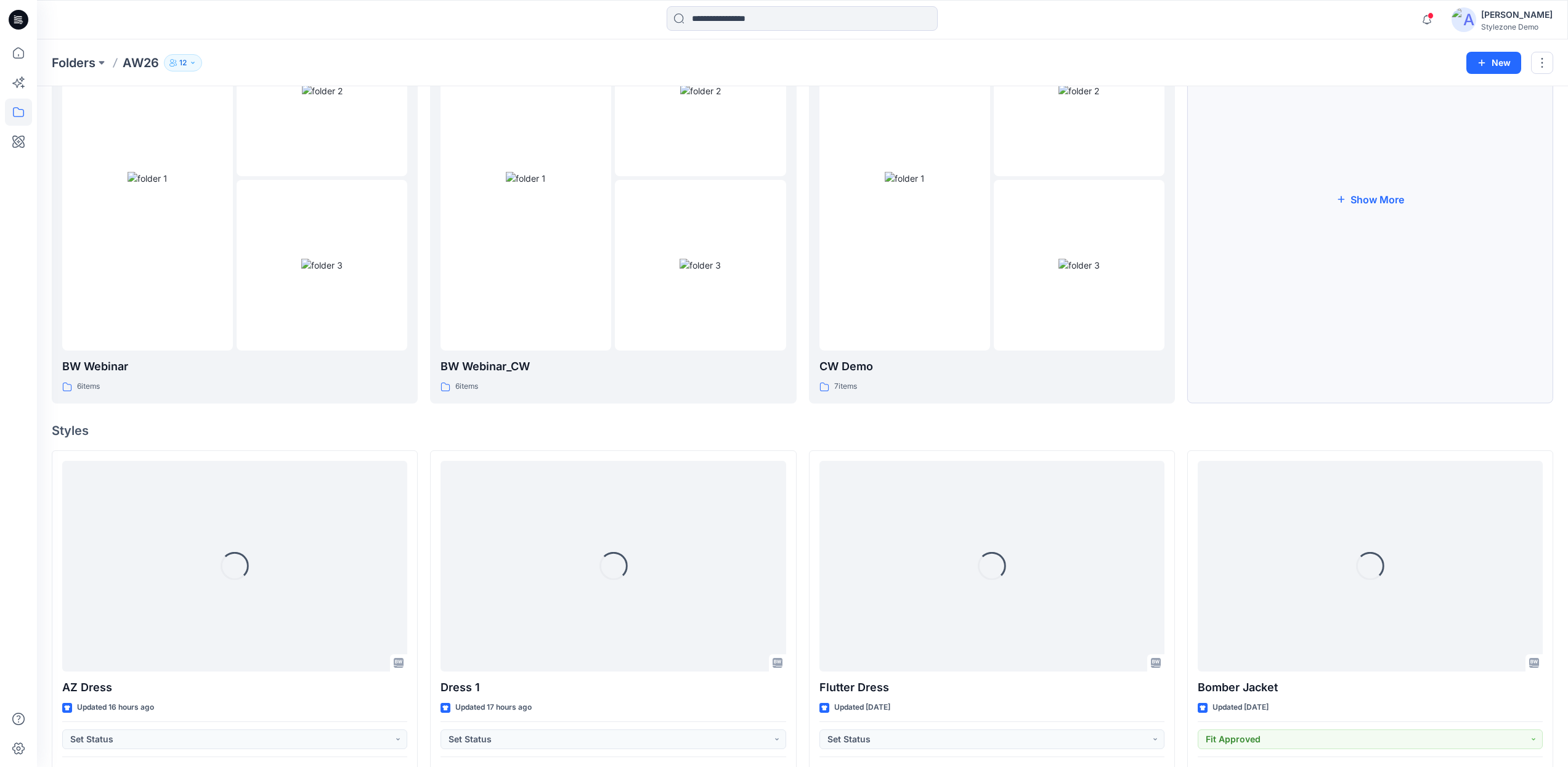
click at [1294, 268] on button "Show More" at bounding box center [1370, 199] width 366 height 408
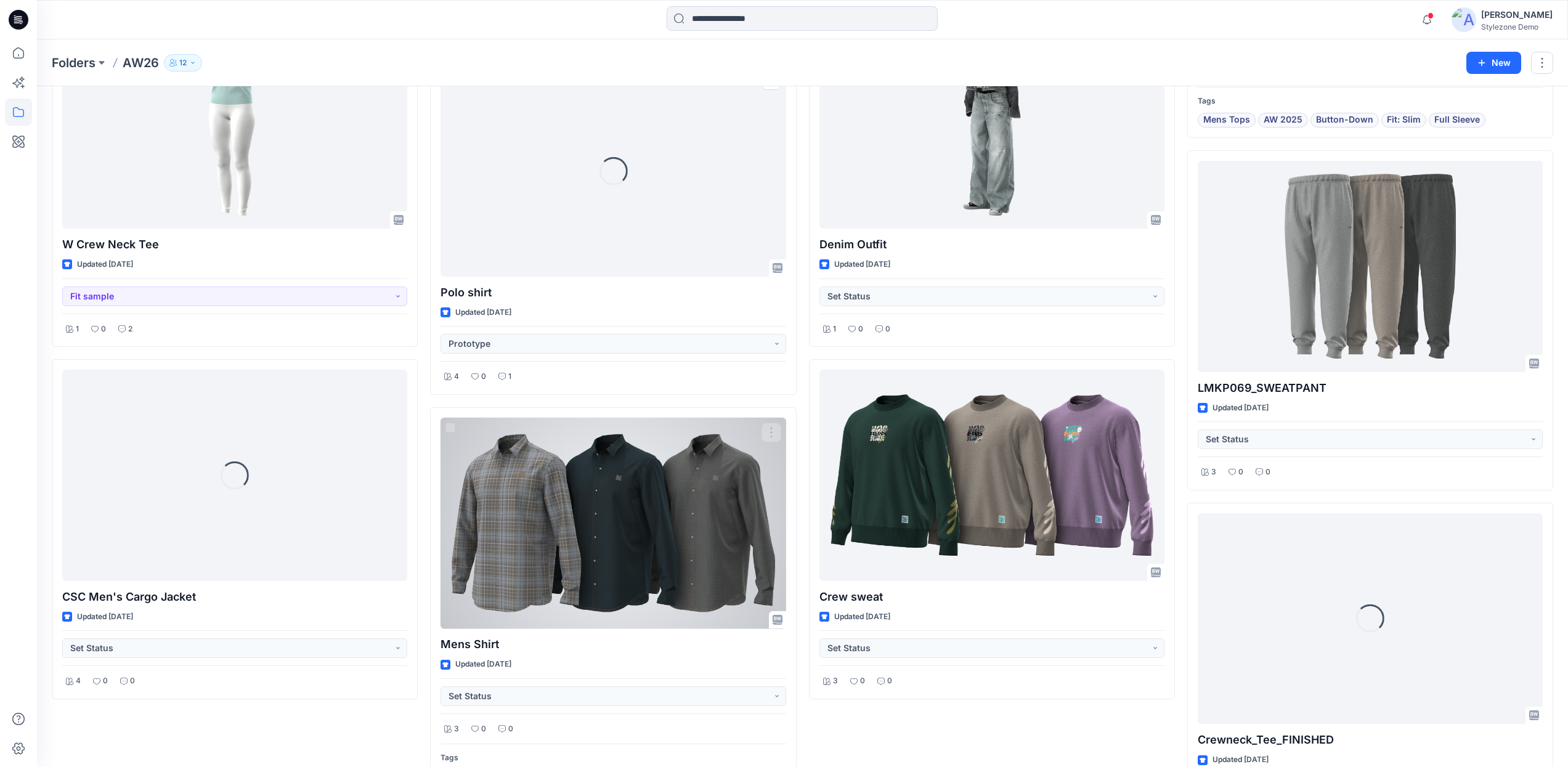
scroll to position [3211, 0]
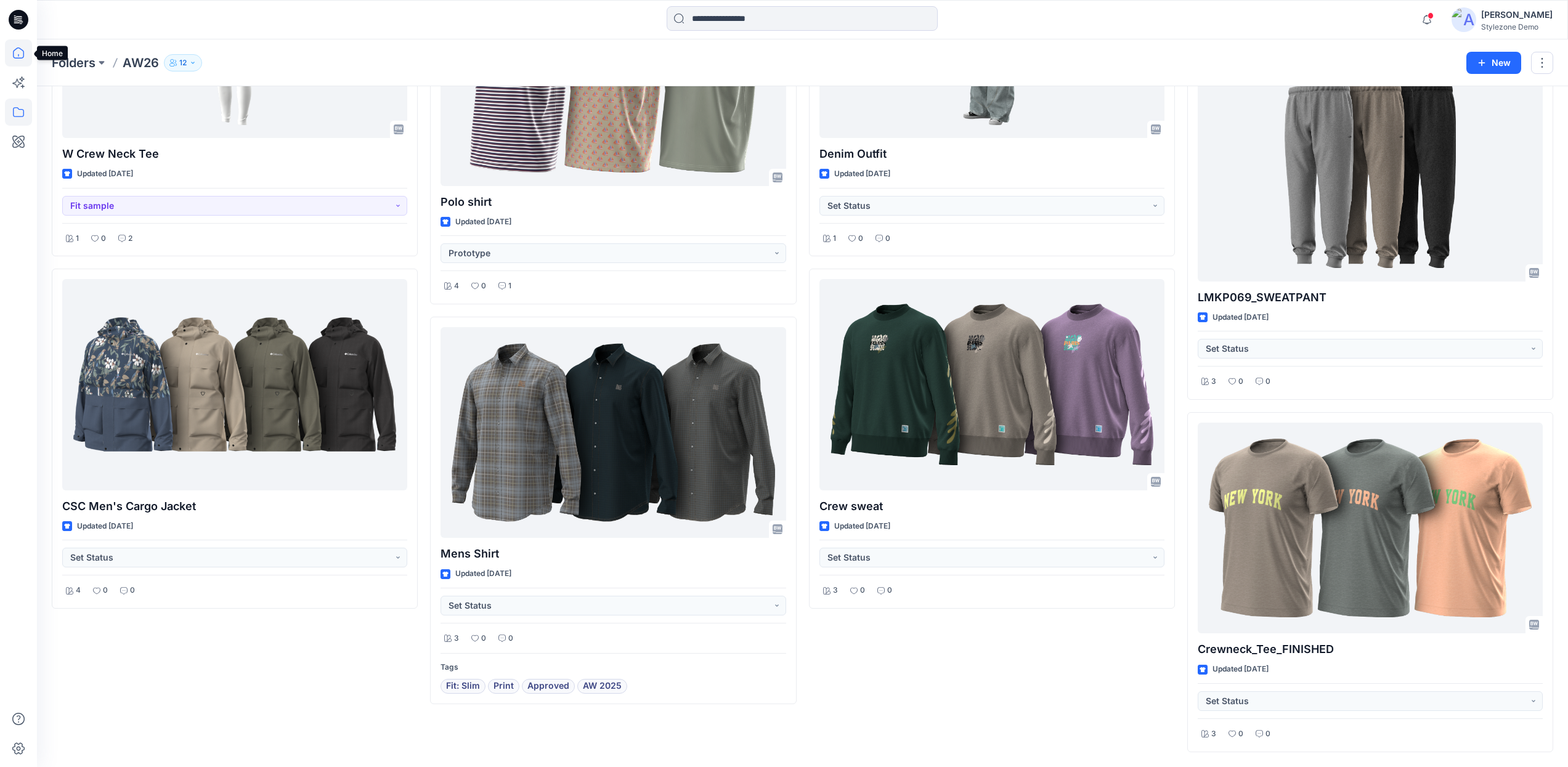
click at [21, 61] on icon at bounding box center [18, 53] width 27 height 27
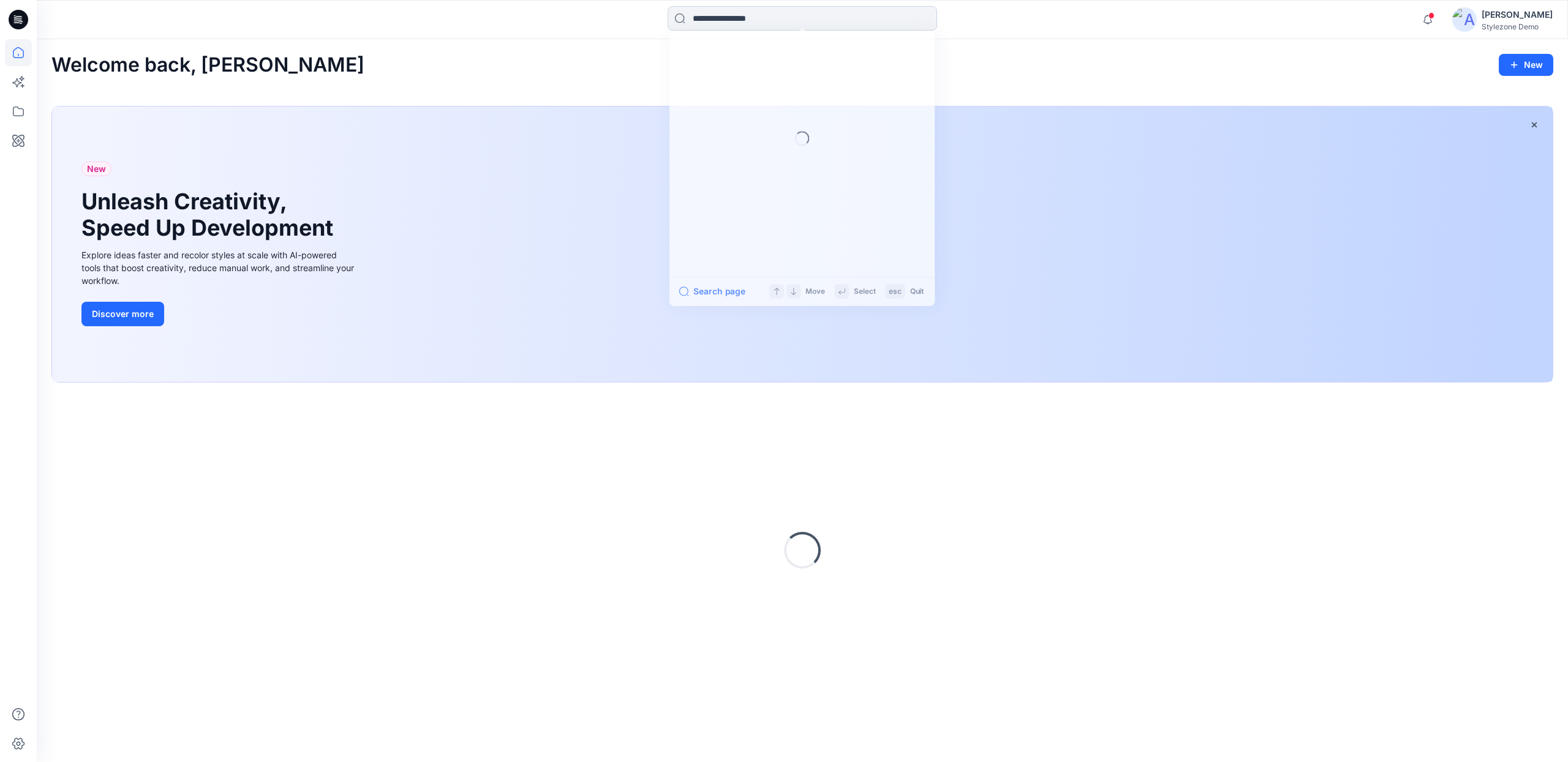
click at [780, 18] on input at bounding box center [802, 18] width 270 height 25
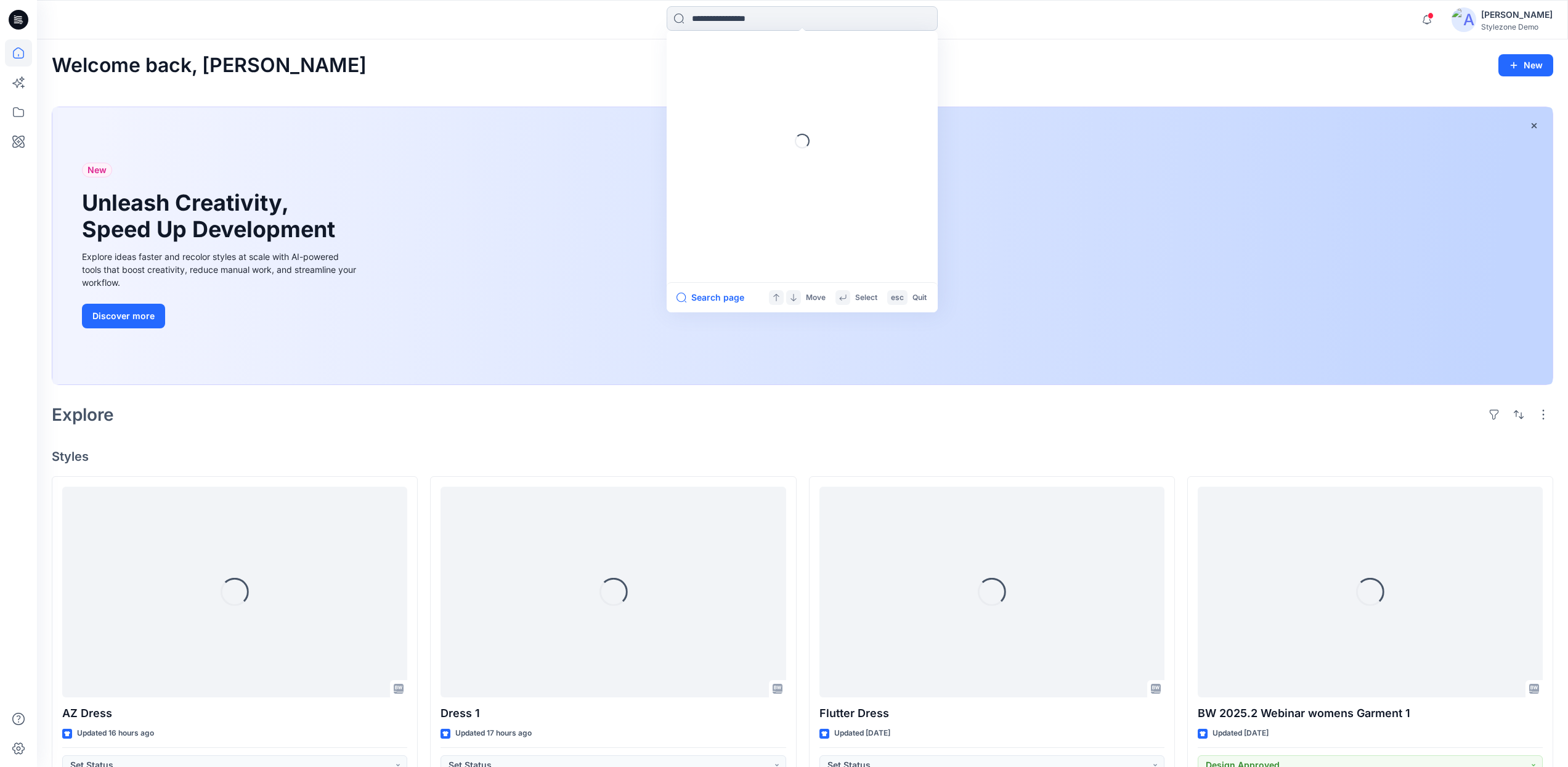
type input "*"
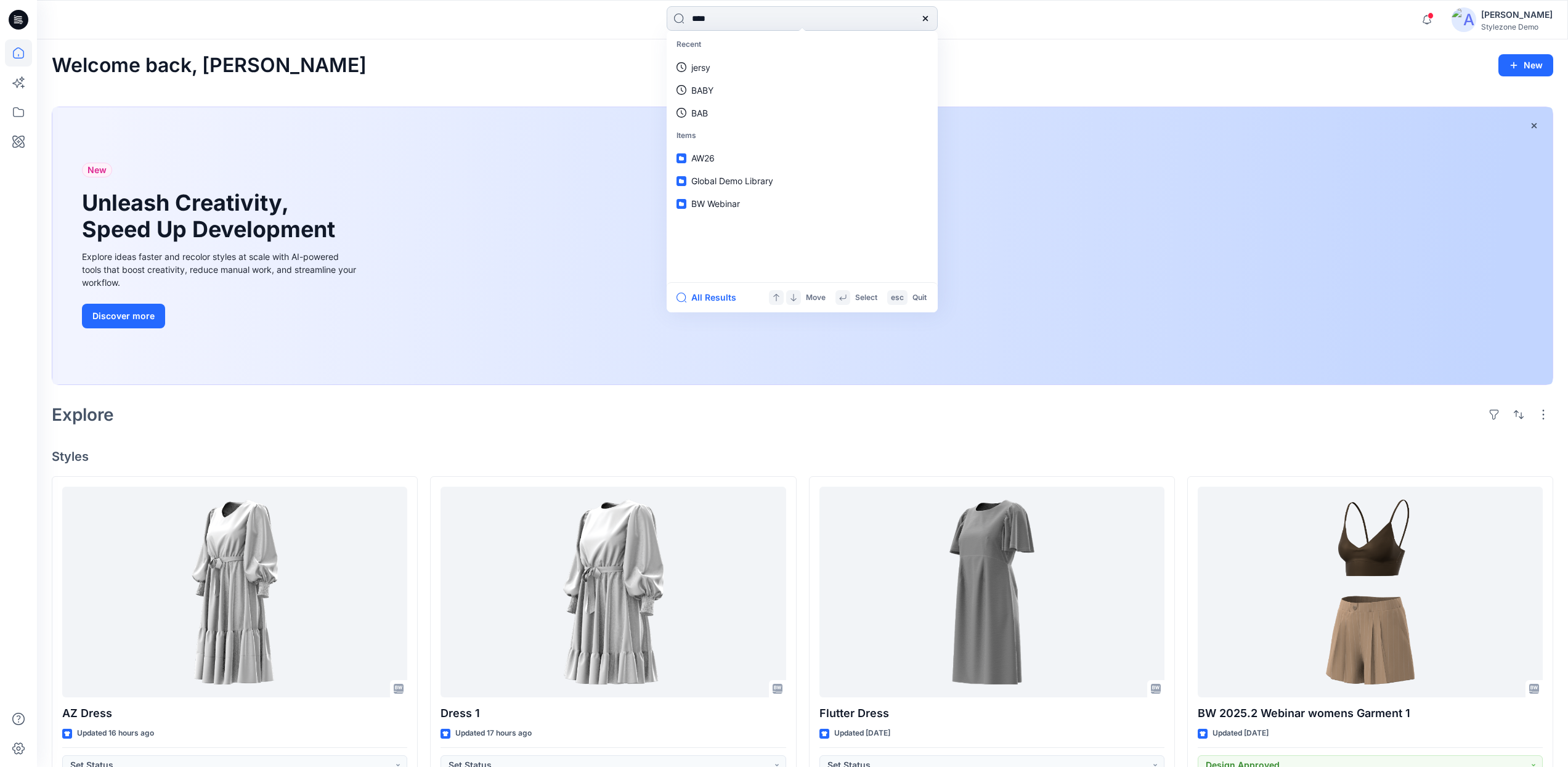
type input "*****"
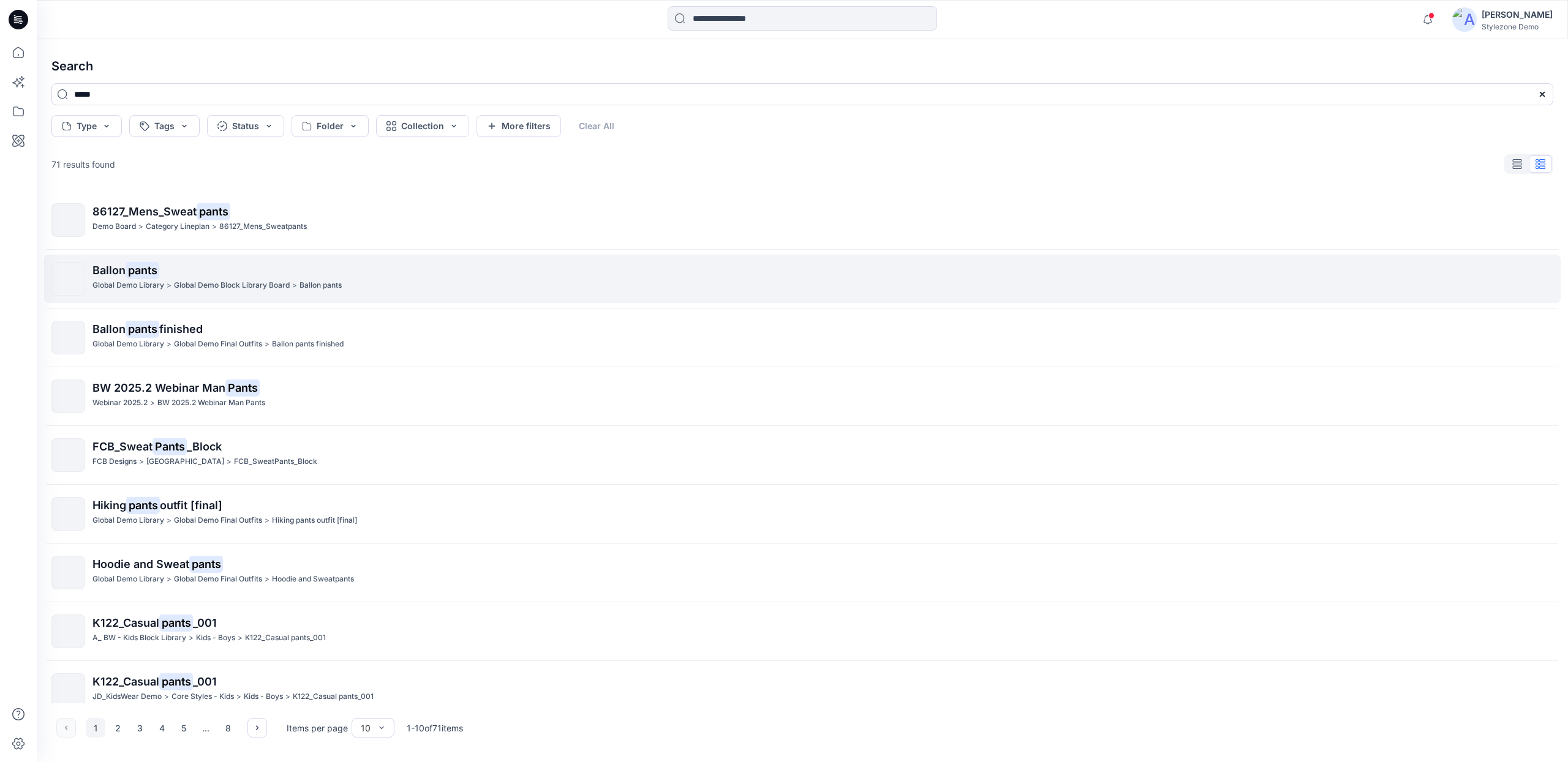
click at [351, 270] on p "Ballon pants" at bounding box center [822, 270] width 1460 height 17
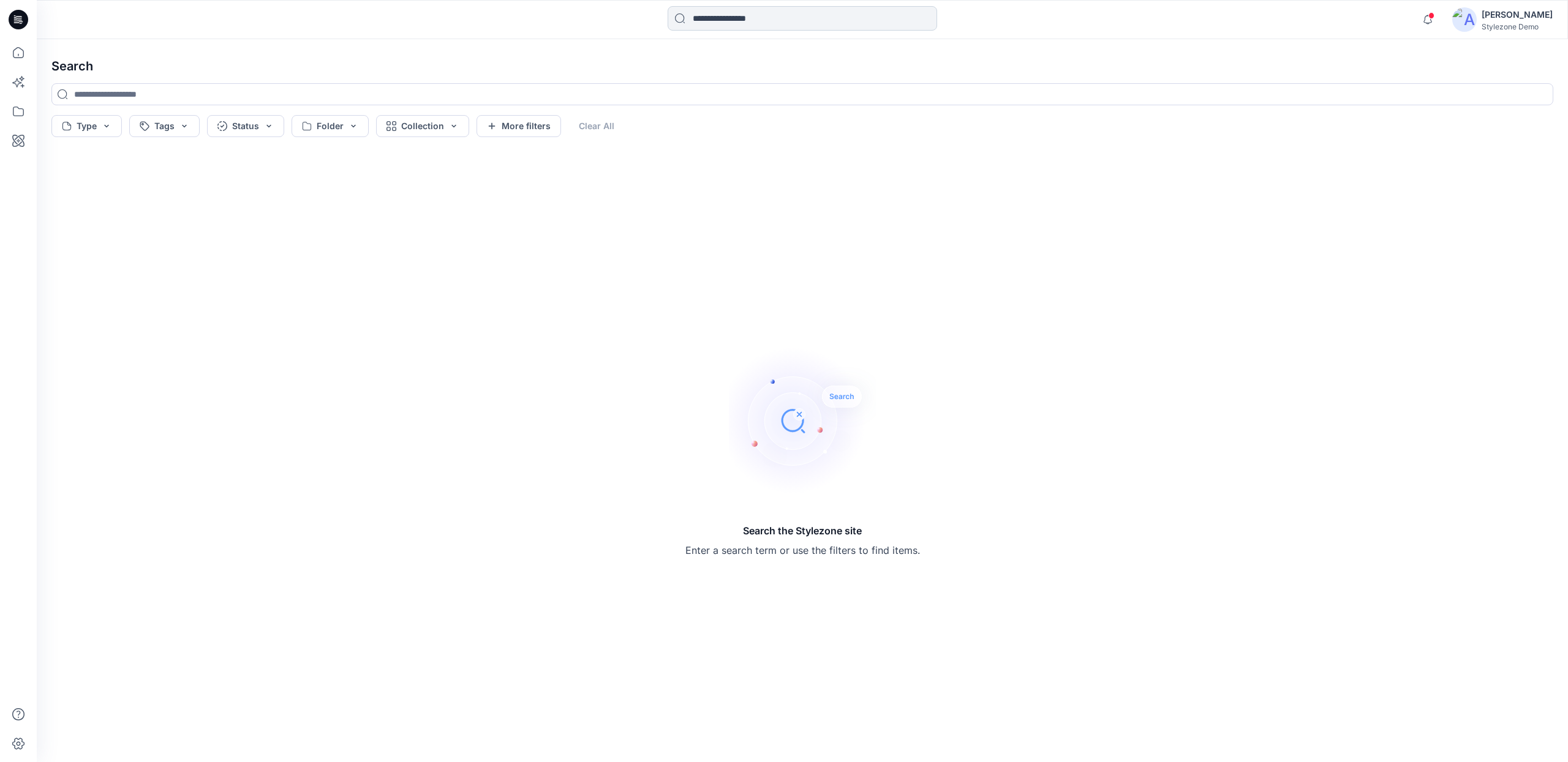
click at [740, 28] on input at bounding box center [802, 18] width 270 height 25
type input "******"
click at [734, 93] on span "pants finished" at bounding box center [747, 90] width 56 height 11
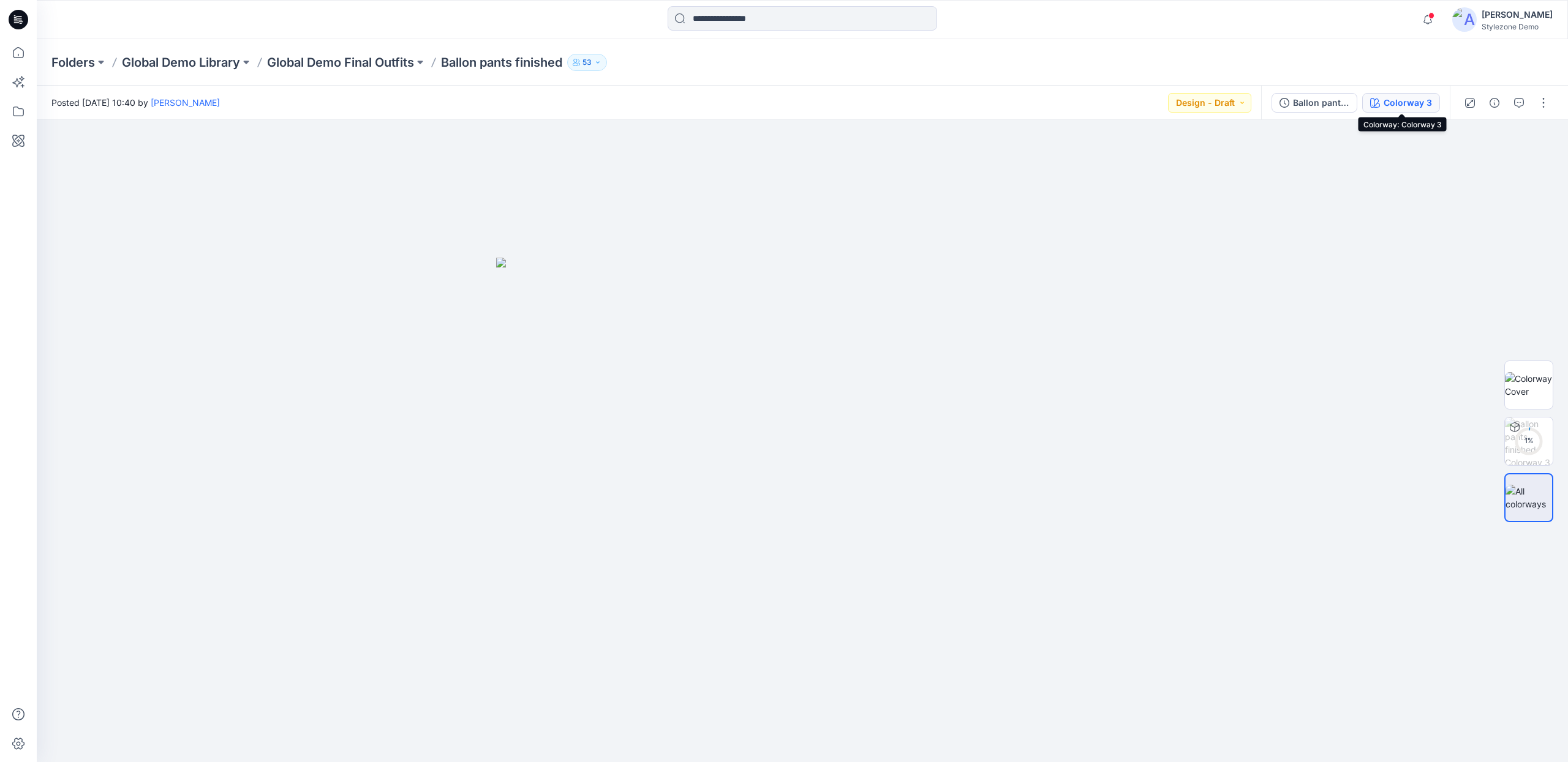
click at [1380, 104] on icon "button" at bounding box center [1375, 103] width 10 height 10
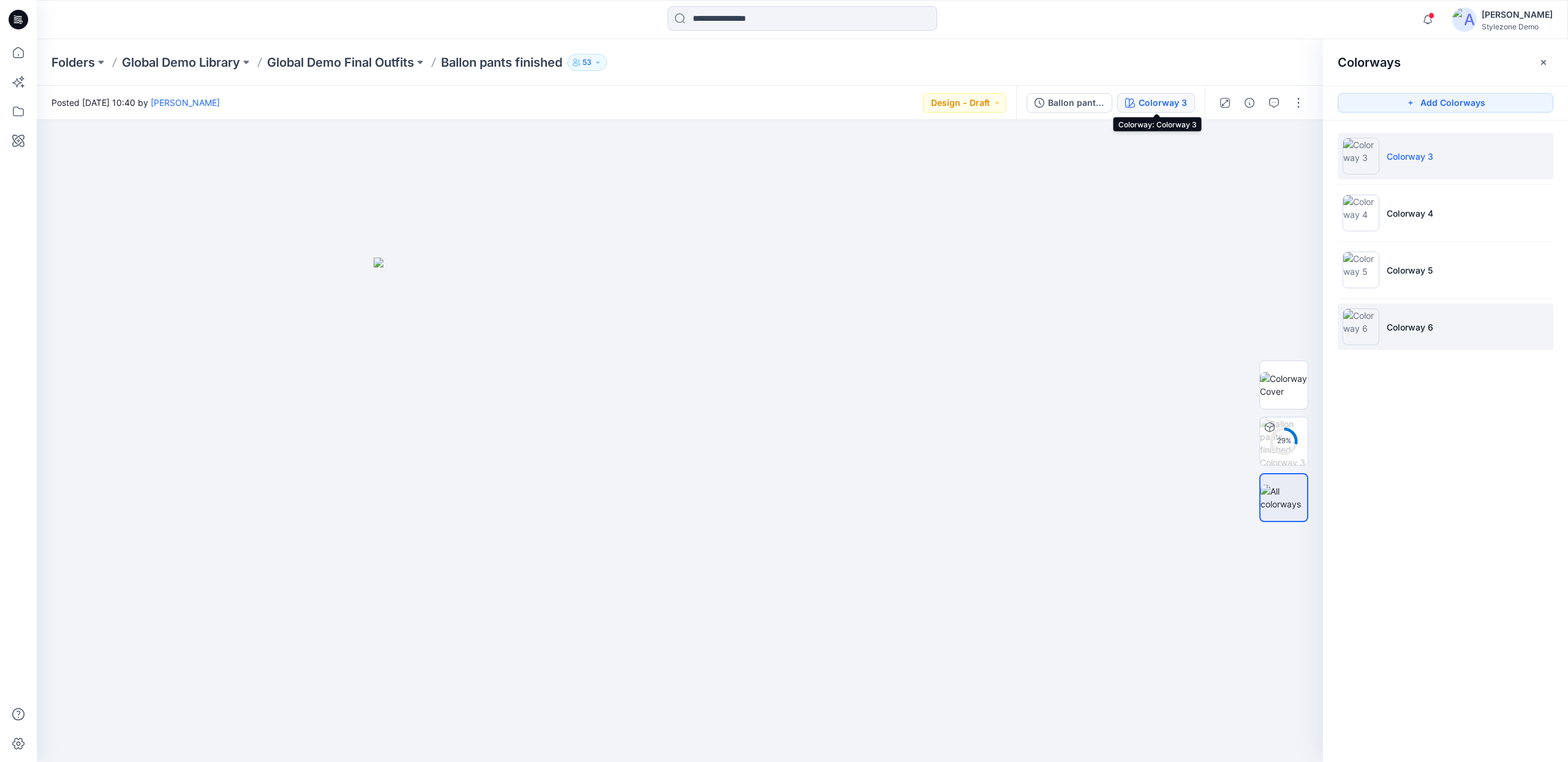
click at [1413, 309] on li "Colorway 6" at bounding box center [1445, 326] width 216 height 47
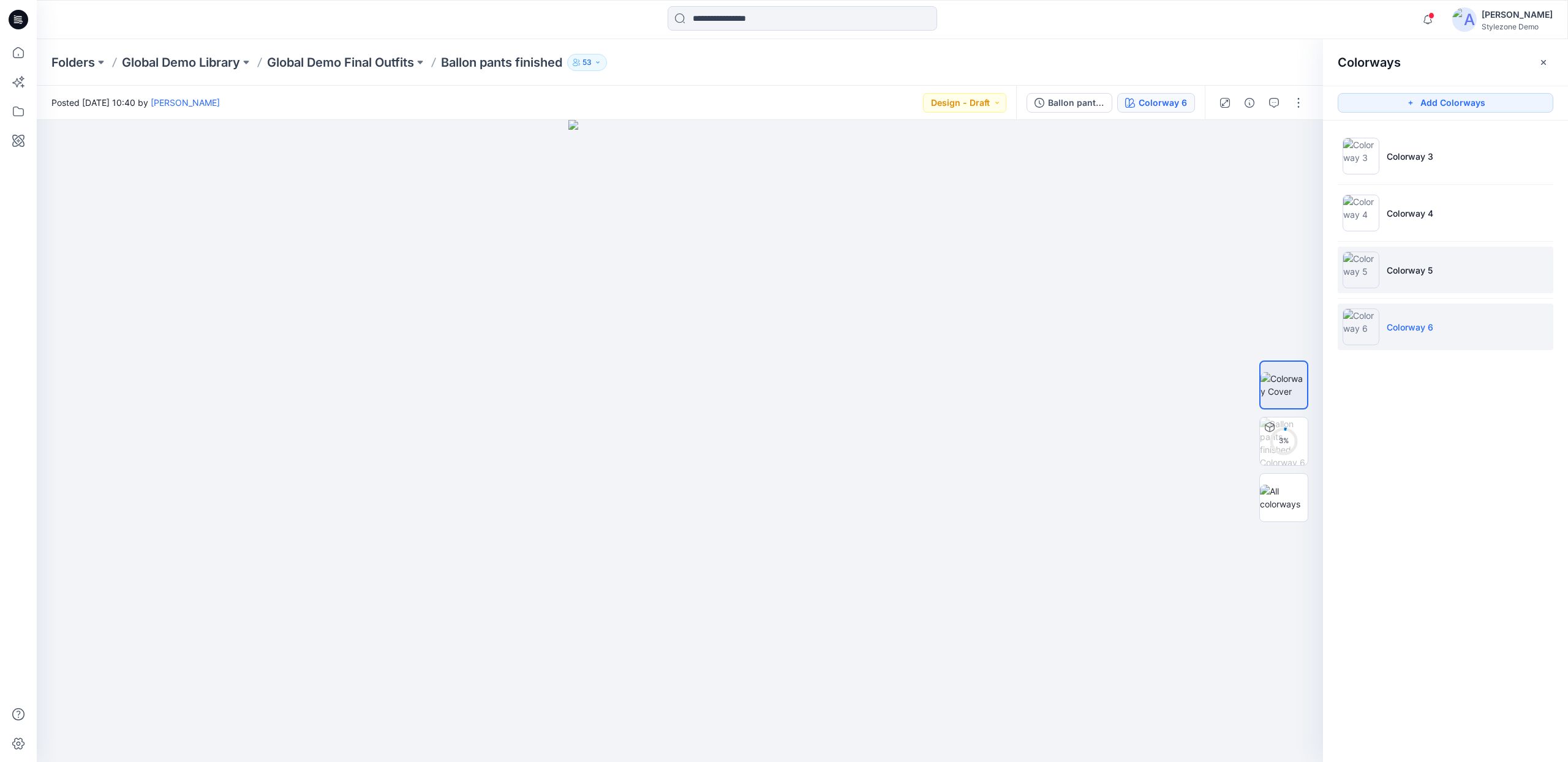
click at [1443, 265] on li "Colorway 5" at bounding box center [1445, 270] width 216 height 47
click at [1440, 225] on li "Colorway 4" at bounding box center [1445, 213] width 216 height 47
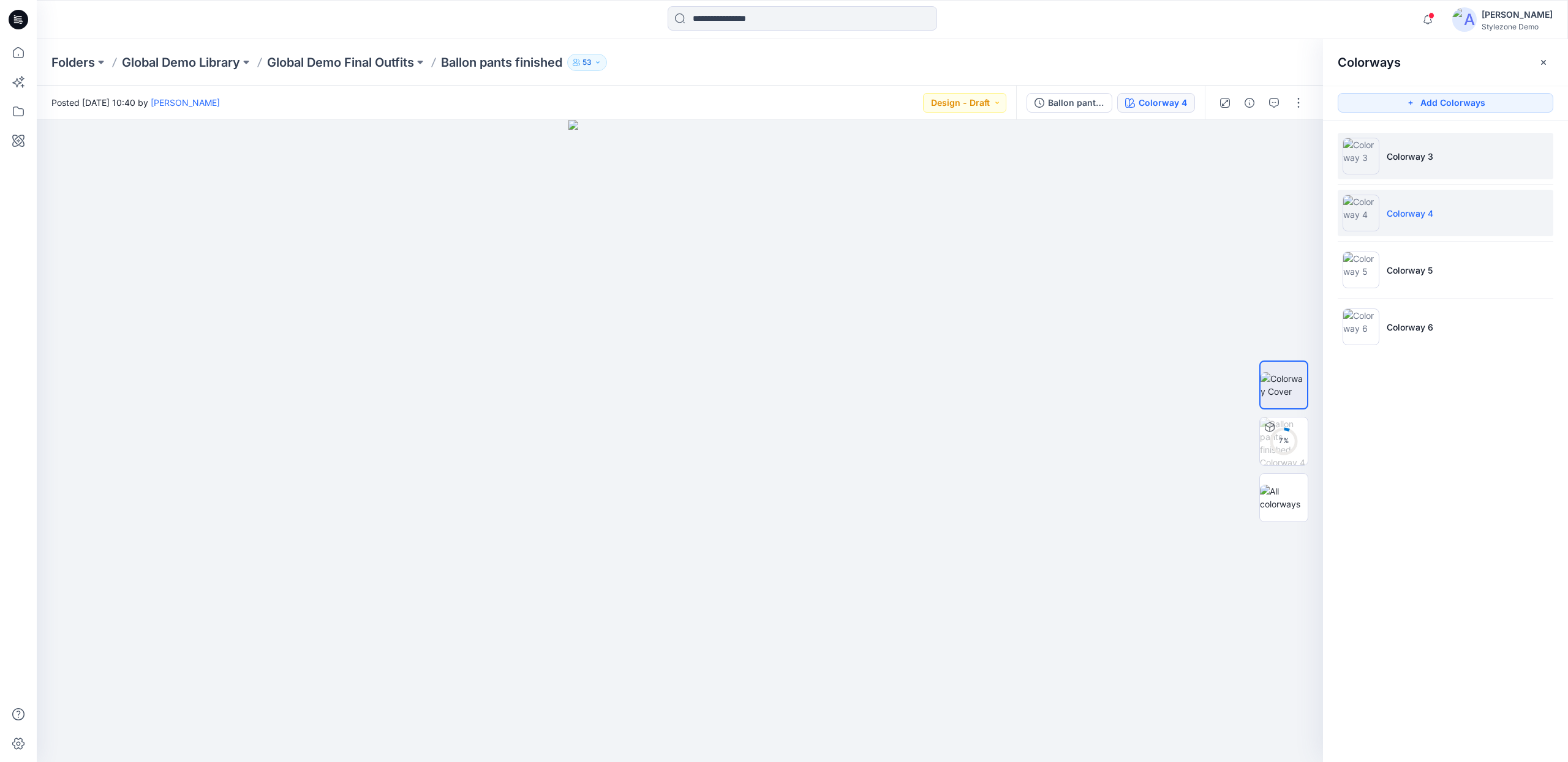
click at [1422, 167] on li "Colorway 3" at bounding box center [1445, 156] width 216 height 47
click at [1395, 333] on li "Colorway 6" at bounding box center [1445, 326] width 216 height 47
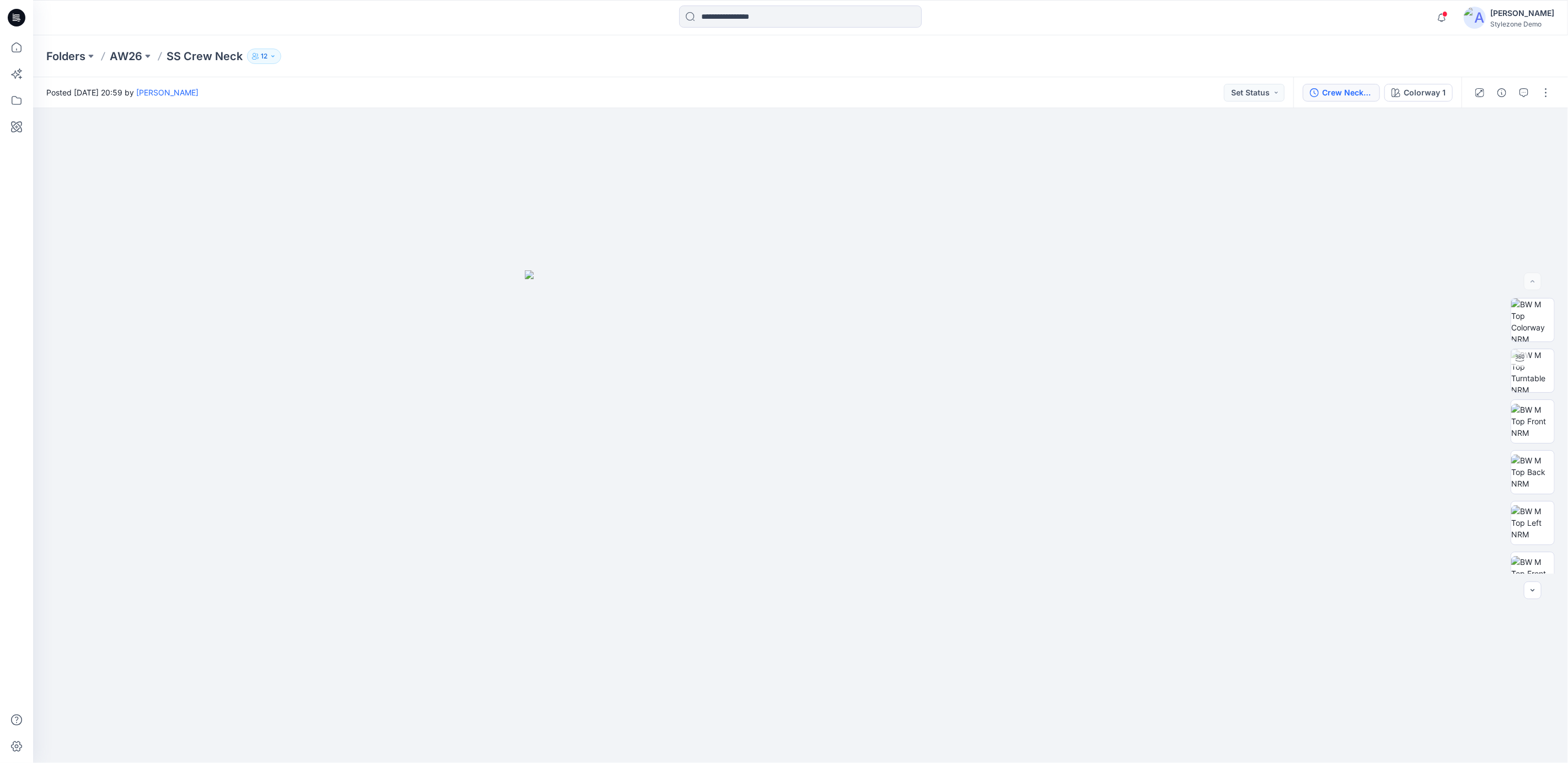
click at [1342, 99] on button "Crew Neck_Final" at bounding box center [1342, 93] width 78 height 18
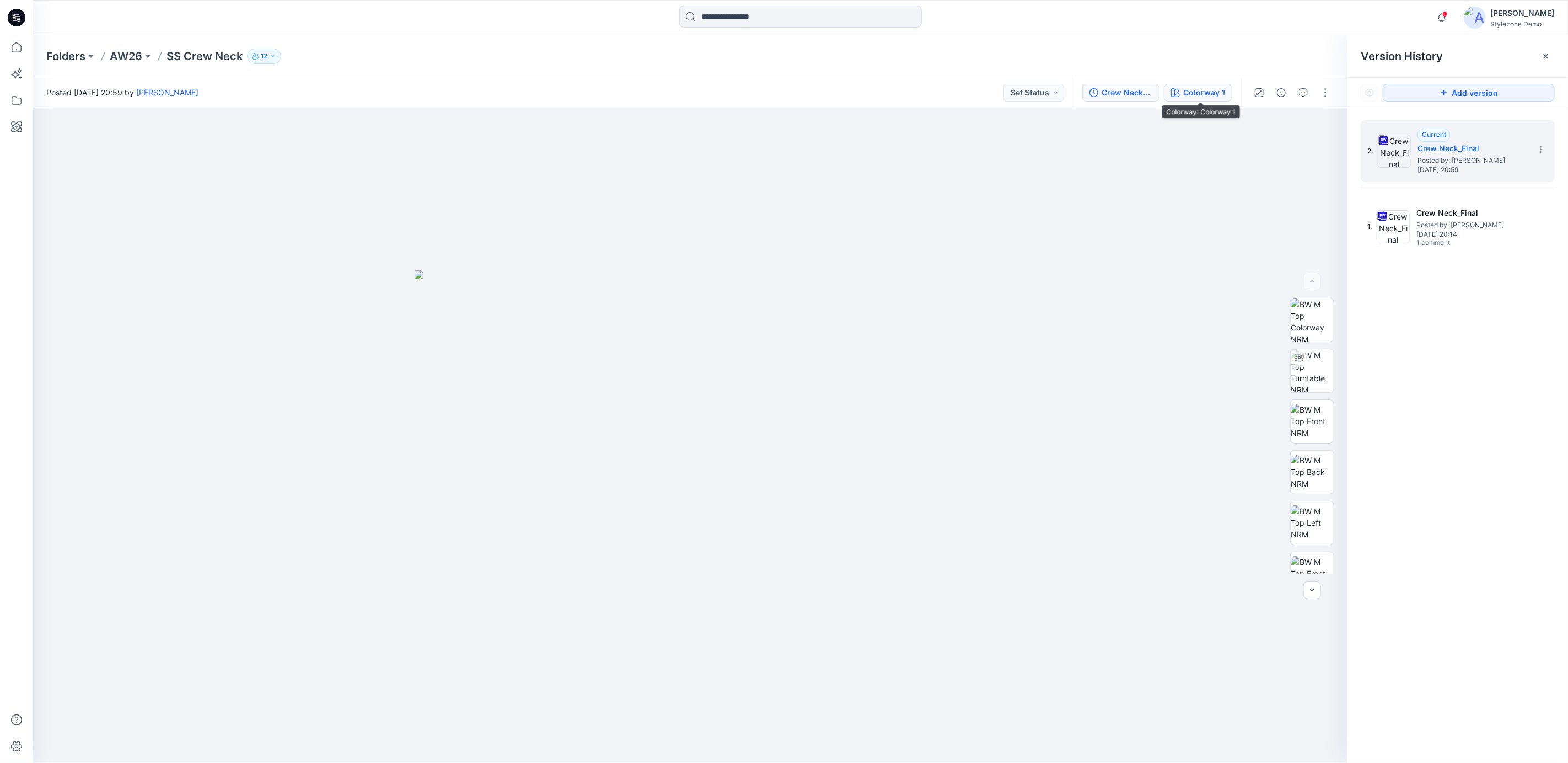
click at [1193, 98] on div "Colorway 1" at bounding box center [1204, 93] width 42 height 12
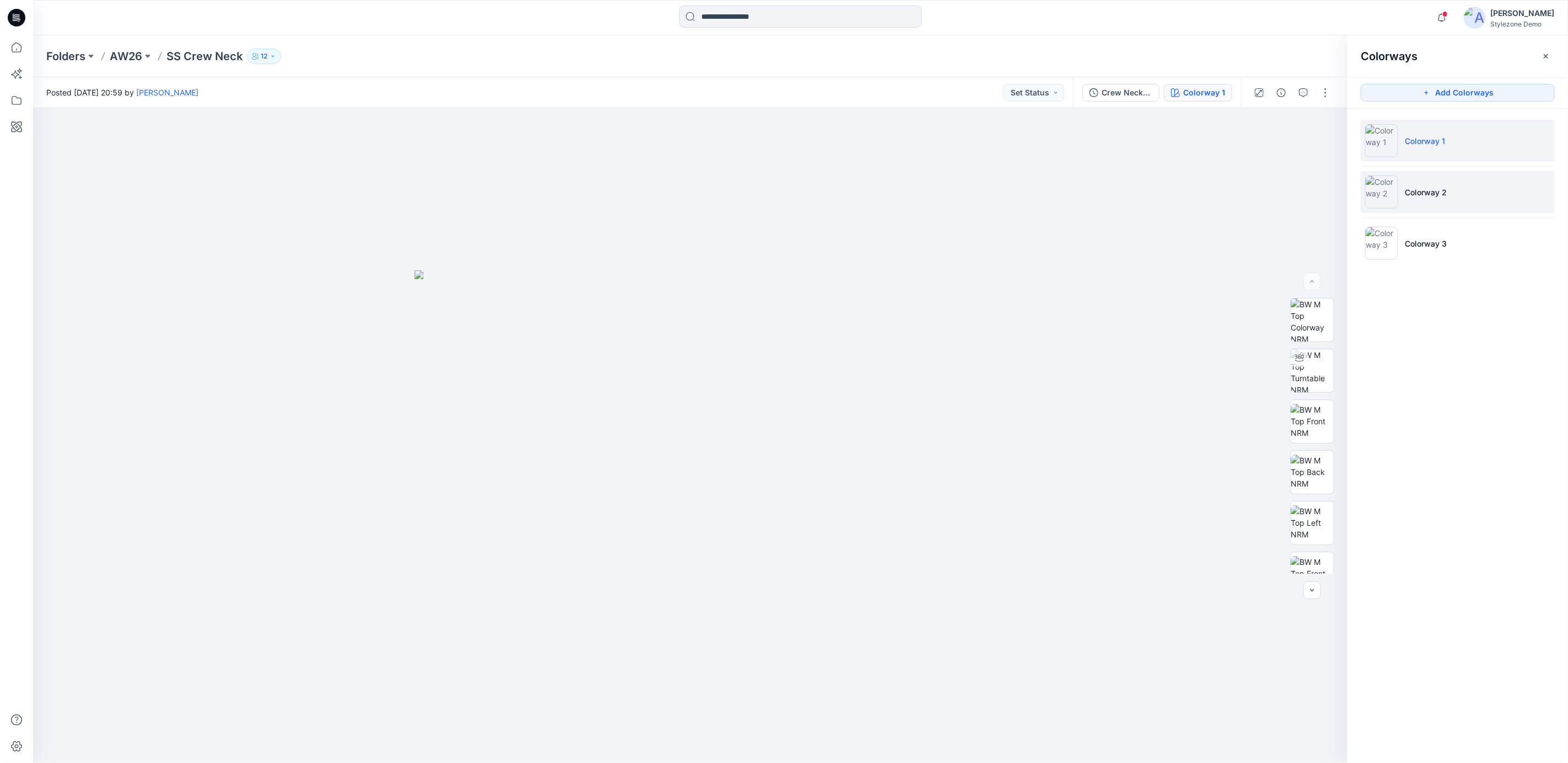
click at [1450, 202] on li "Colorway 2" at bounding box center [1458, 192] width 194 height 42
click at [1425, 151] on li "Colorway 1" at bounding box center [1458, 141] width 194 height 42
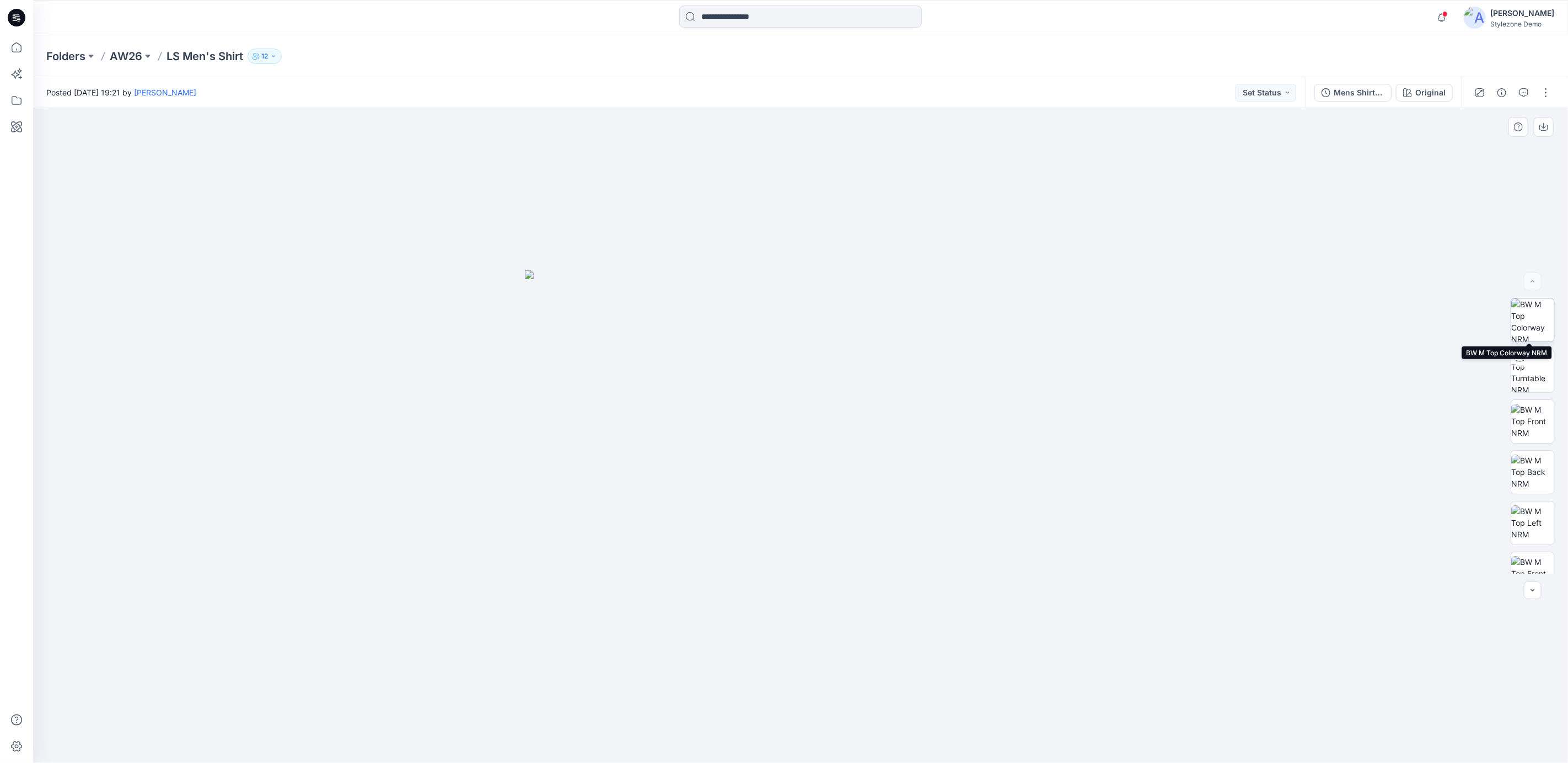
click at [1534, 305] on img at bounding box center [1533, 320] width 43 height 43
